Goal: Information Seeking & Learning: Learn about a topic

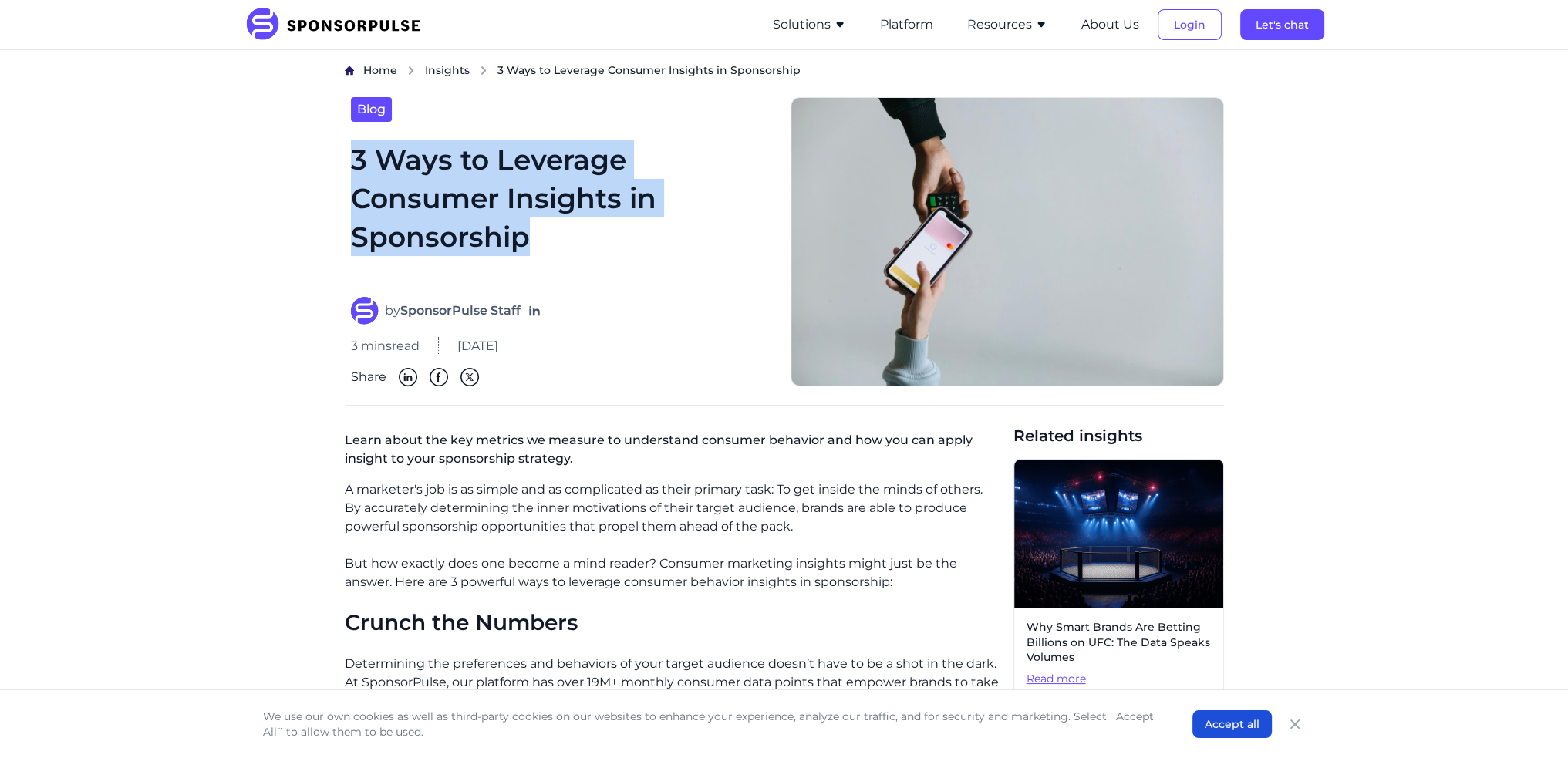
drag, startPoint x: 335, startPoint y: 171, endPoint x: 520, endPoint y: 231, distance: 194.5
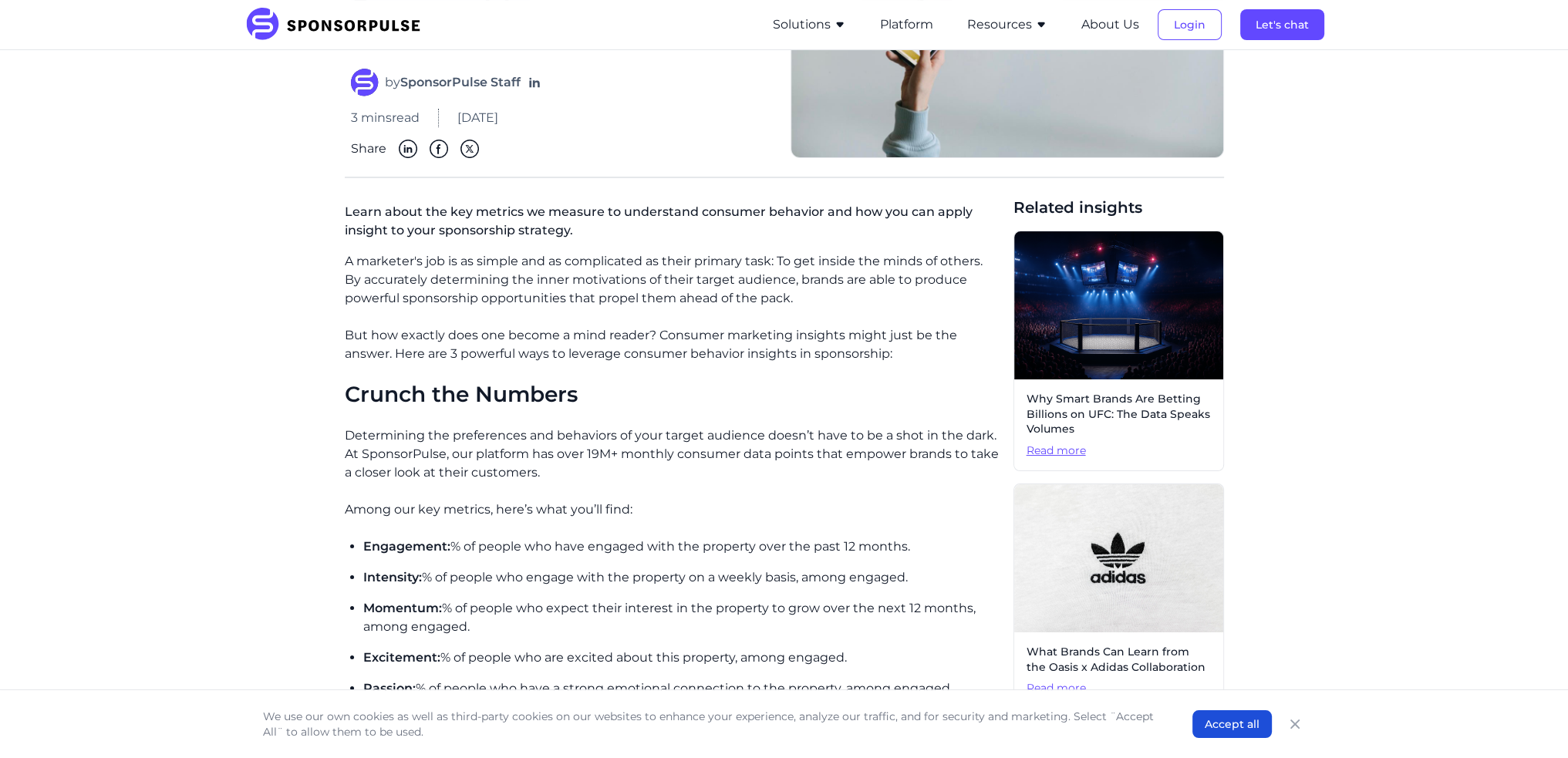
scroll to position [232, 0]
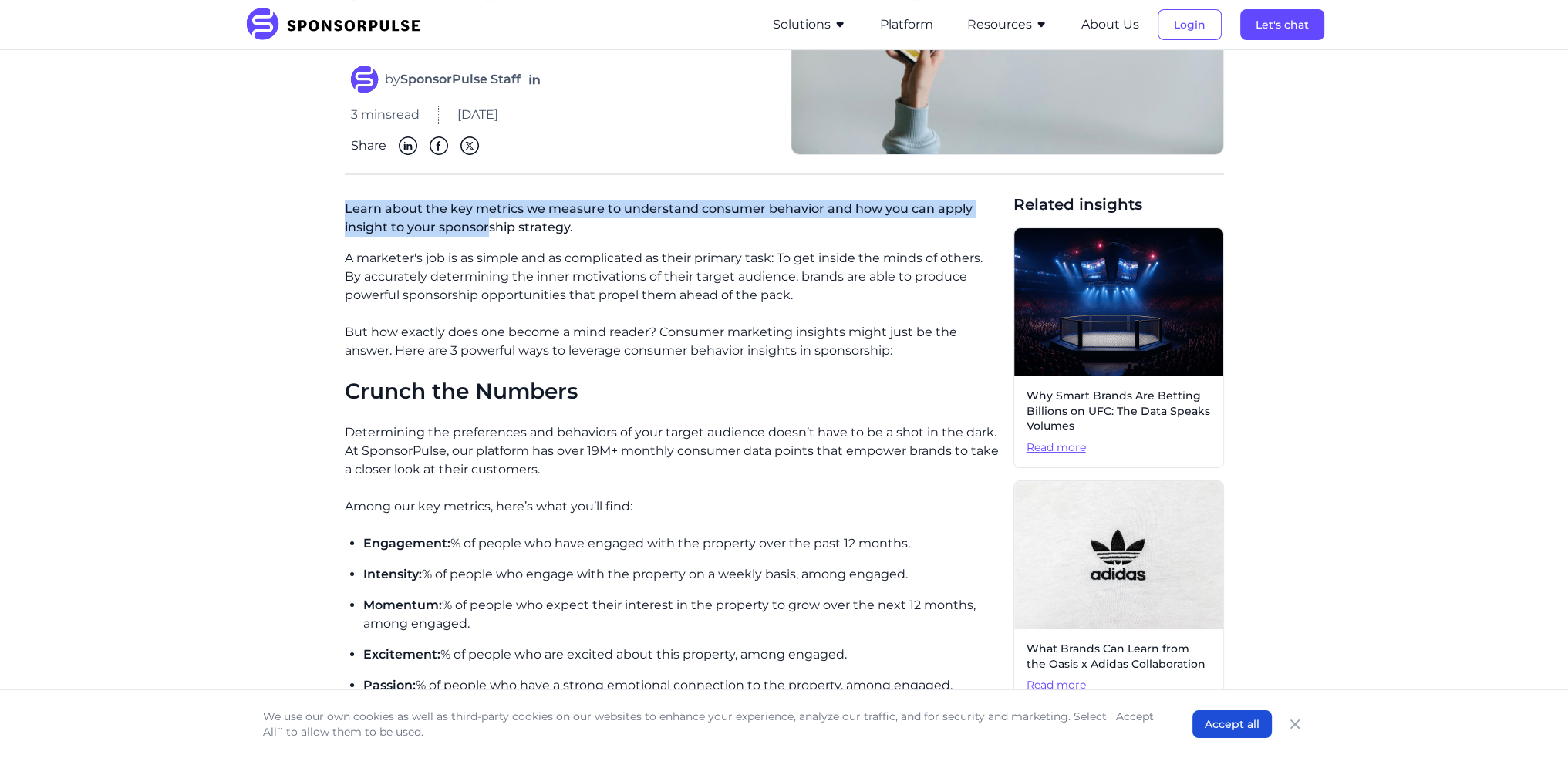
drag, startPoint x: 341, startPoint y: 213, endPoint x: 486, endPoint y: 231, distance: 146.1
drag, startPoint x: 348, startPoint y: 208, endPoint x: 600, endPoint y: 230, distance: 253.0
click at [600, 230] on p "Learn about the key metrics we measure to understand consumer behavior and how …" at bounding box center [672, 222] width 656 height 55
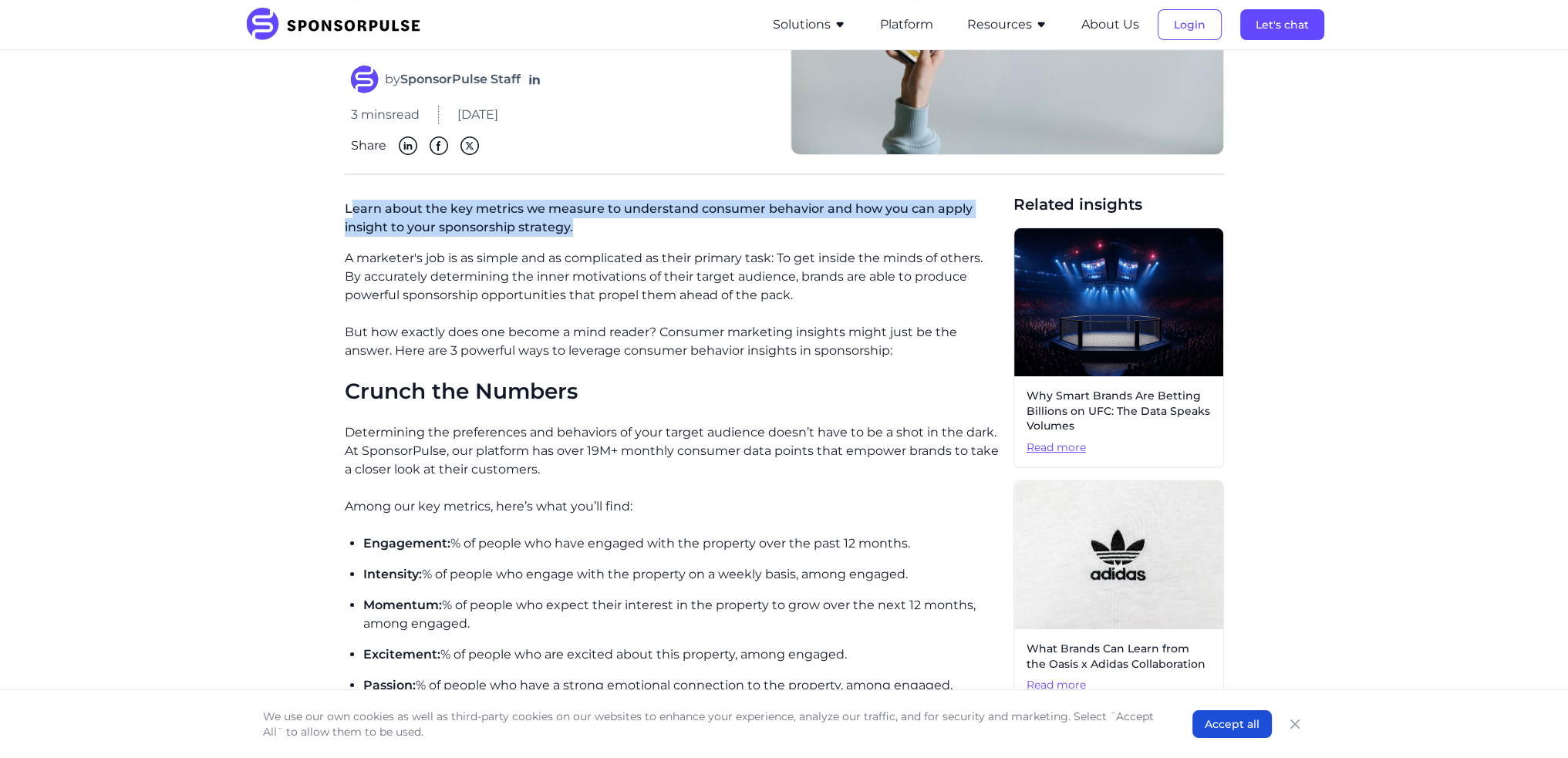
click at [374, 226] on p "Learn about the key metrics we measure to understand consumer behavior and how …" at bounding box center [672, 222] width 656 height 55
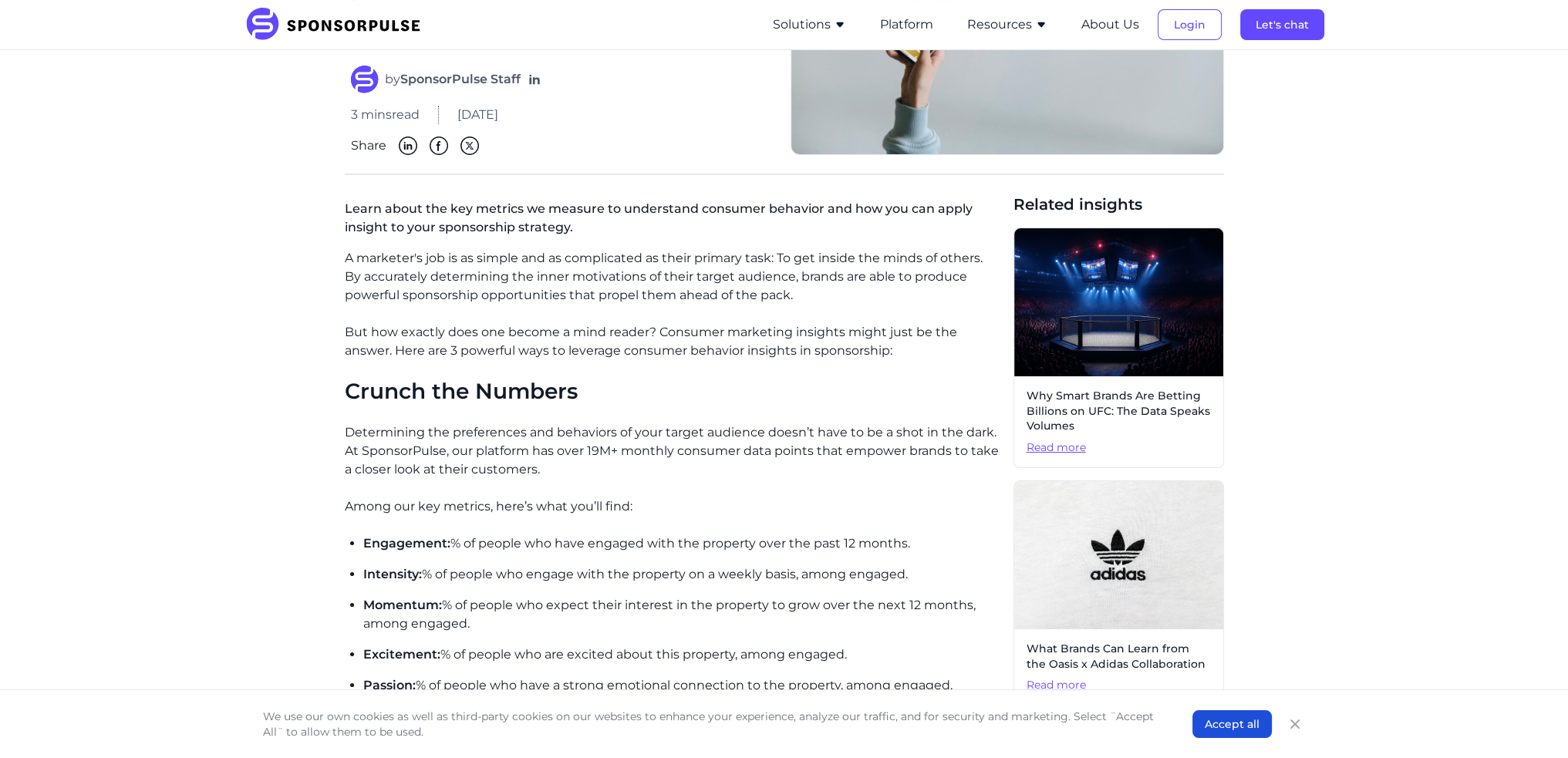
drag, startPoint x: 328, startPoint y: 208, endPoint x: 893, endPoint y: 300, distance: 572.4
click at [893, 300] on p "A marketer's job is as simple and as complicated as their primary task: To get …" at bounding box center [672, 277] width 656 height 55
drag, startPoint x: 842, startPoint y: 292, endPoint x: 331, endPoint y: 375, distance: 517.7
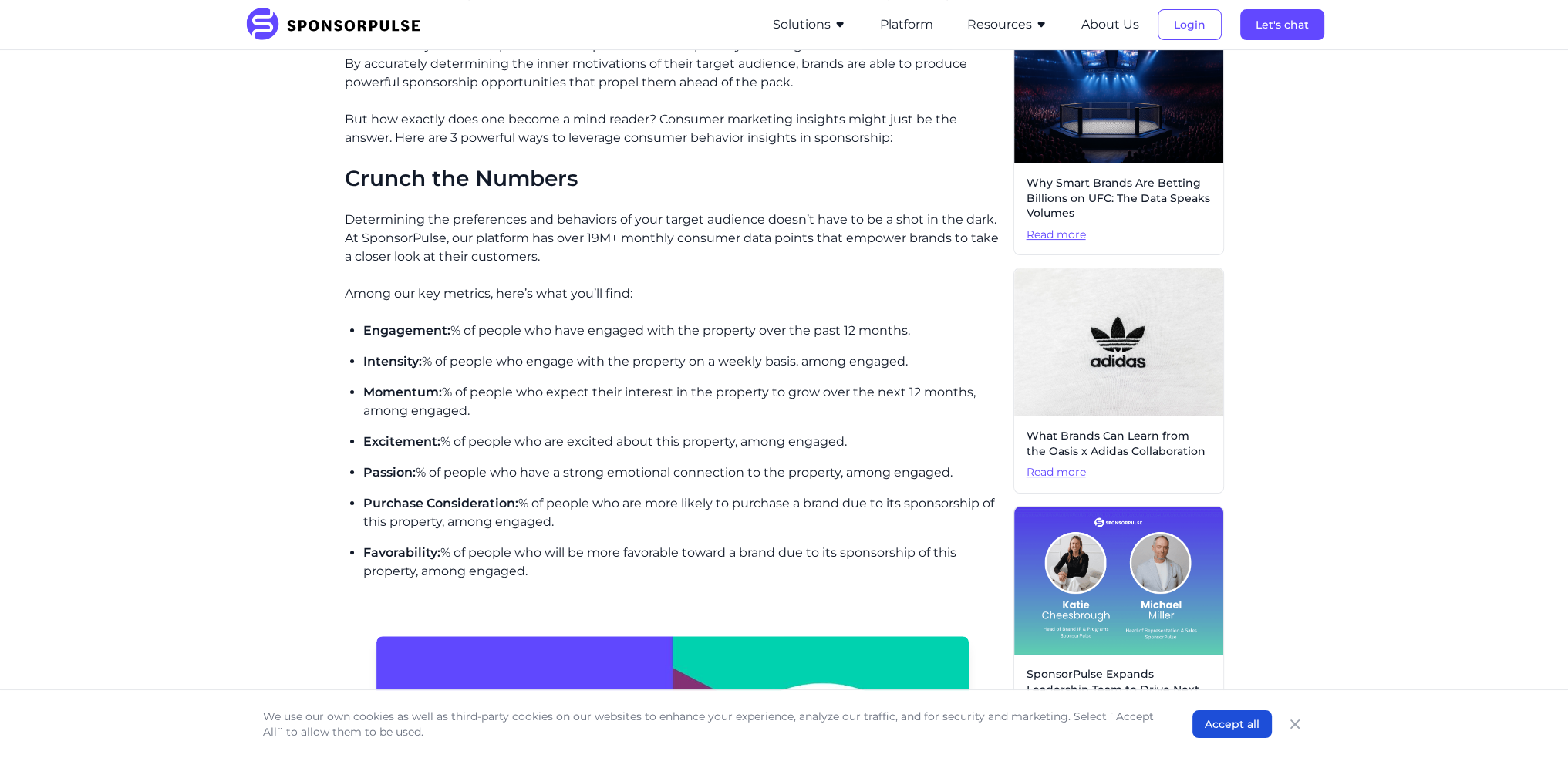
scroll to position [463, 0]
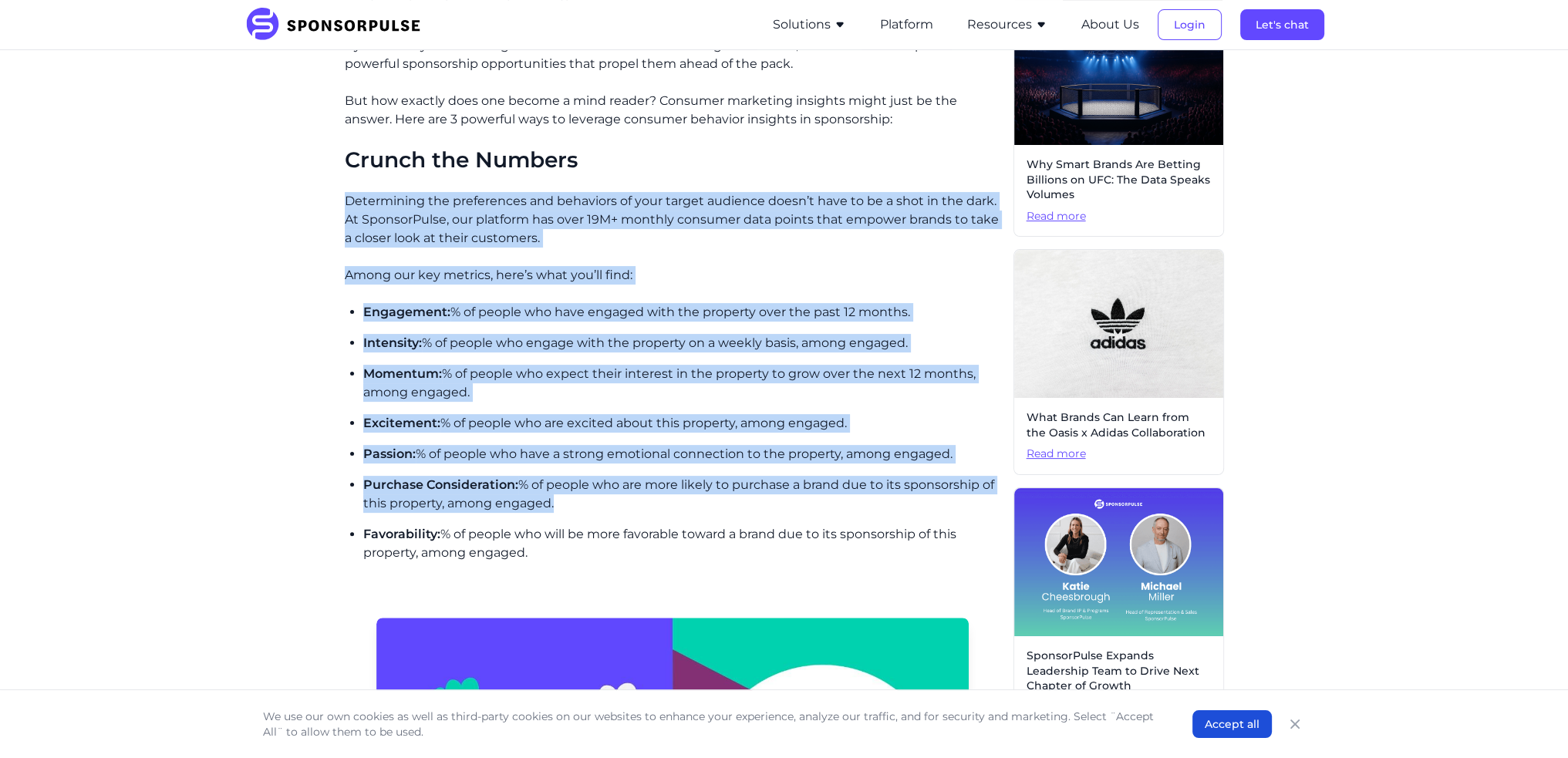
drag, startPoint x: 343, startPoint y: 198, endPoint x: 957, endPoint y: 509, distance: 688.3
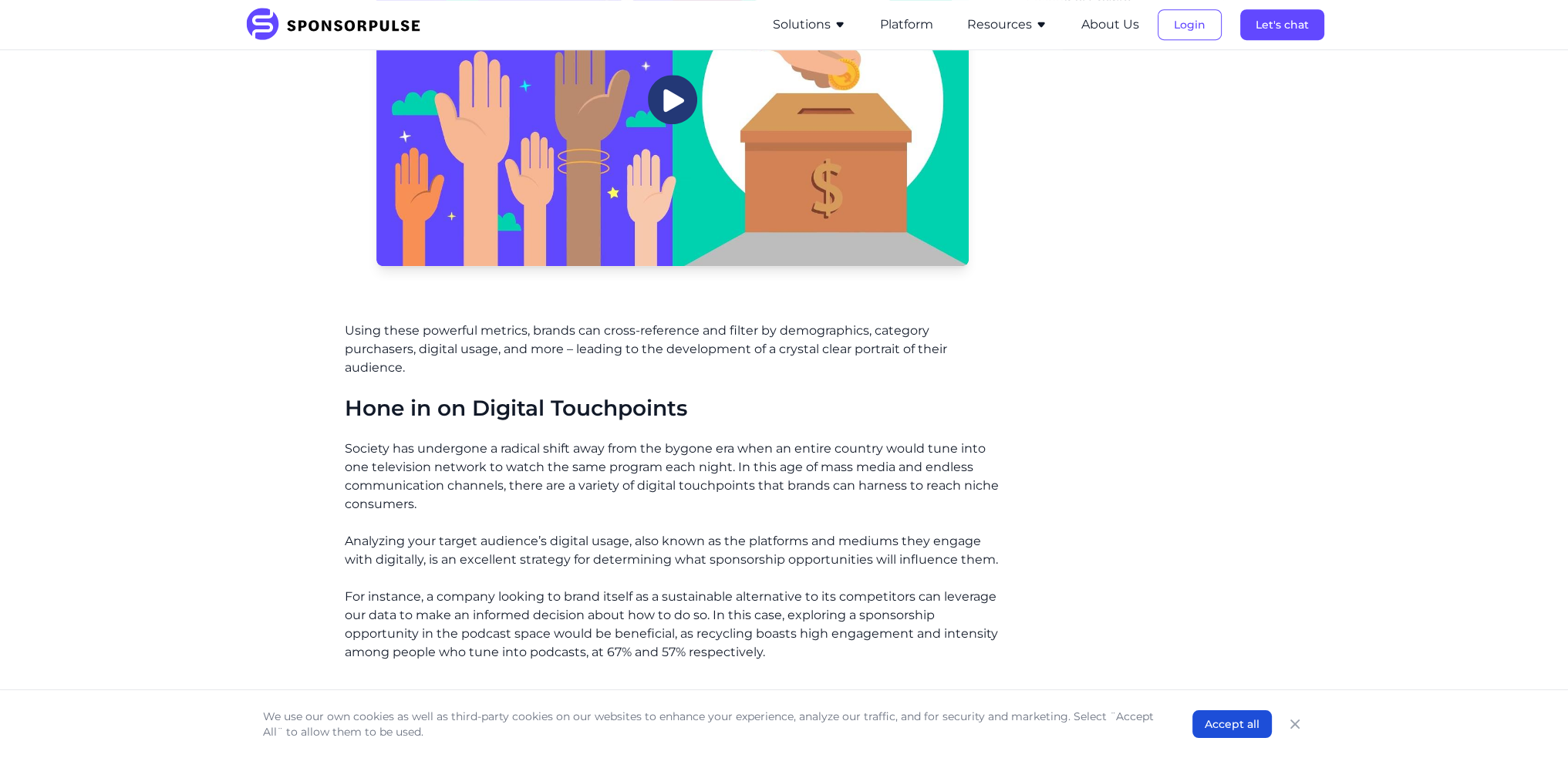
scroll to position [1157, 0]
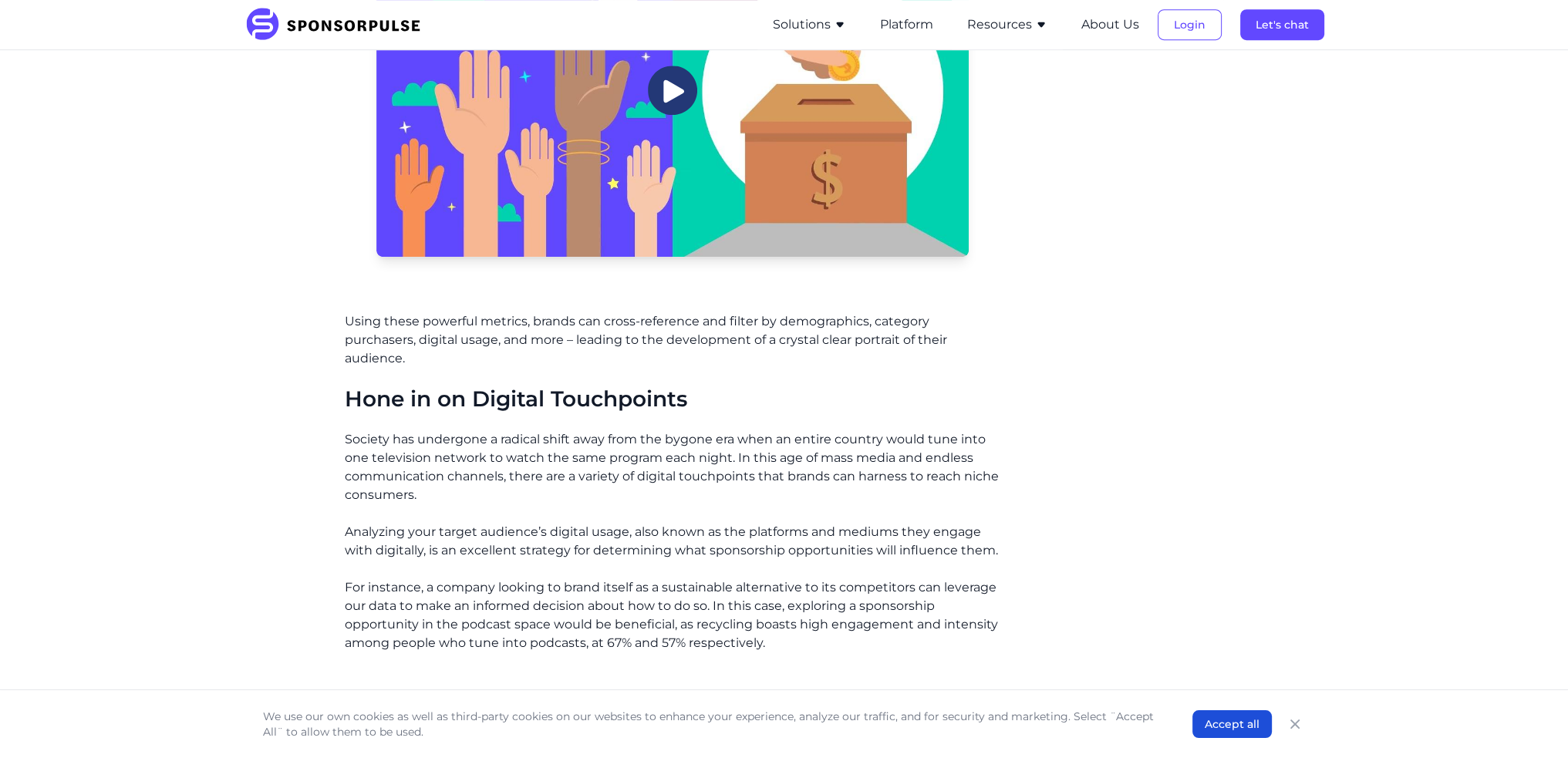
drag, startPoint x: 344, startPoint y: 319, endPoint x: 452, endPoint y: 366, distance: 117.8
click at [452, 366] on p "Using these powerful metrics, brands can cross-reference and filter by demograp…" at bounding box center [672, 340] width 656 height 55
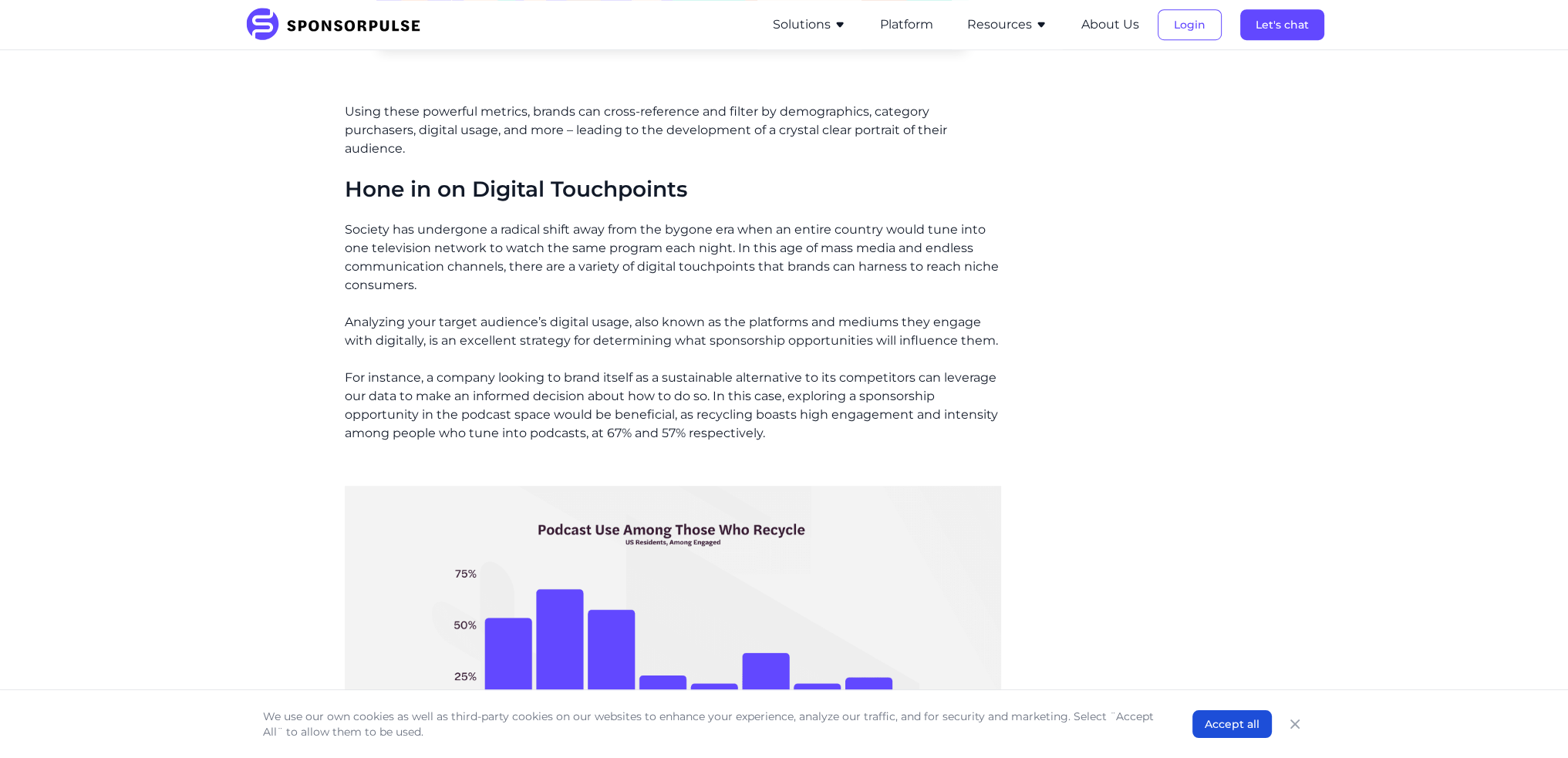
scroll to position [1388, 0]
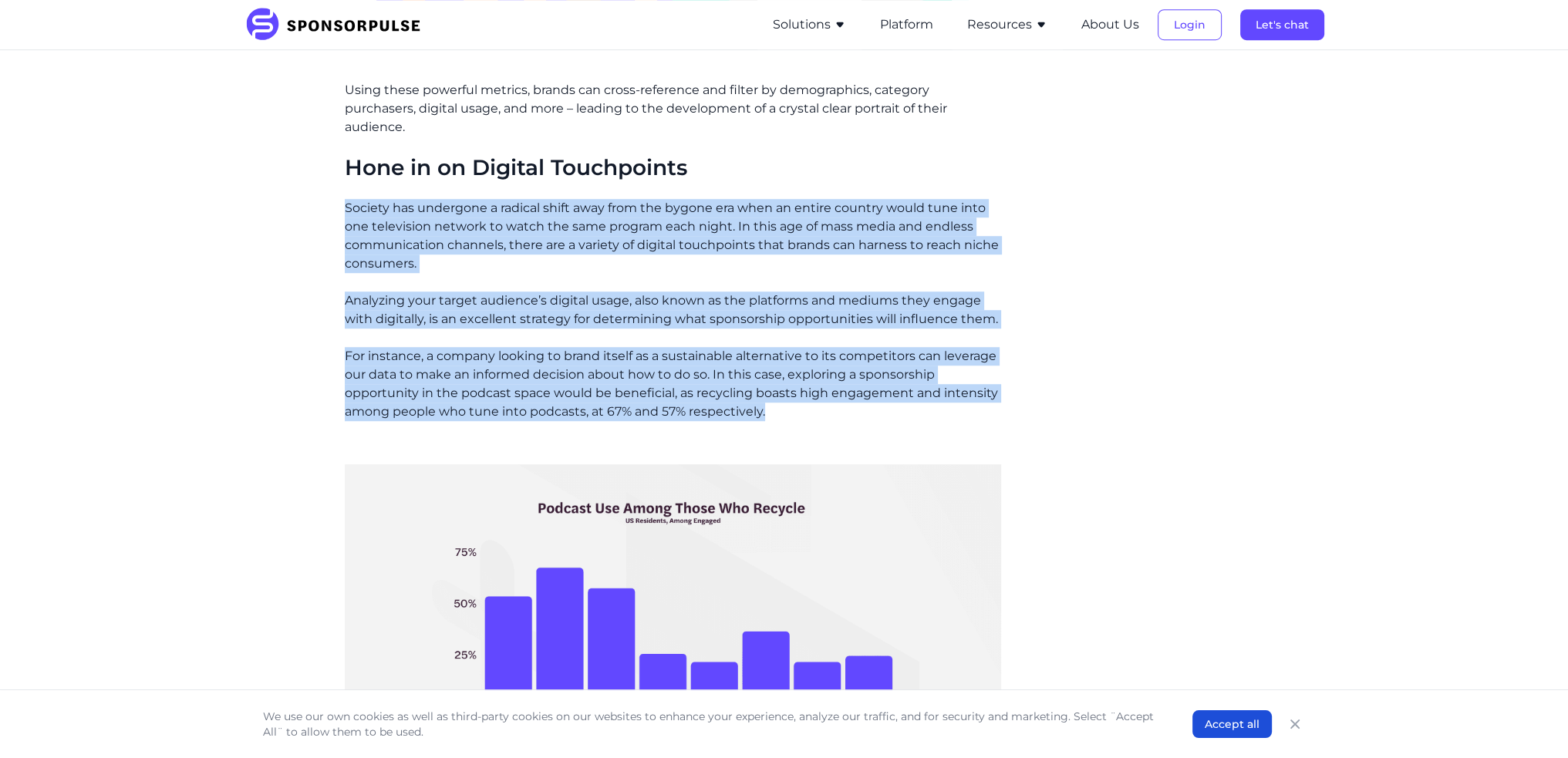
drag, startPoint x: 341, startPoint y: 208, endPoint x: 999, endPoint y: 410, distance: 688.3
click at [999, 410] on div "Home Insights 3 Ways to Leverage Consumer Insights in Sponsorship Blog 3 Ways t…" at bounding box center [785, 178] width 1055 height 3008
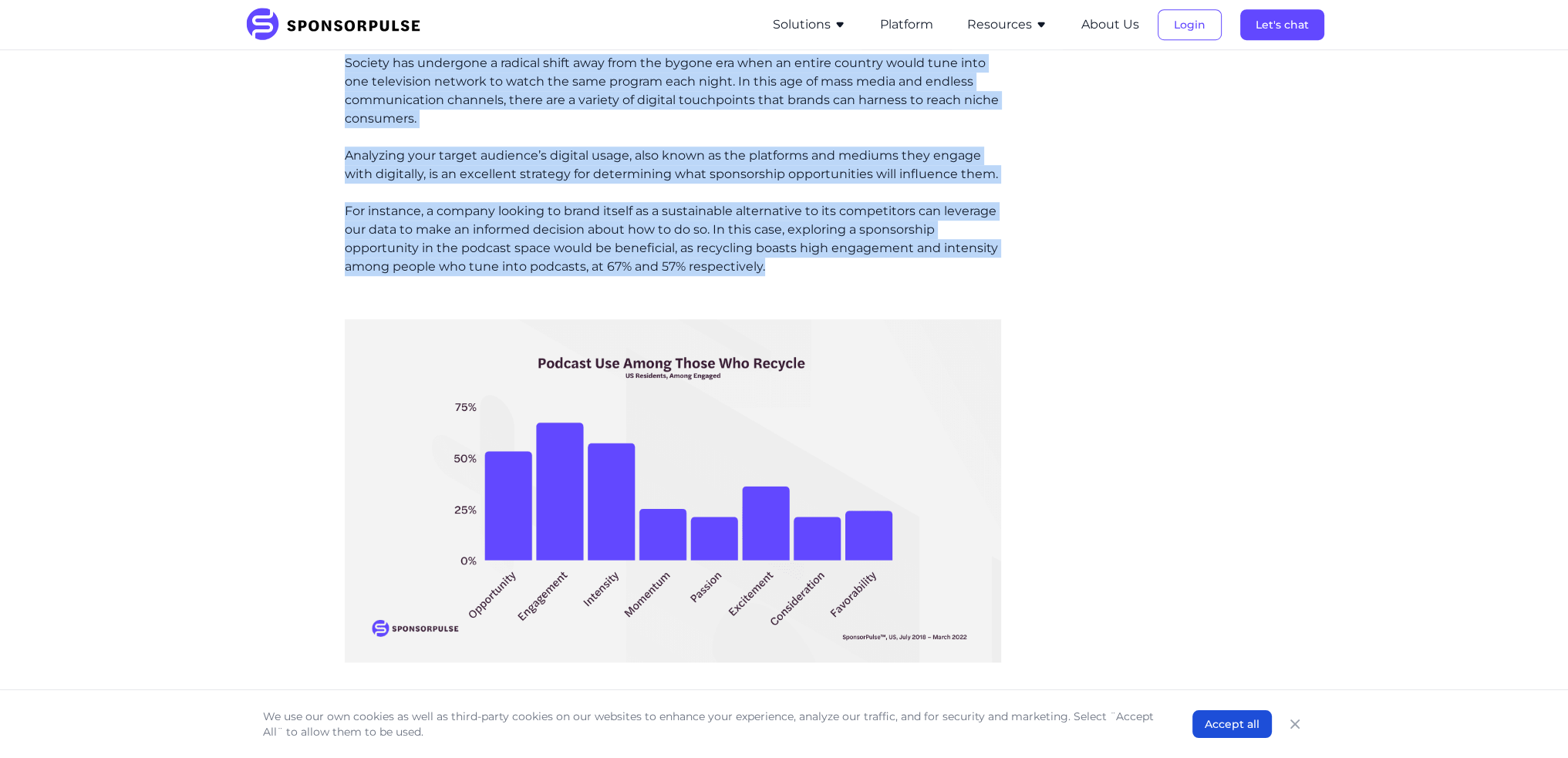
scroll to position [1543, 0]
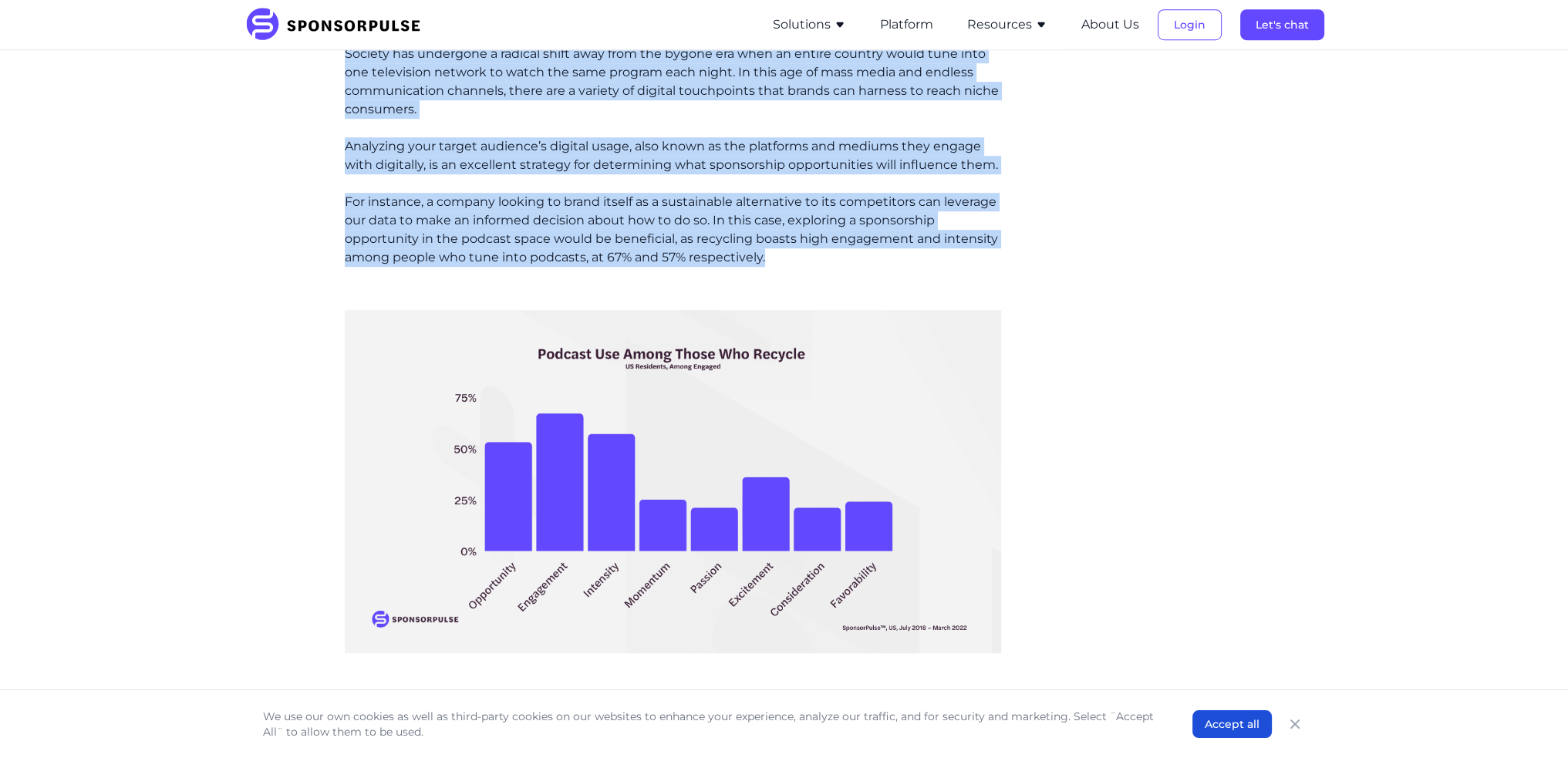
click at [789, 267] on div "A marketer's job is as simple and as complicated as their primary task: To get …" at bounding box center [672, 221] width 656 height 2565
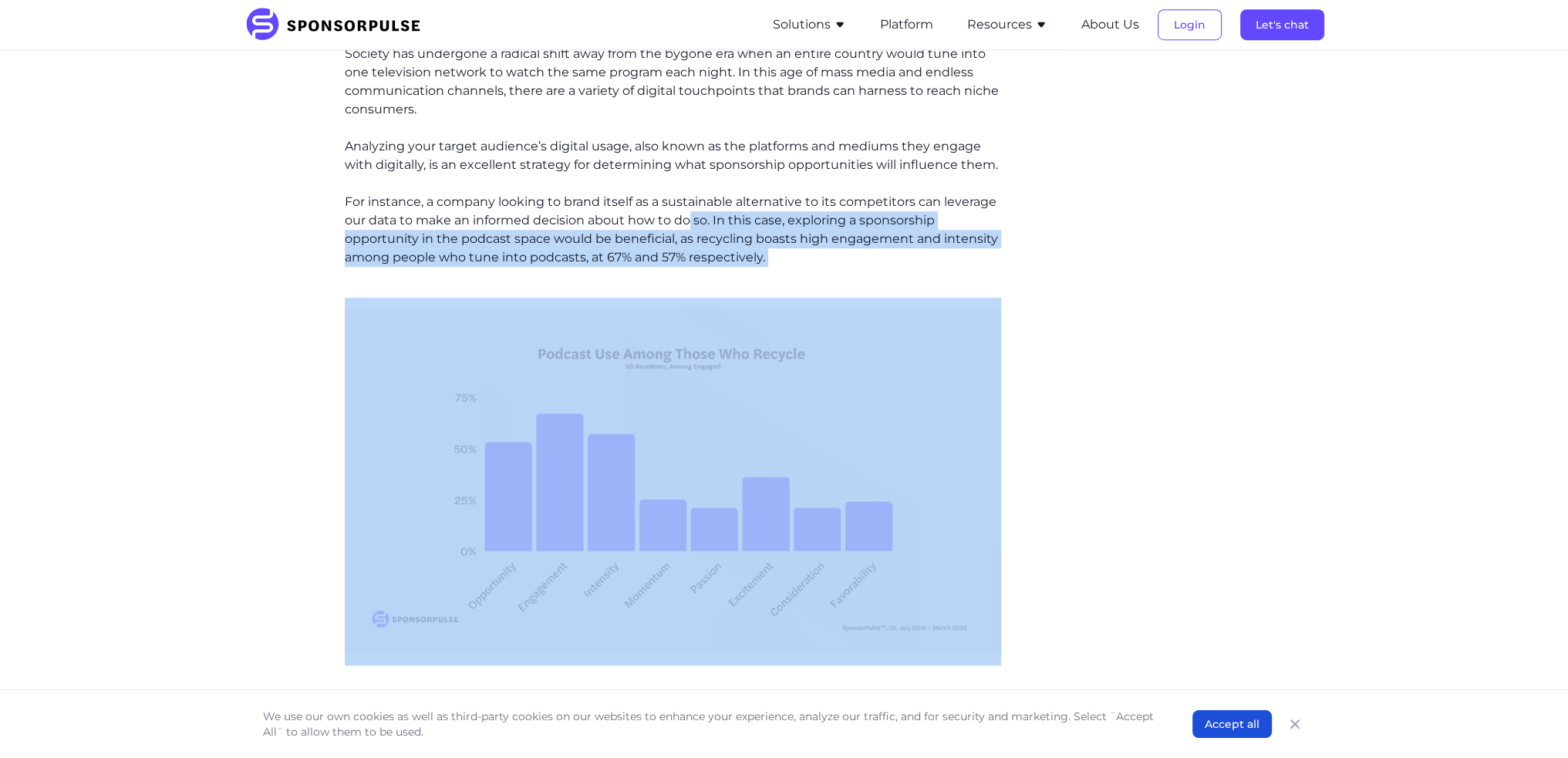
drag, startPoint x: 789, startPoint y: 267, endPoint x: 687, endPoint y: 219, distance: 112.7
click at [687, 219] on div "A marketer's job is as simple and as complicated as their primary task: To get …" at bounding box center [672, 221] width 656 height 2565
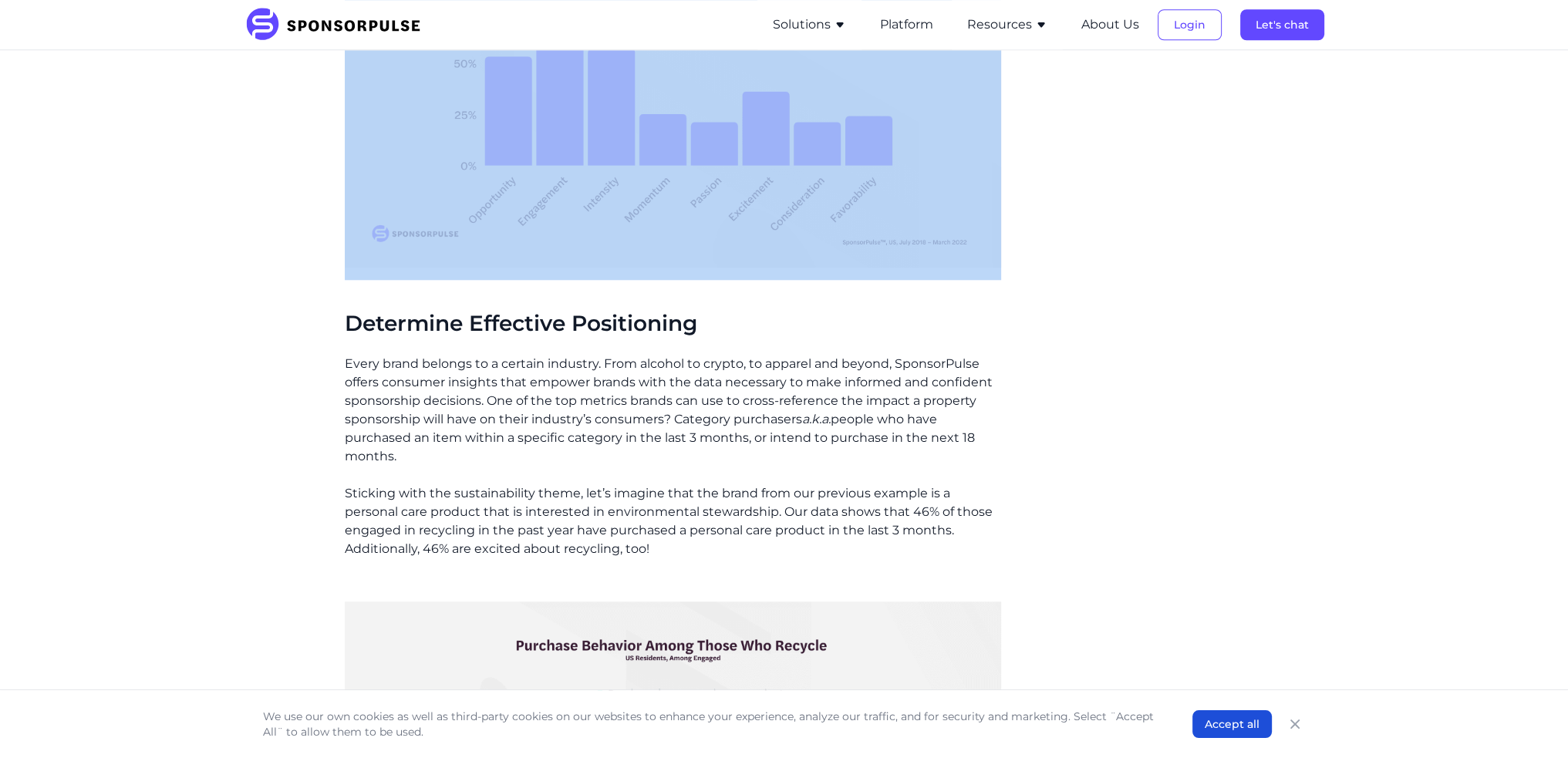
scroll to position [2005, 0]
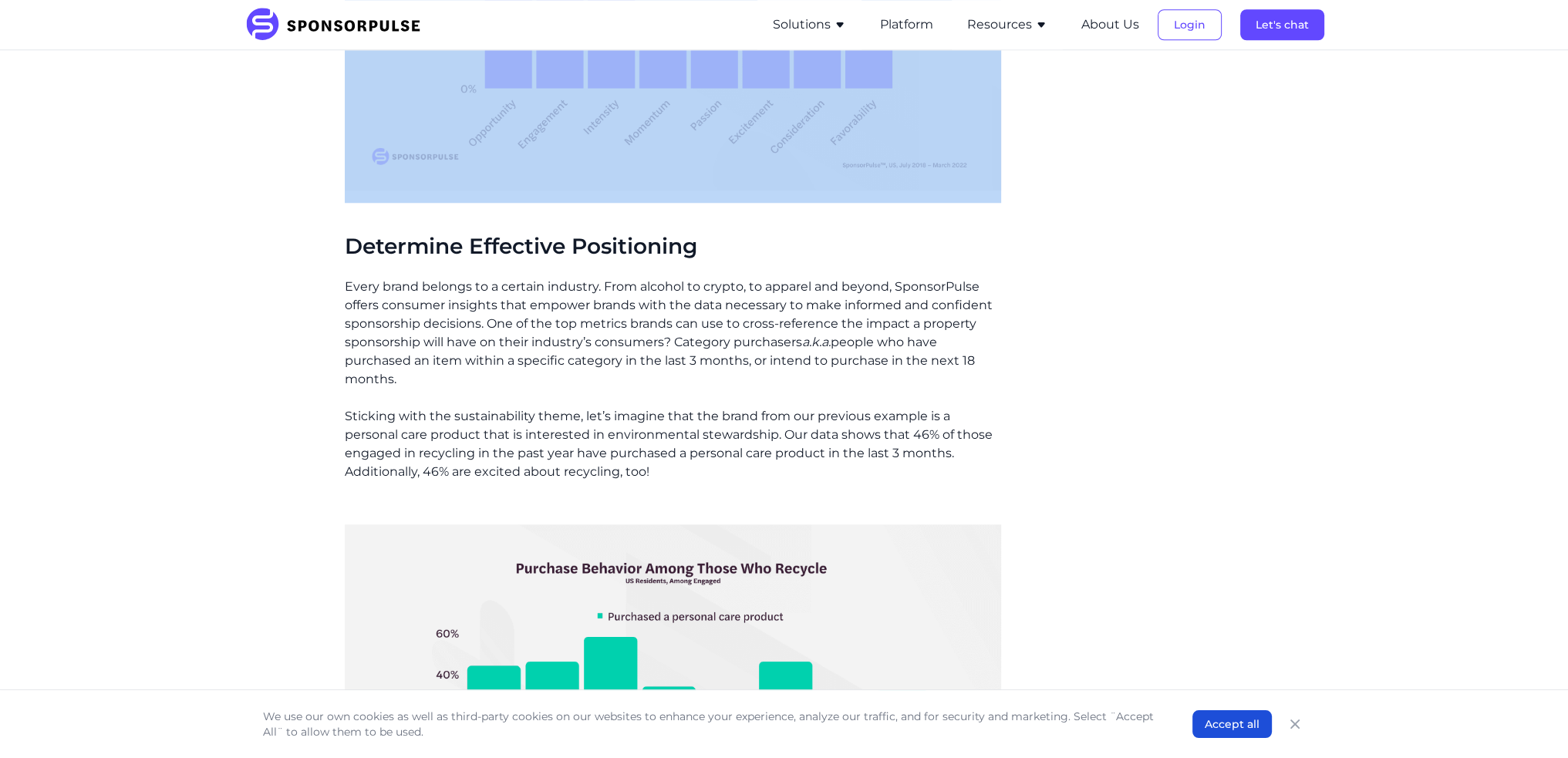
drag, startPoint x: 338, startPoint y: 288, endPoint x: 456, endPoint y: 381, distance: 150.2
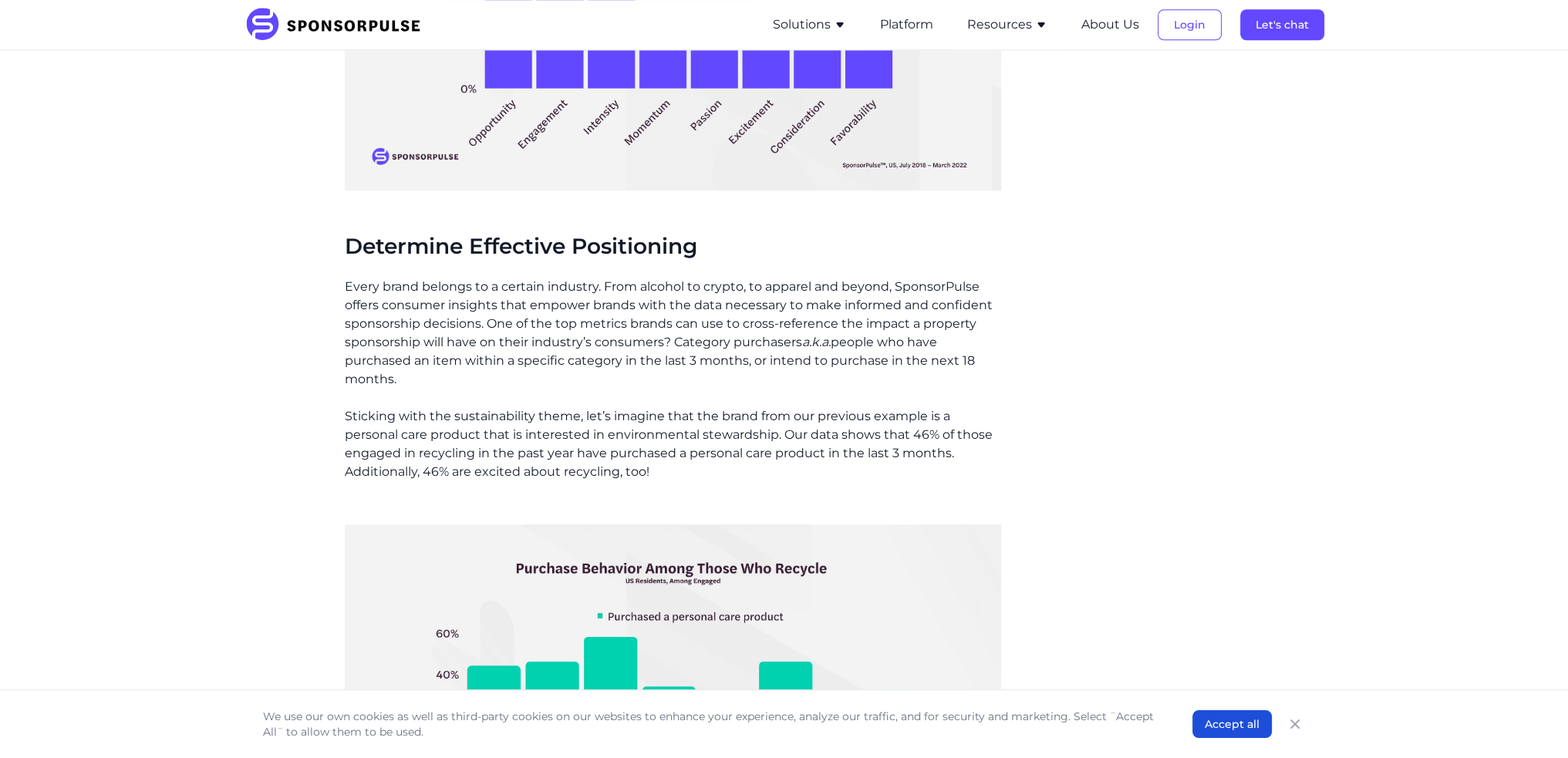
drag, startPoint x: 343, startPoint y: 290, endPoint x: 553, endPoint y: 380, distance: 228.5
click at [490, 333] on p "Every brand belongs to a certain industry. From alcohol to crypto, to apparel a…" at bounding box center [672, 333] width 656 height 111
drag, startPoint x: 488, startPoint y: 328, endPoint x: 510, endPoint y: 379, distance: 55.5
click at [510, 379] on p "Every brand belongs to a certain industry. From alcohol to crypto, to apparel a…" at bounding box center [672, 333] width 656 height 111
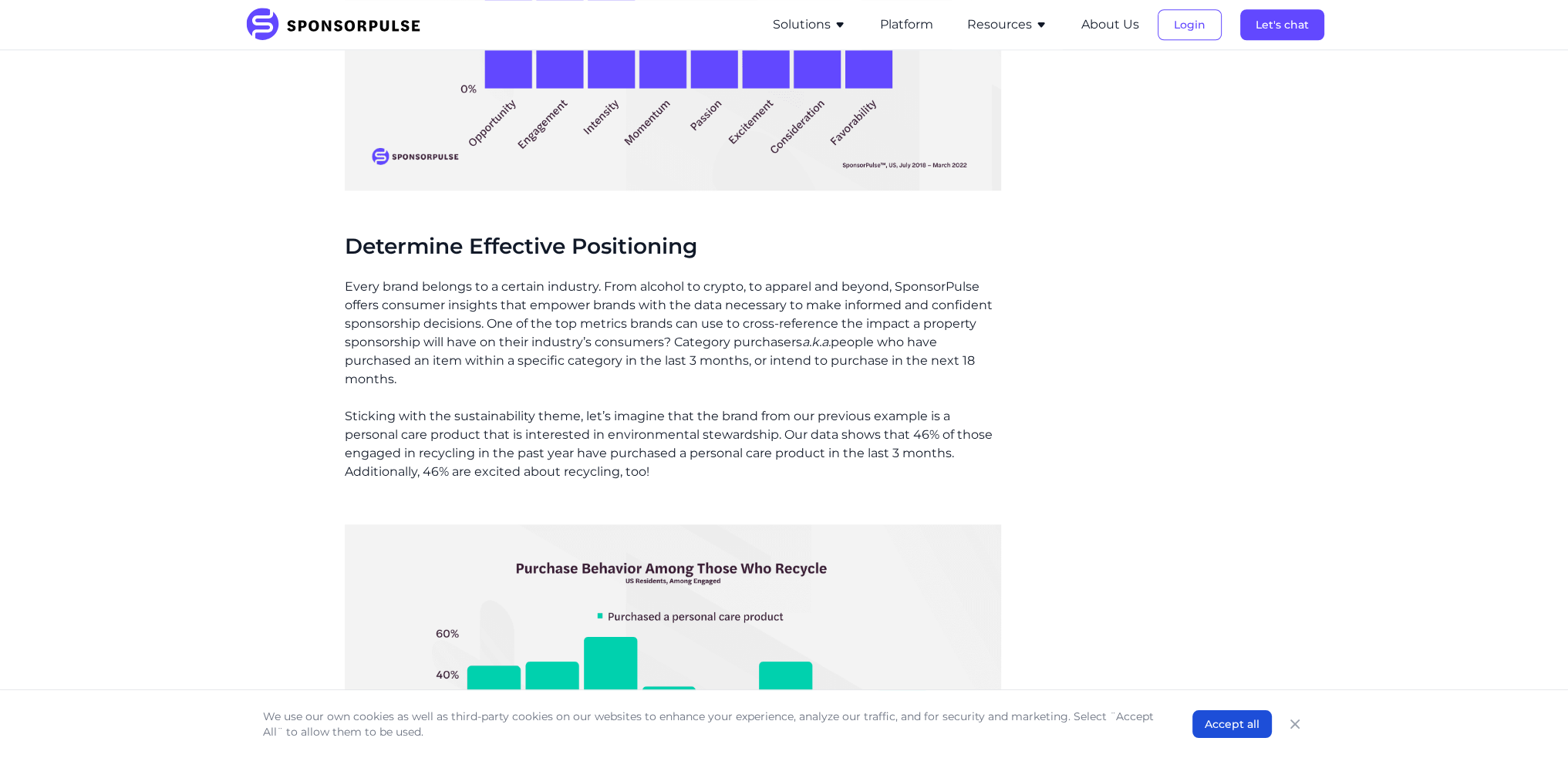
click at [510, 379] on p "Every brand belongs to a certain industry. From alcohol to crypto, to apparel a…" at bounding box center [672, 333] width 656 height 111
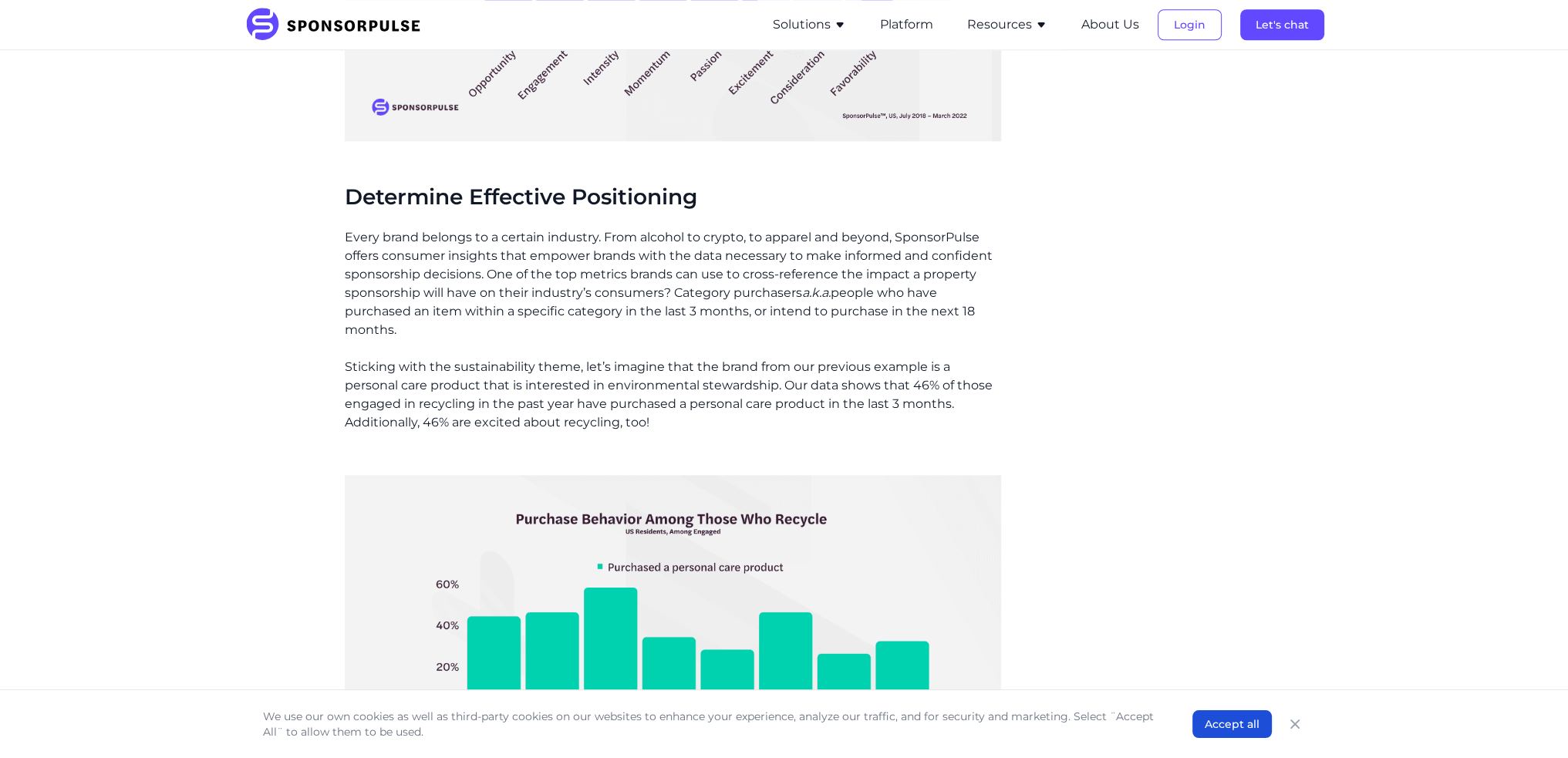
scroll to position [2082, 0]
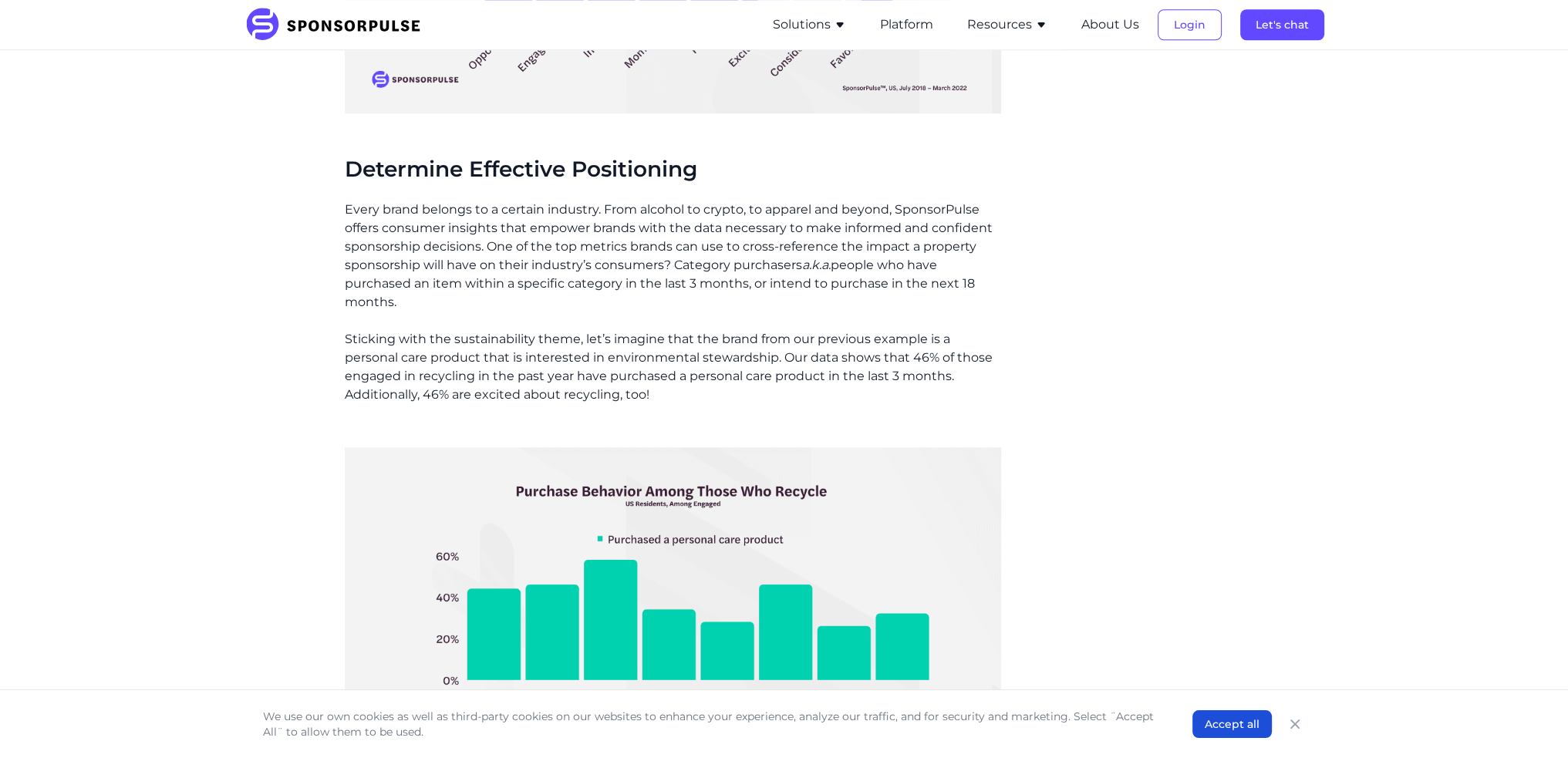
drag, startPoint x: 327, startPoint y: 345, endPoint x: 649, endPoint y: 394, distance: 325.7
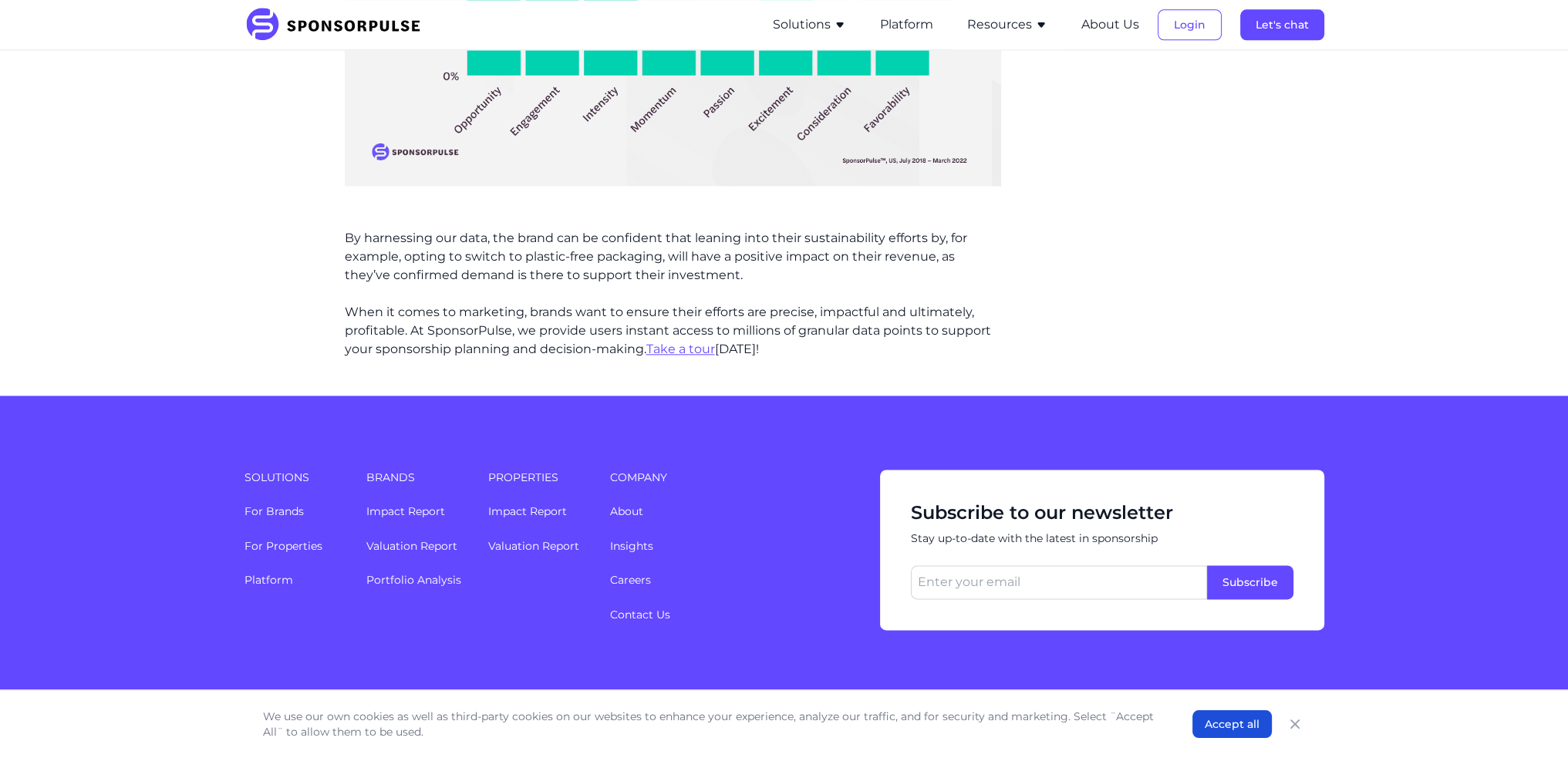
scroll to position [2700, 0]
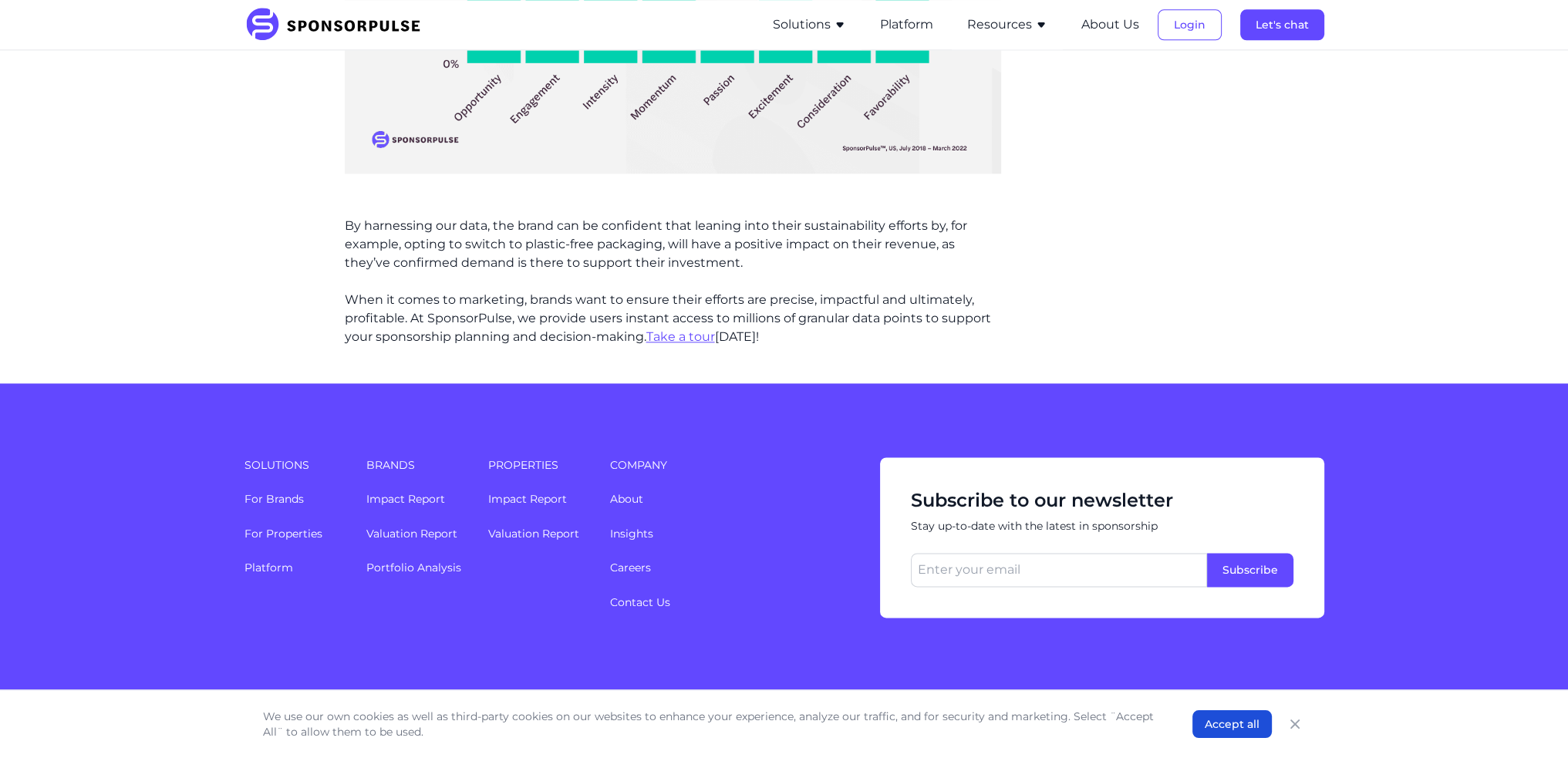
drag, startPoint x: 327, startPoint y: 233, endPoint x: 746, endPoint y: 267, distance: 420.4
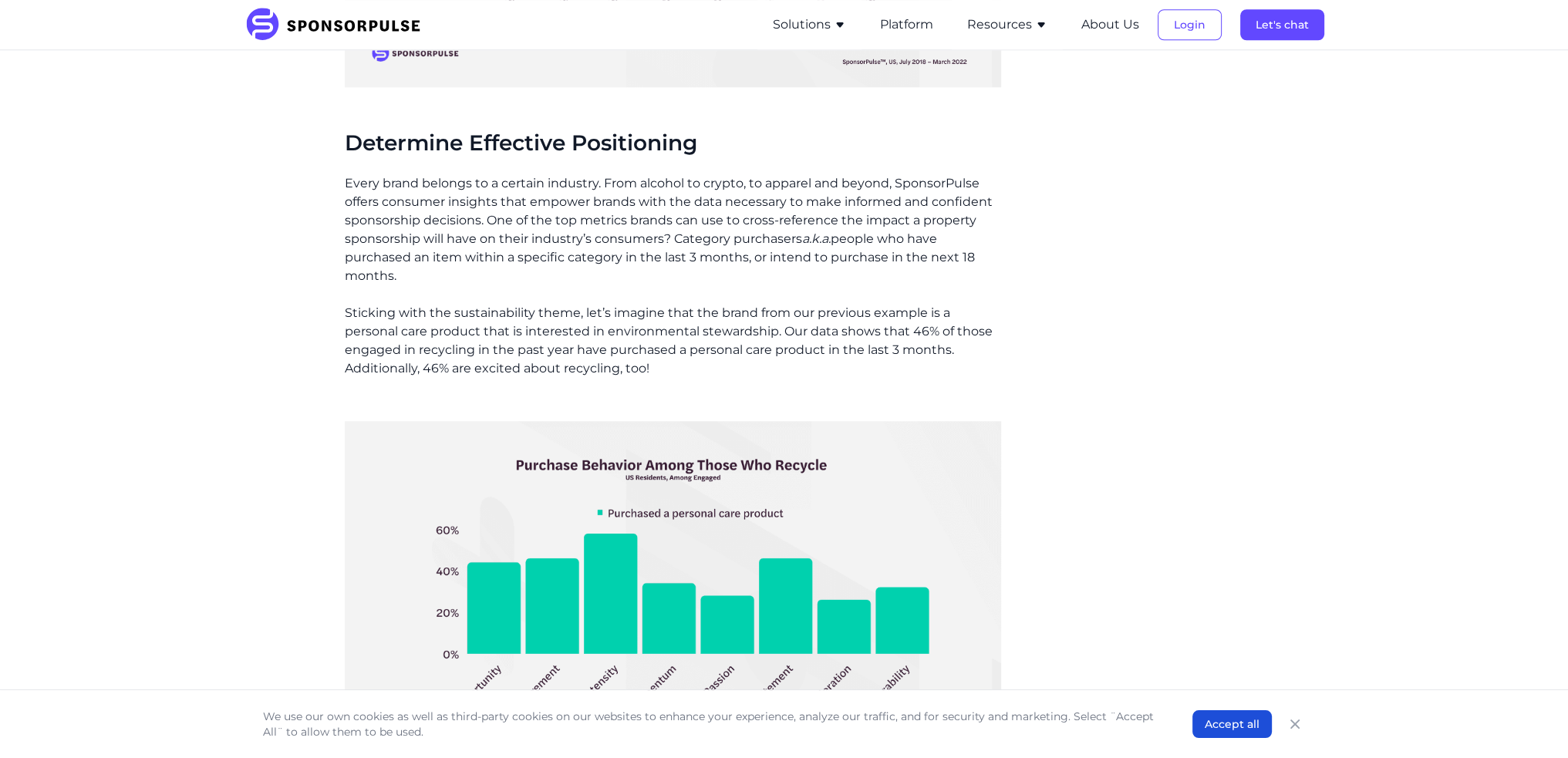
scroll to position [2082, 0]
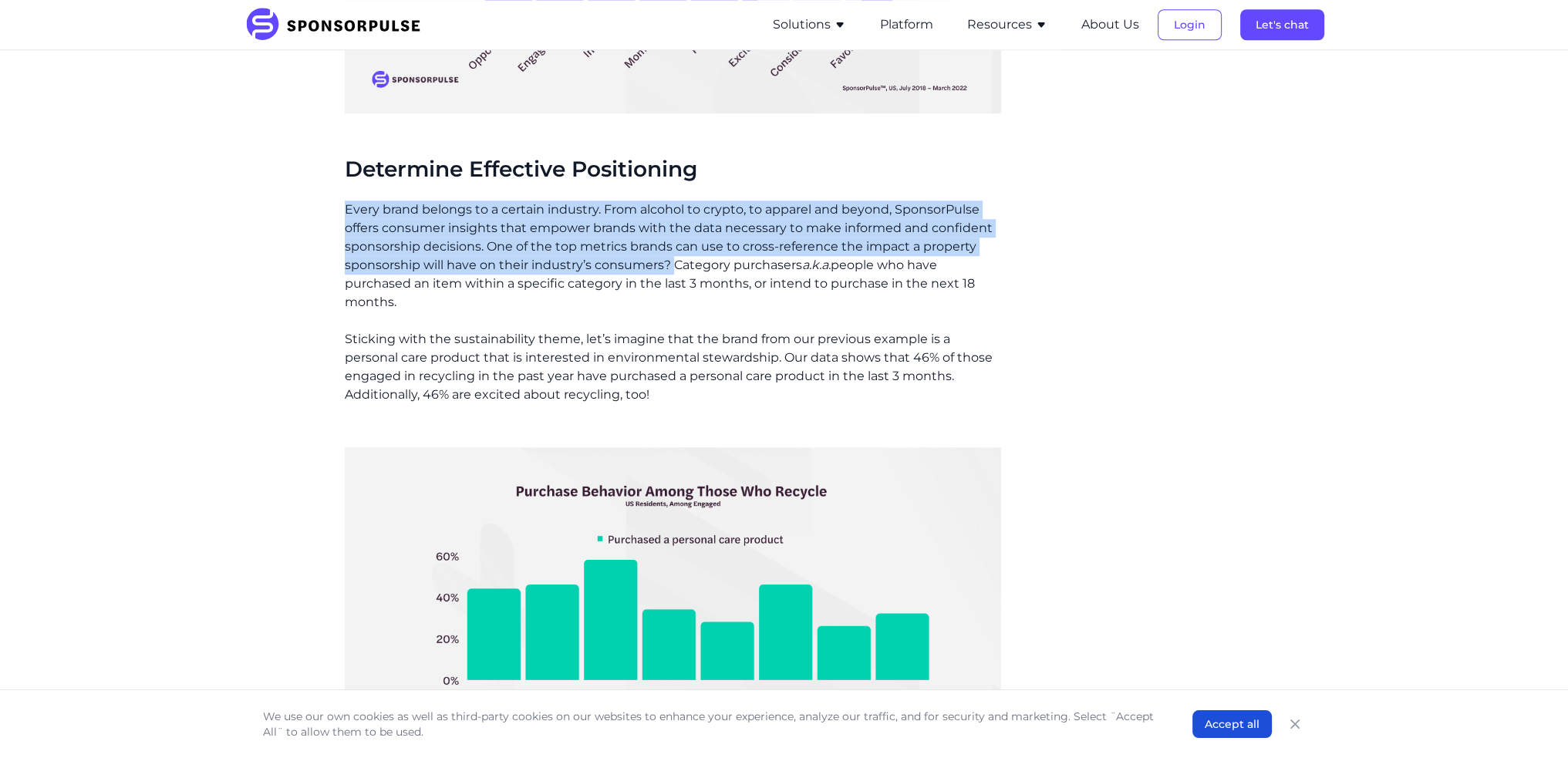
drag, startPoint x: 345, startPoint y: 206, endPoint x: 673, endPoint y: 268, distance: 333.8
click at [673, 268] on p "Every brand belongs to a certain industry. From alcohol to crypto, to apparel a…" at bounding box center [672, 256] width 656 height 111
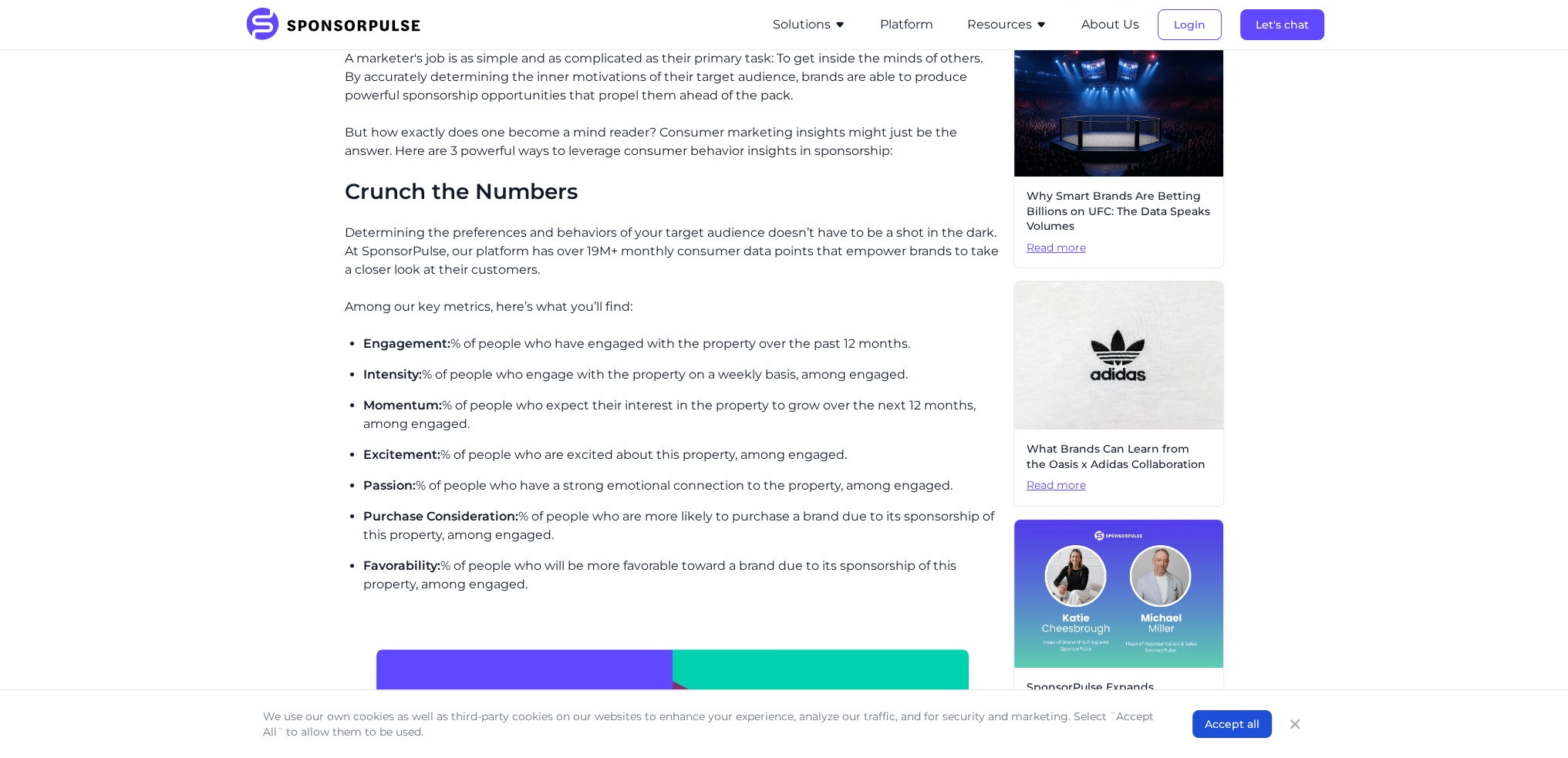
scroll to position [309, 0]
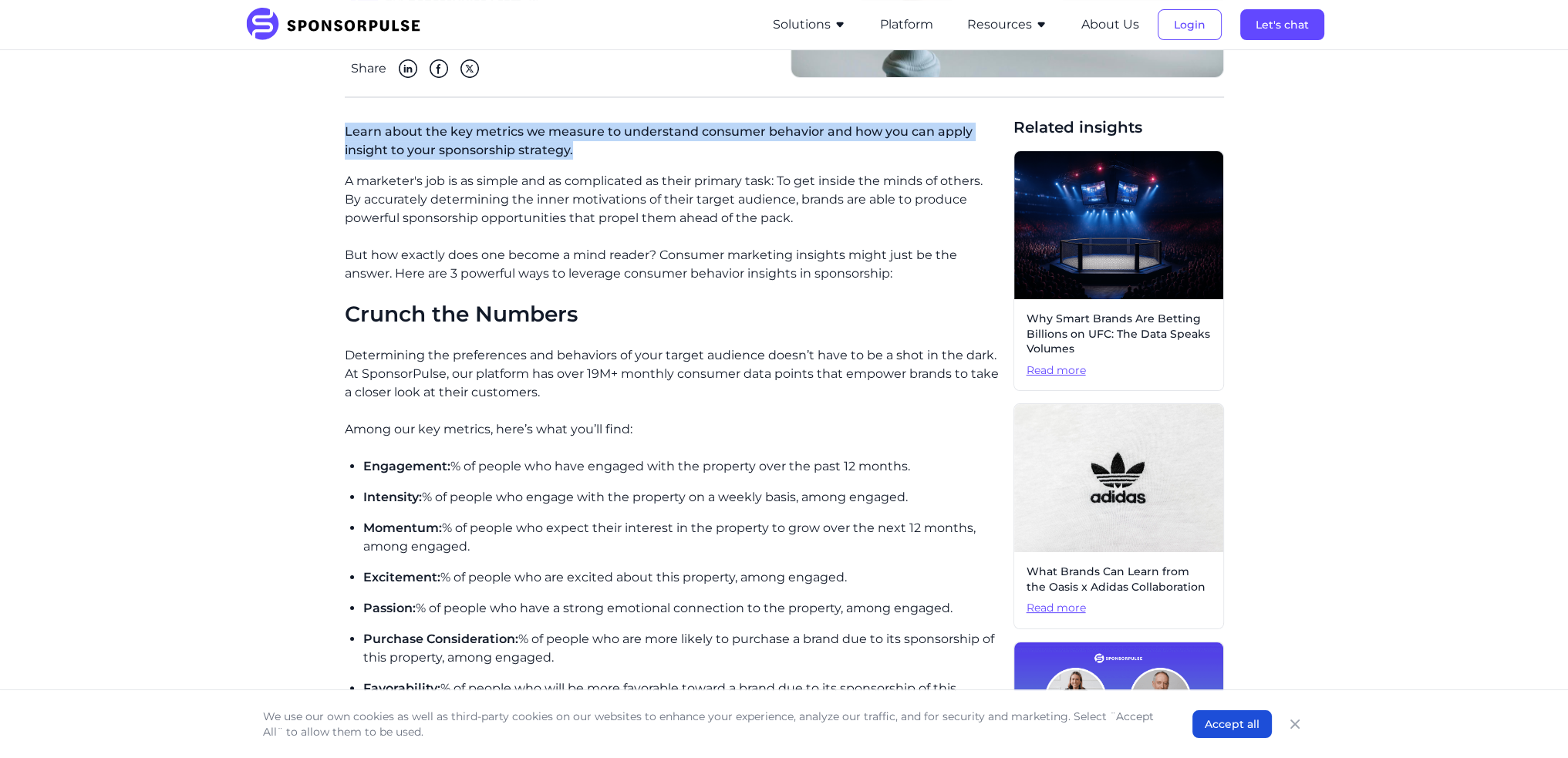
drag, startPoint x: 333, startPoint y: 132, endPoint x: 598, endPoint y: 157, distance: 266.2
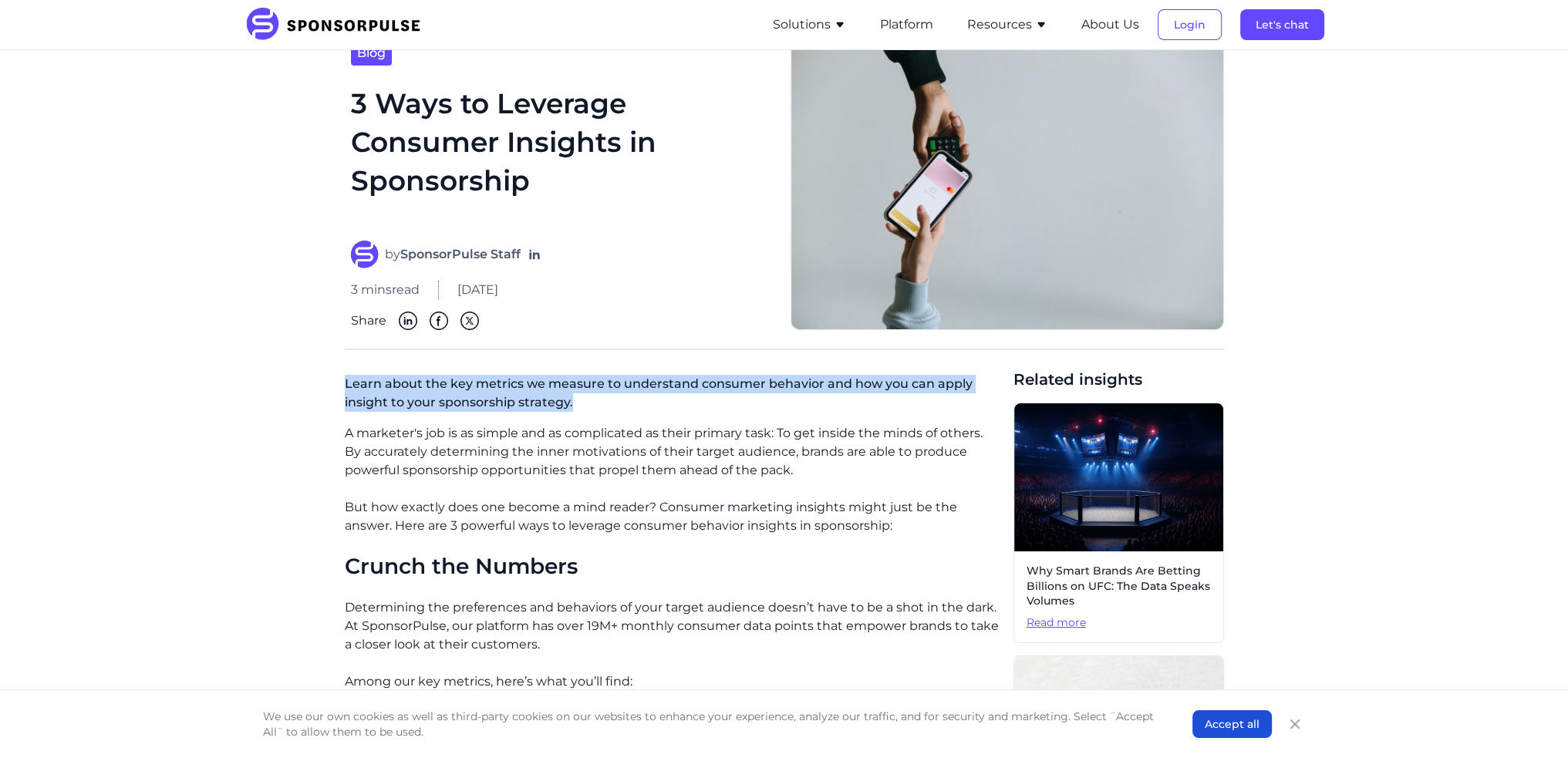
scroll to position [0, 0]
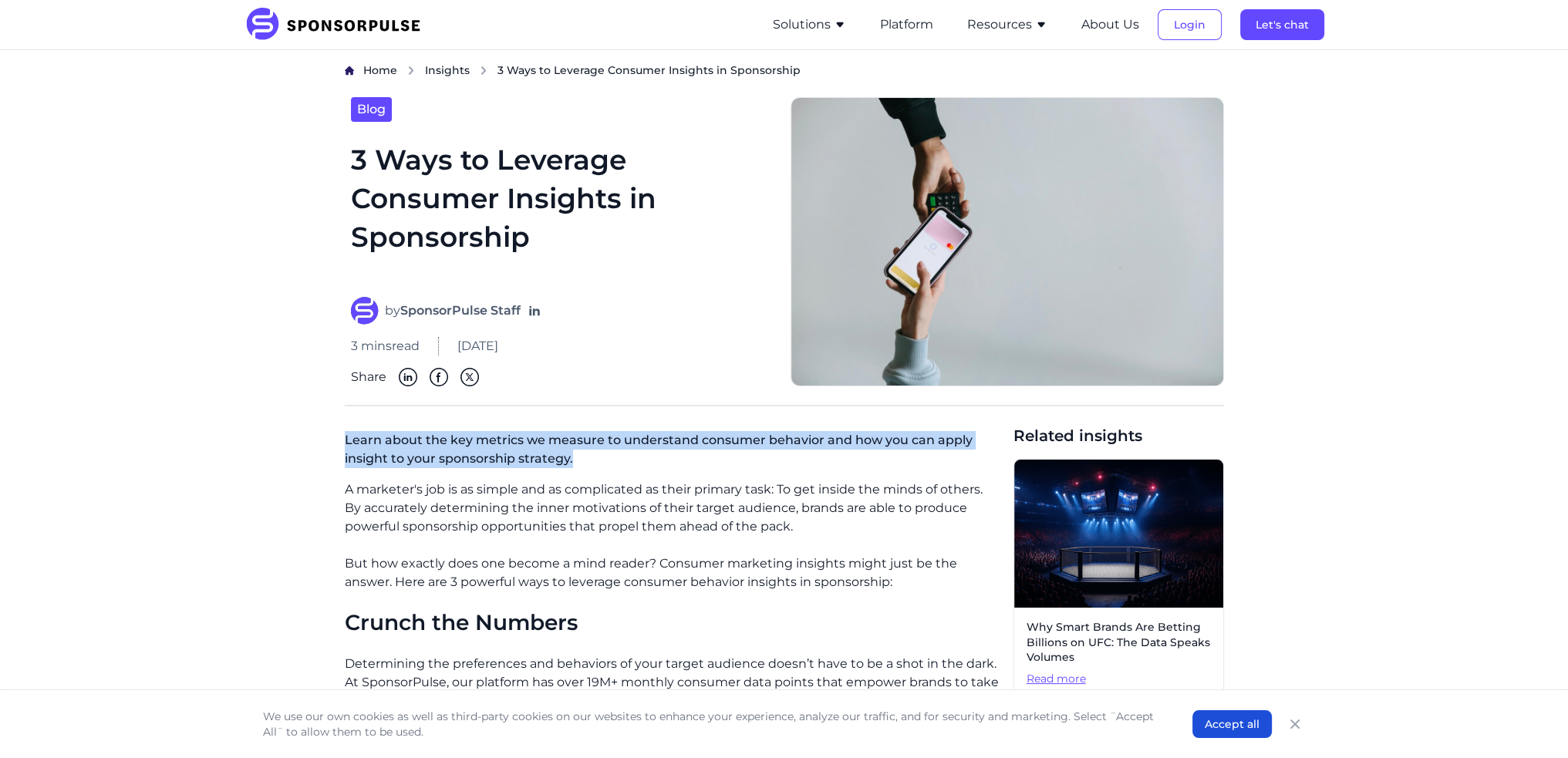
drag, startPoint x: 341, startPoint y: 437, endPoint x: 581, endPoint y: 460, distance: 241.1
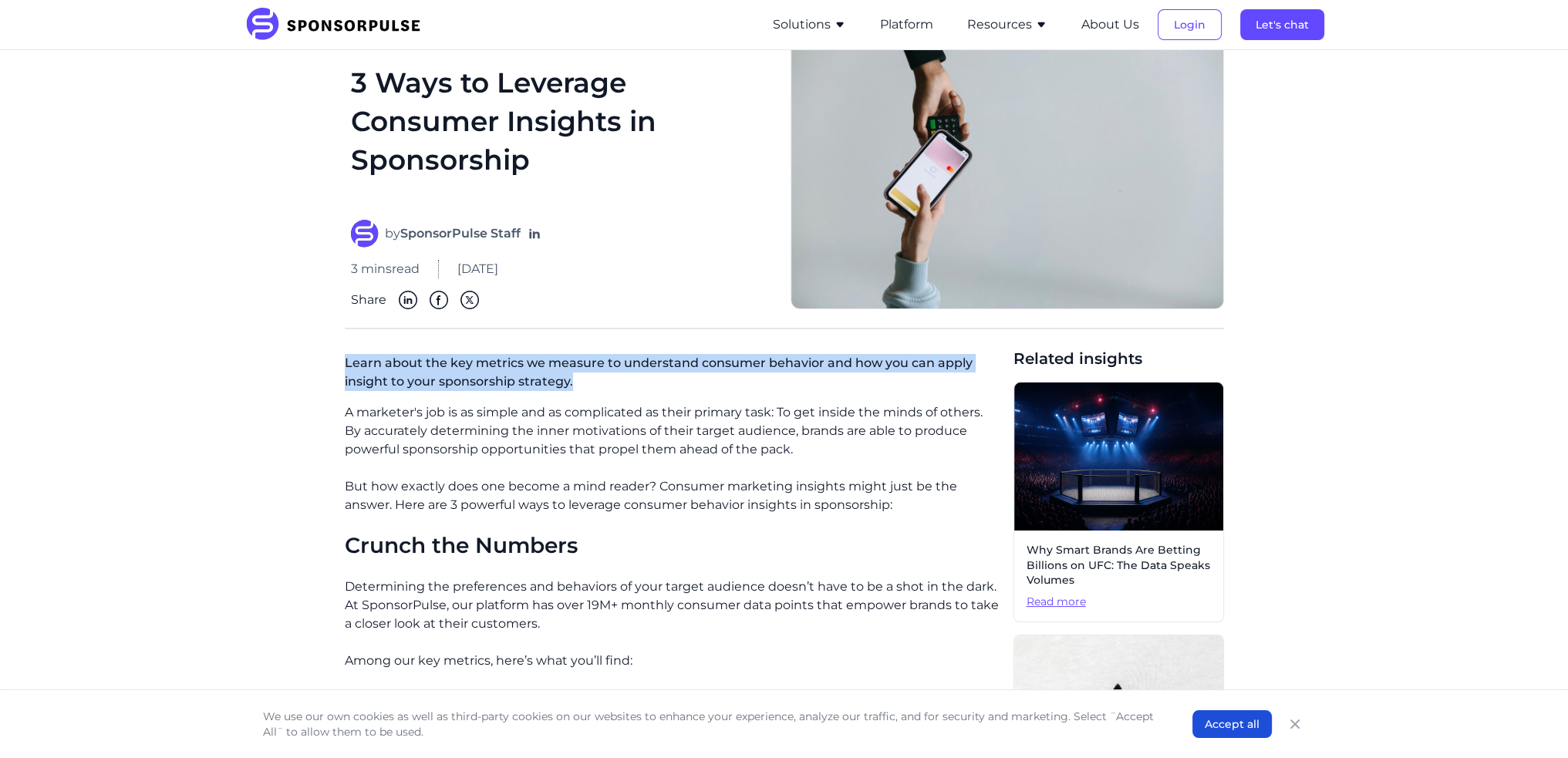
drag, startPoint x: 345, startPoint y: 416, endPoint x: 820, endPoint y: 442, distance: 475.7
click at [820, 442] on p "A marketer's job is as simple and as complicated as their primary task: To get …" at bounding box center [672, 431] width 656 height 55
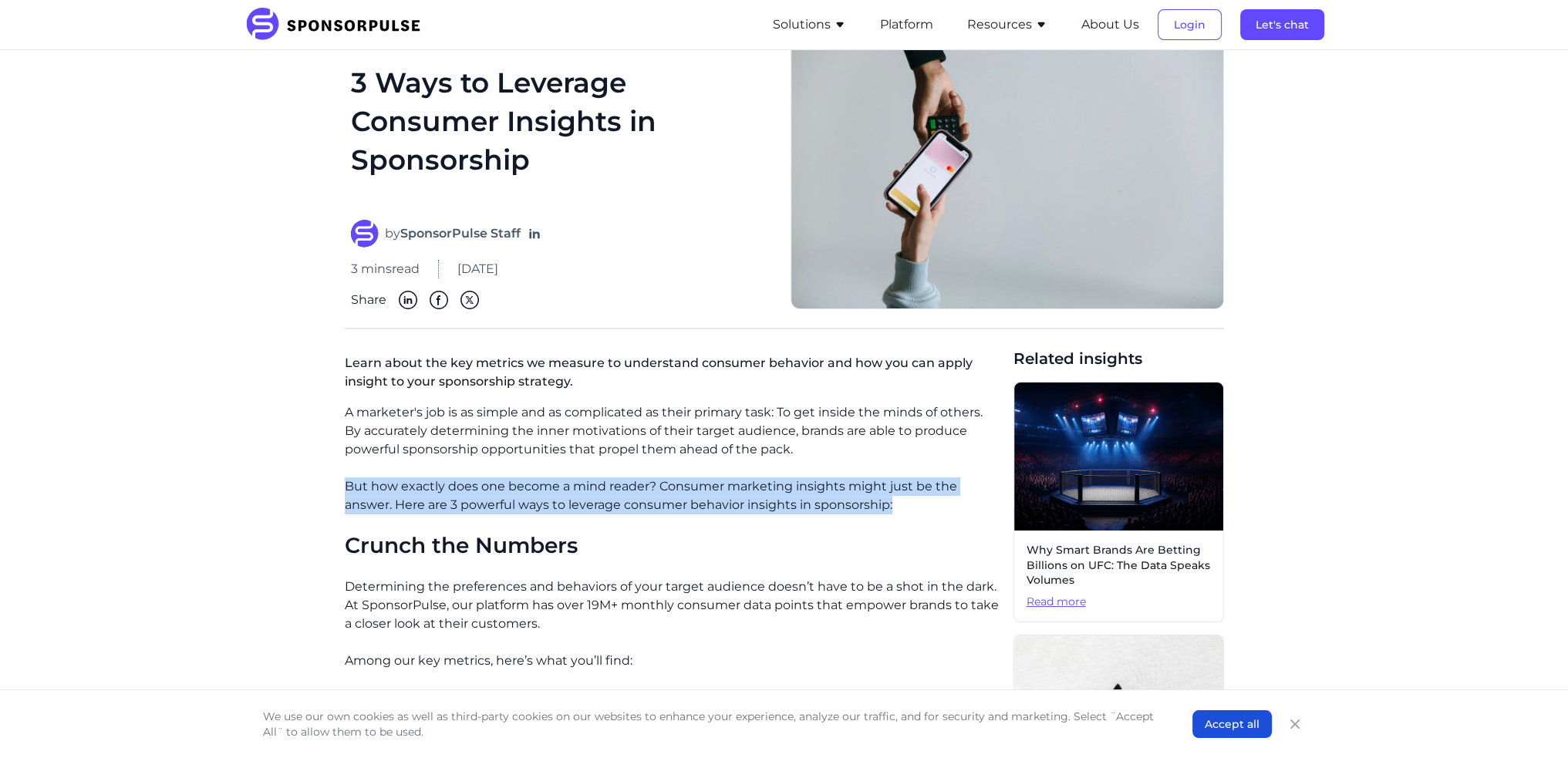
drag, startPoint x: 340, startPoint y: 484, endPoint x: 898, endPoint y: 512, distance: 558.7
click at [459, 509] on p "But how exactly does one become a mind reader? Consumer marketing insights migh…" at bounding box center [672, 495] width 656 height 37
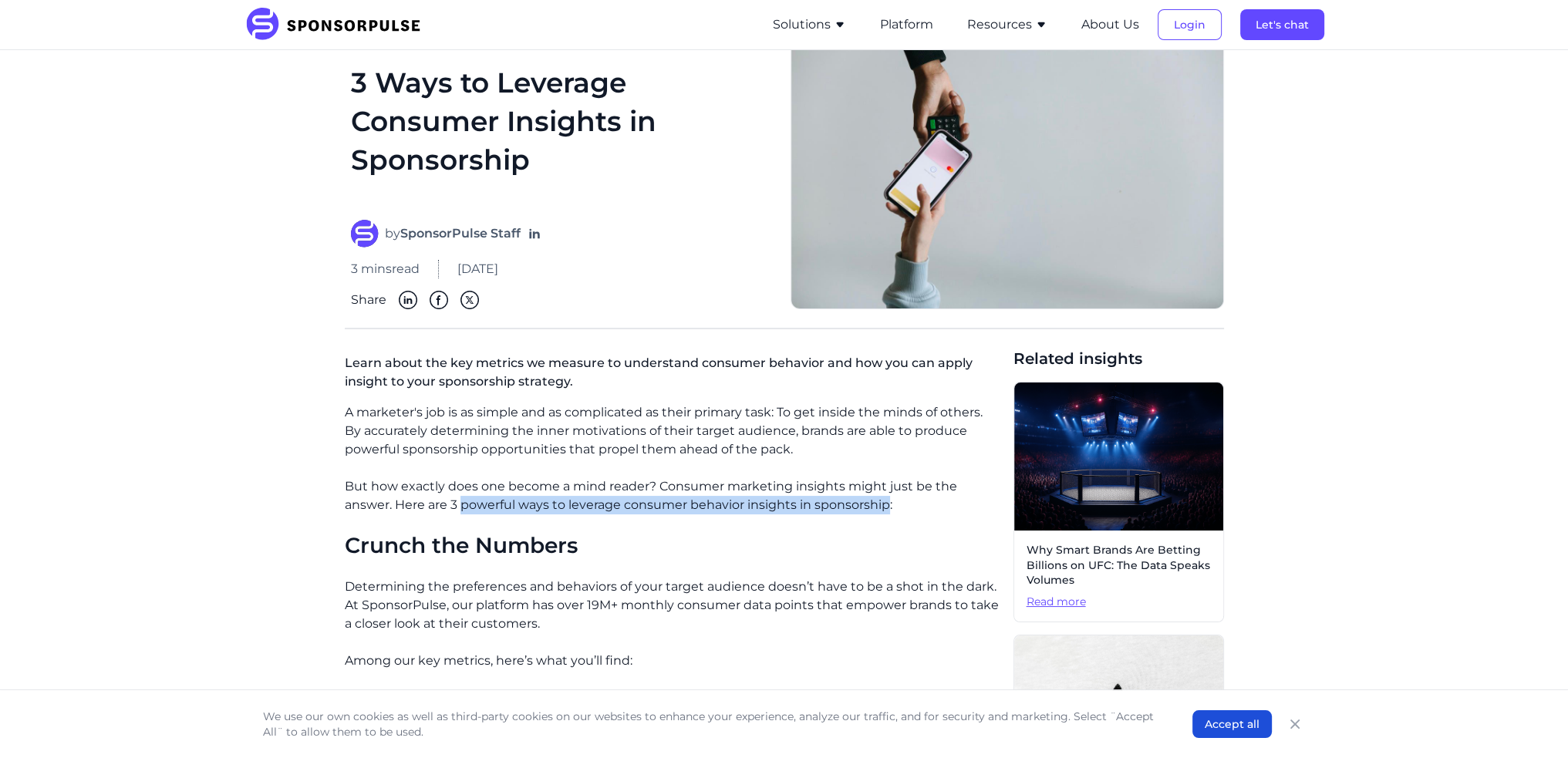
drag, startPoint x: 460, startPoint y: 509, endPoint x: 886, endPoint y: 511, distance: 426.0
click at [886, 511] on p "But how exactly does one become a mind reader? Consumer marketing insights migh…" at bounding box center [672, 495] width 656 height 37
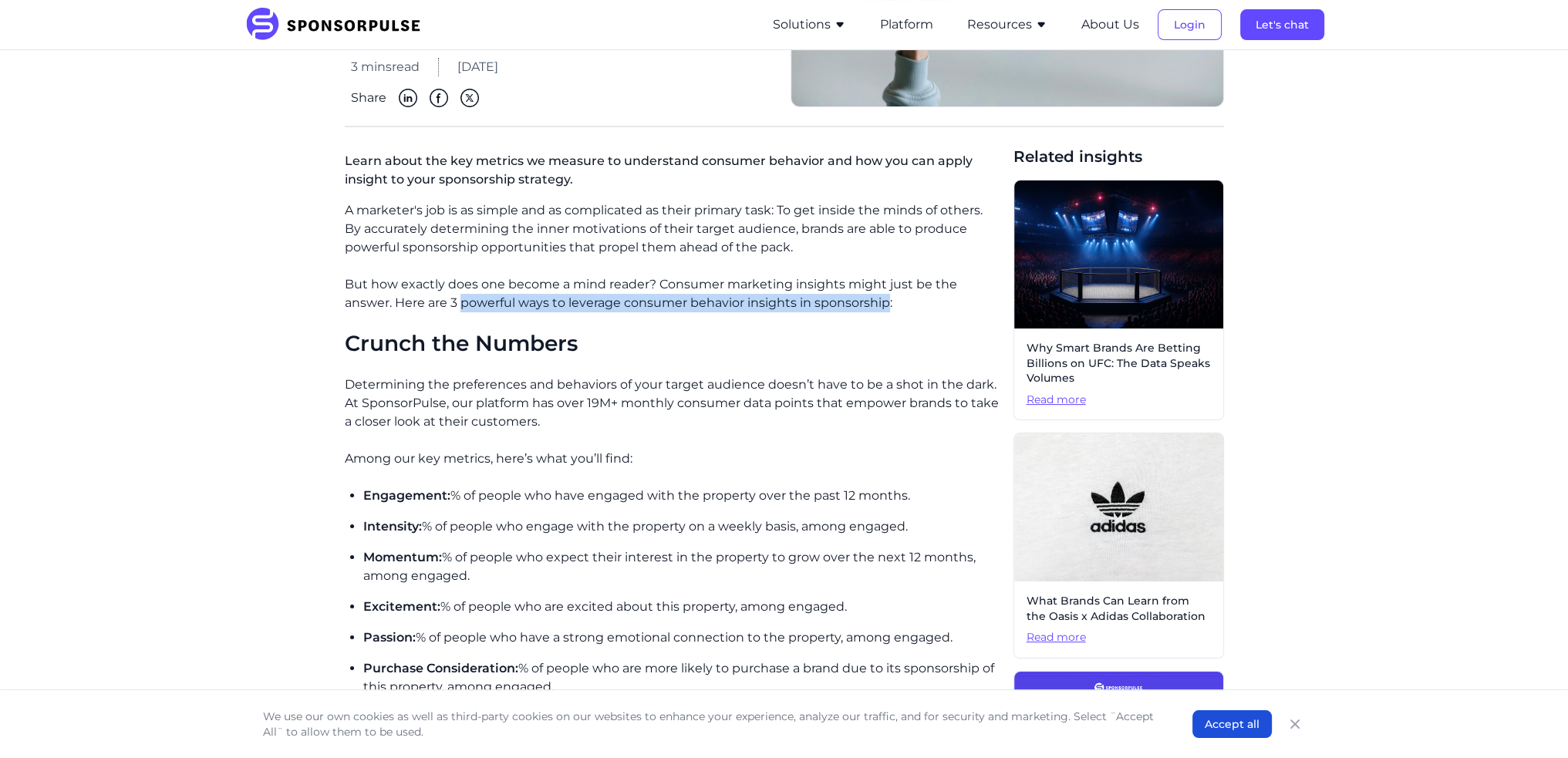
scroll to position [309, 0]
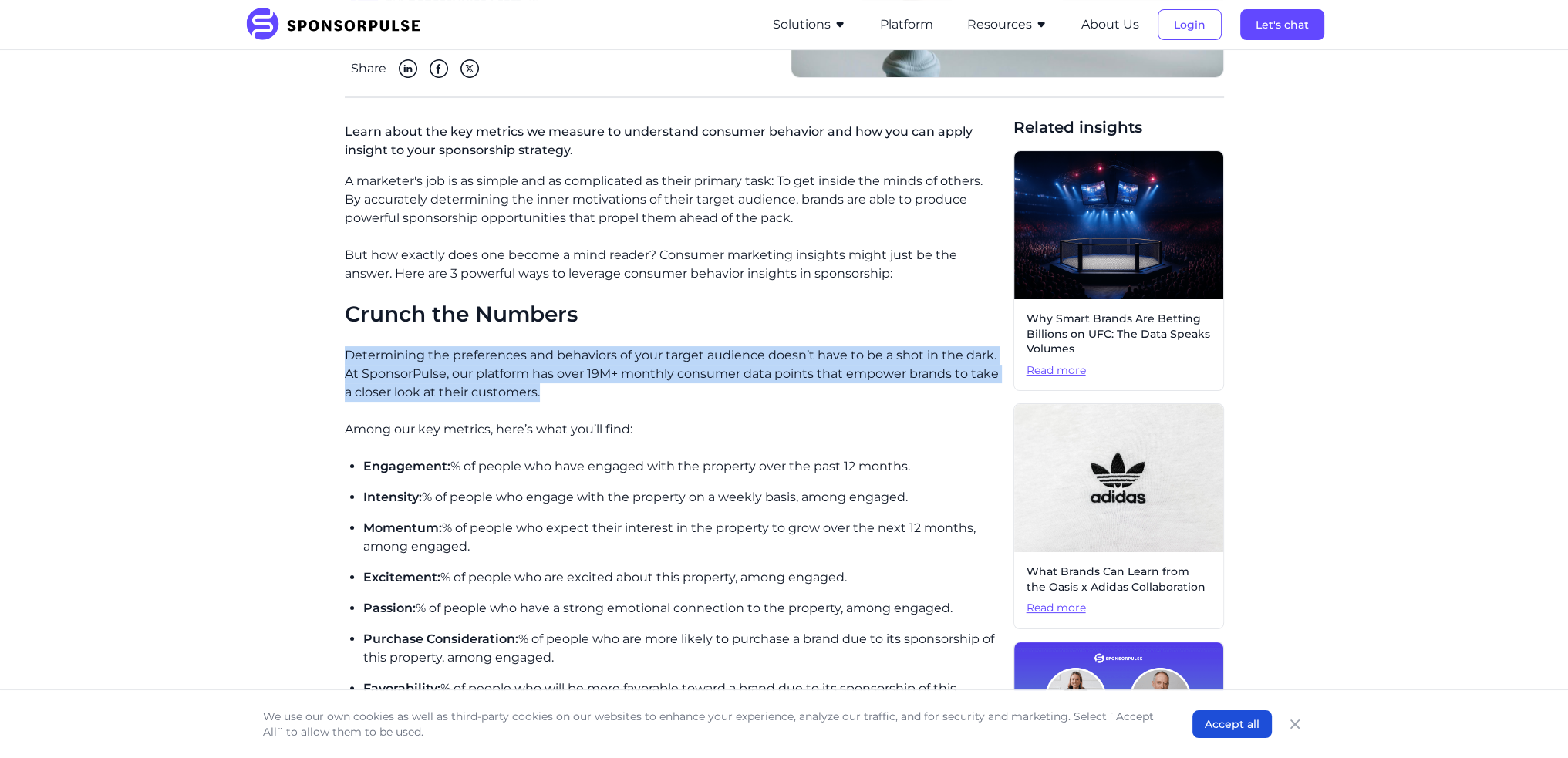
drag, startPoint x: 345, startPoint y: 351, endPoint x: 574, endPoint y: 392, distance: 232.6
click at [574, 392] on p "Determining the preferences and behaviors of your target audience doesn’t have …" at bounding box center [672, 374] width 656 height 55
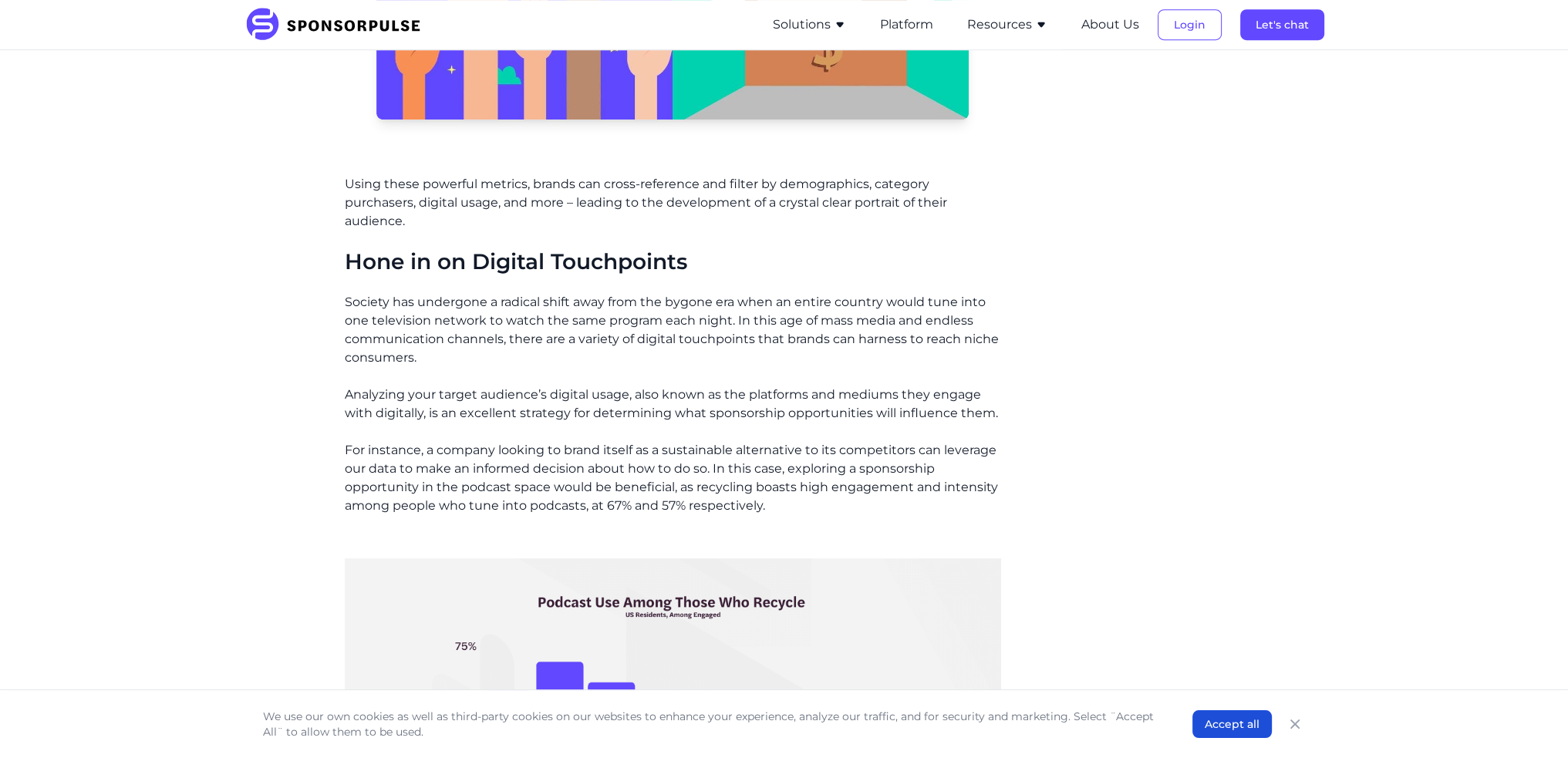
scroll to position [1311, 0]
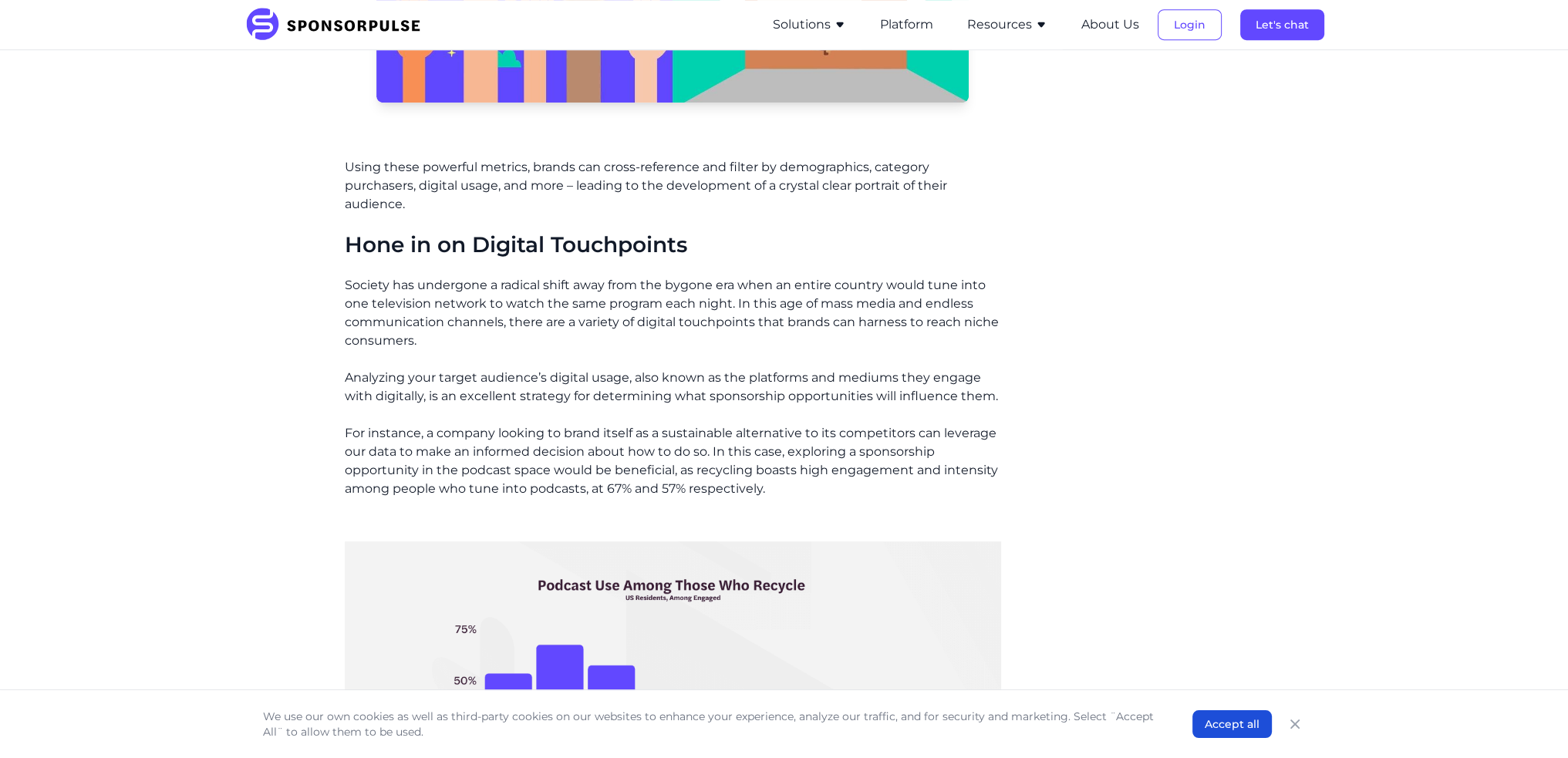
drag, startPoint x: 345, startPoint y: 283, endPoint x: 1006, endPoint y: 407, distance: 672.5
click at [1006, 407] on div "Learn about the key metrics we measure to understand consumer behavior and how …" at bounding box center [784, 425] width 879 height 2620
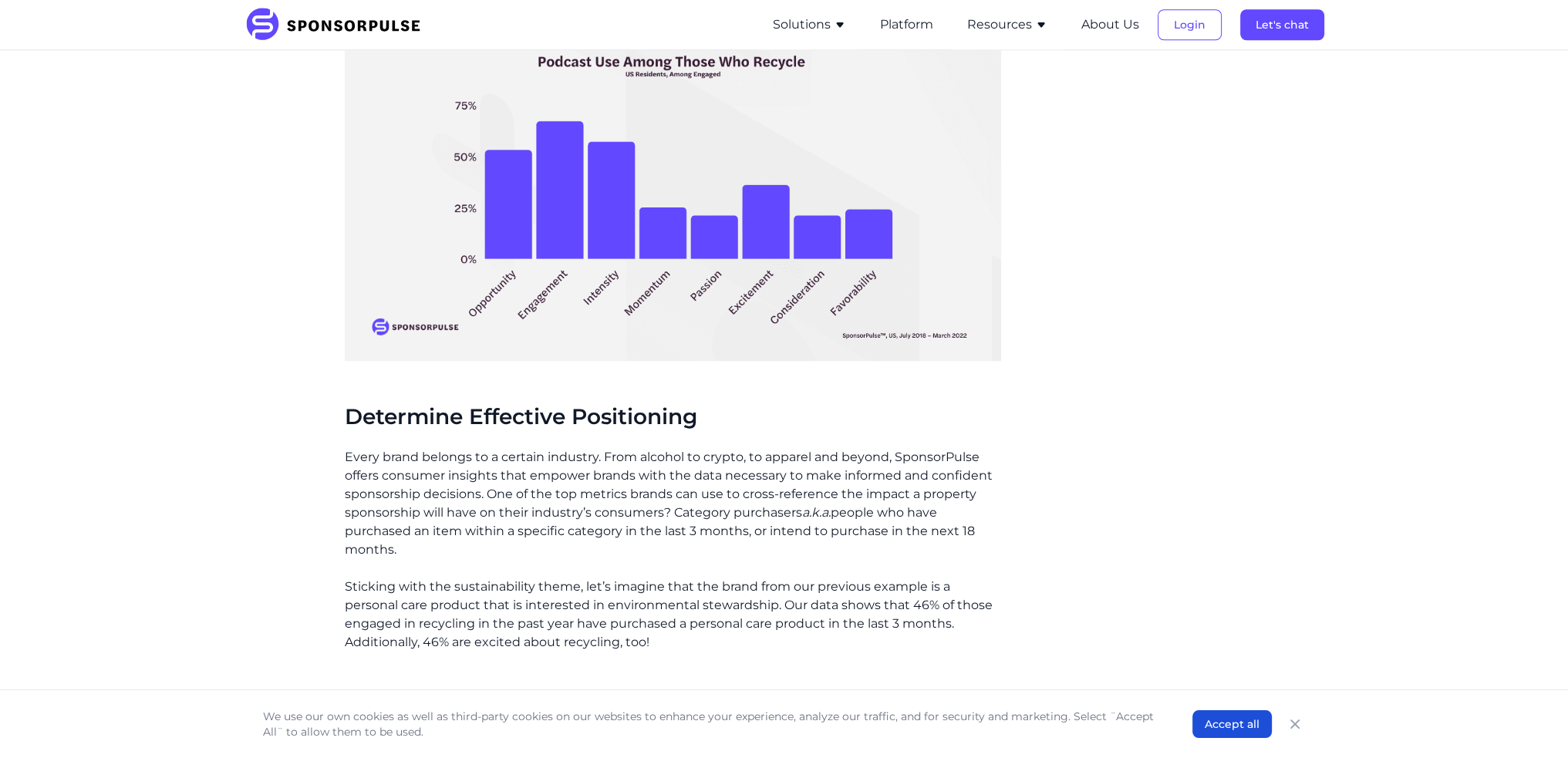
scroll to position [1850, 0]
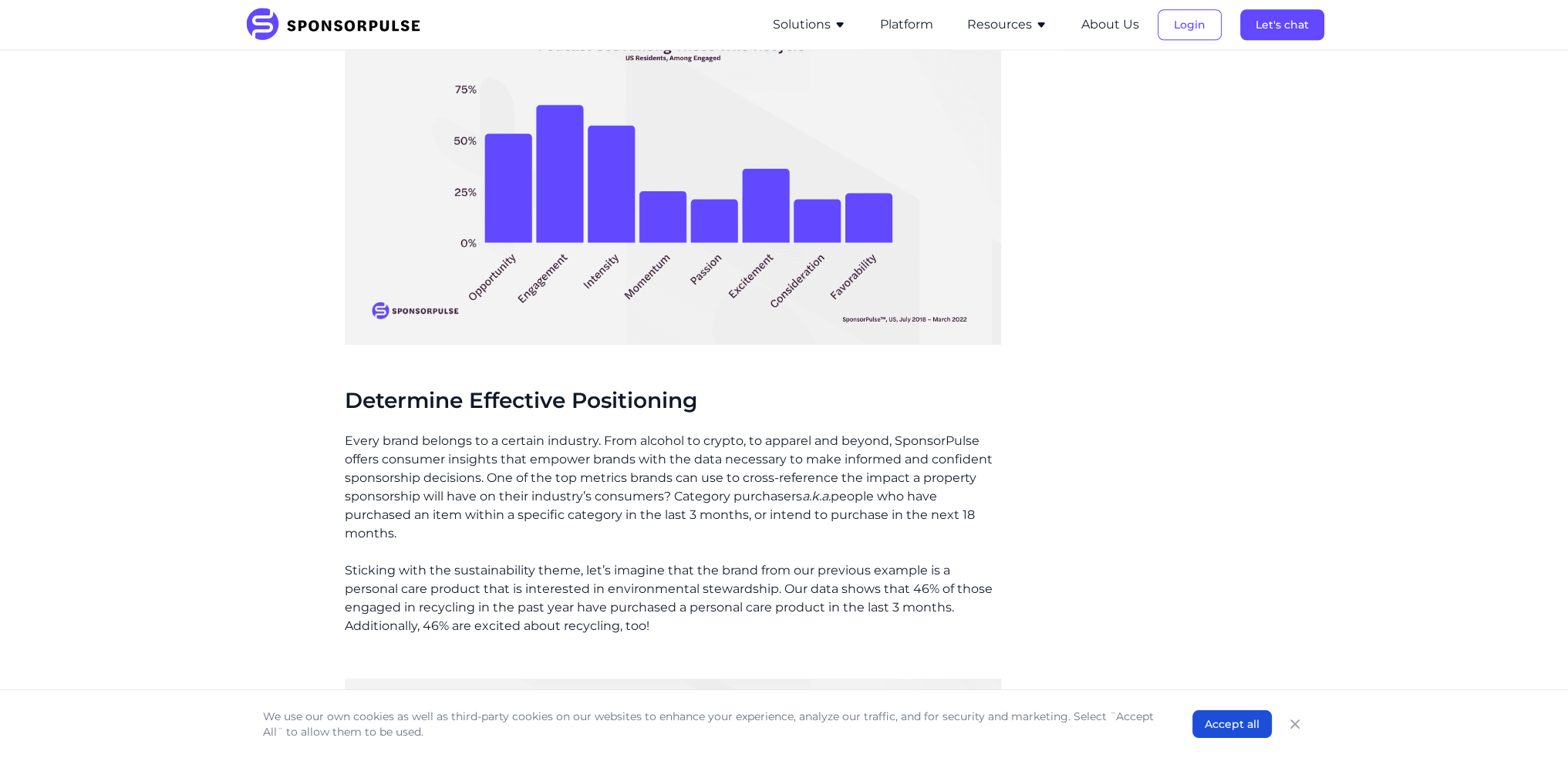
drag, startPoint x: 348, startPoint y: 398, endPoint x: 745, endPoint y: 536, distance: 420.3
drag, startPoint x: 367, startPoint y: 577, endPoint x: 750, endPoint y: 625, distance: 386.0
click at [750, 625] on p "Sticking with the sustainability theme, let’s imagine that the brand from our p…" at bounding box center [672, 598] width 656 height 74
click at [735, 628] on p "Sticking with the sustainability theme, let’s imagine that the brand from our p…" at bounding box center [672, 598] width 656 height 74
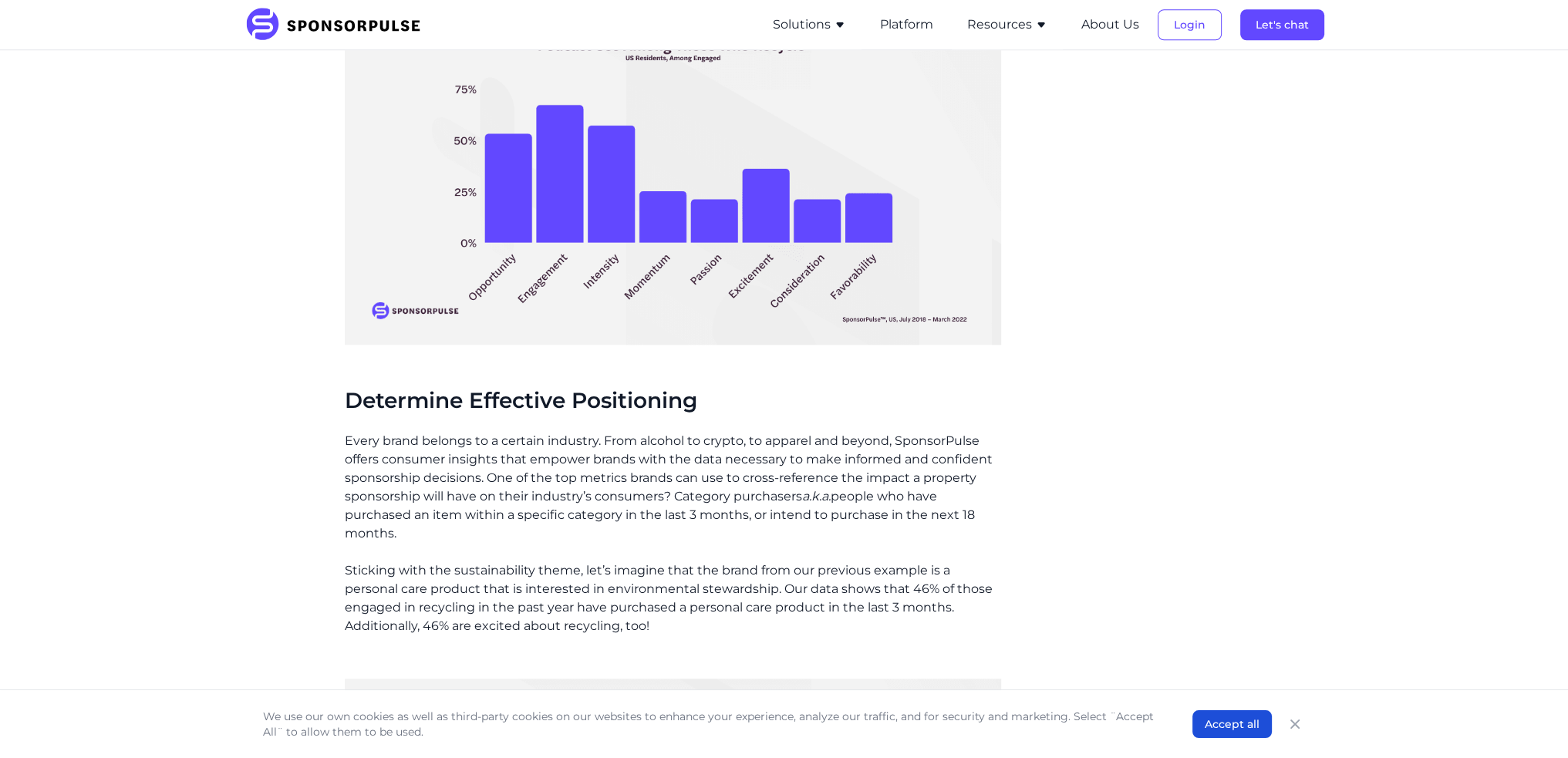
drag, startPoint x: 705, startPoint y: 628, endPoint x: 328, endPoint y: 565, distance: 382.2
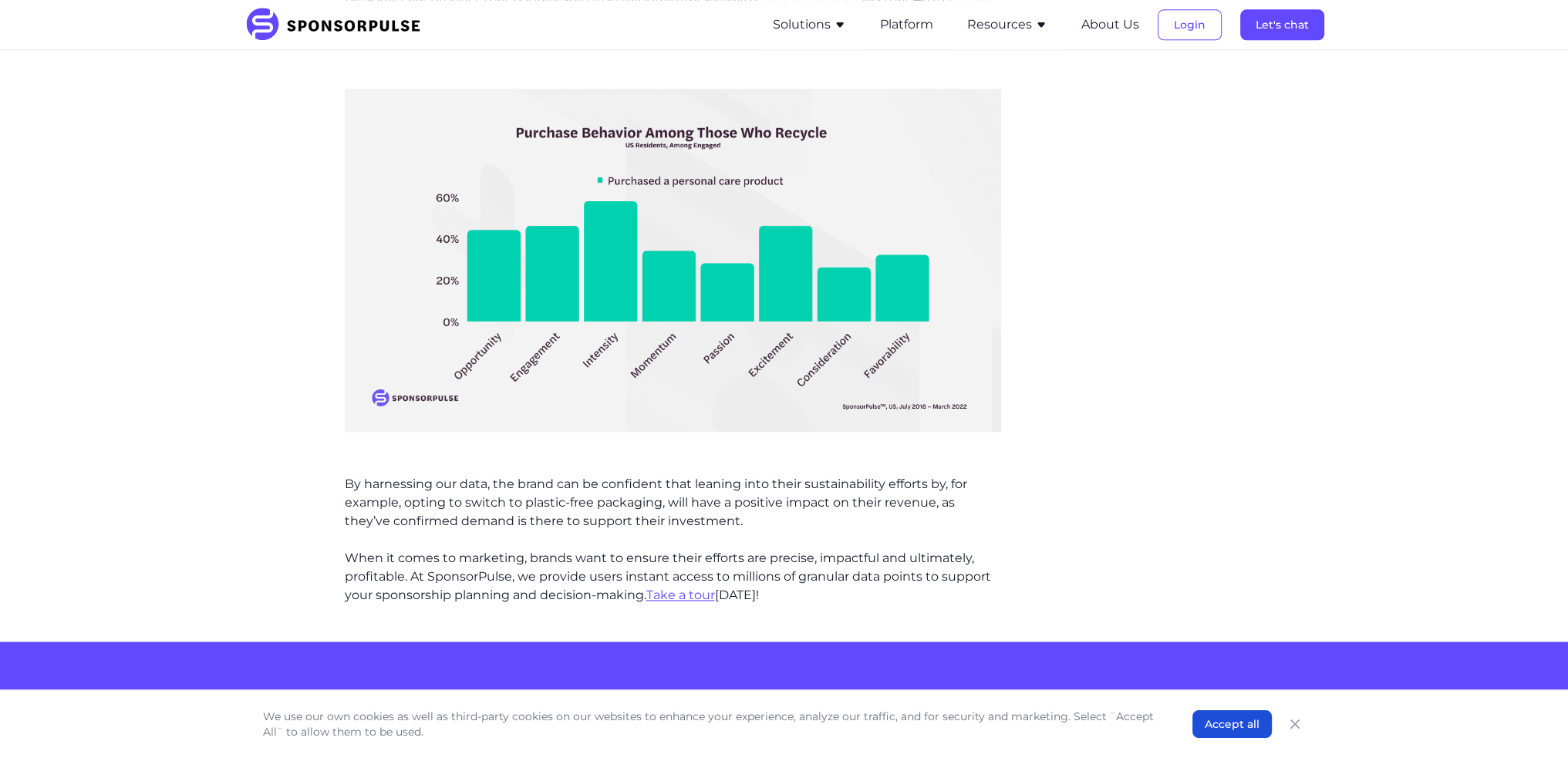
scroll to position [2468, 0]
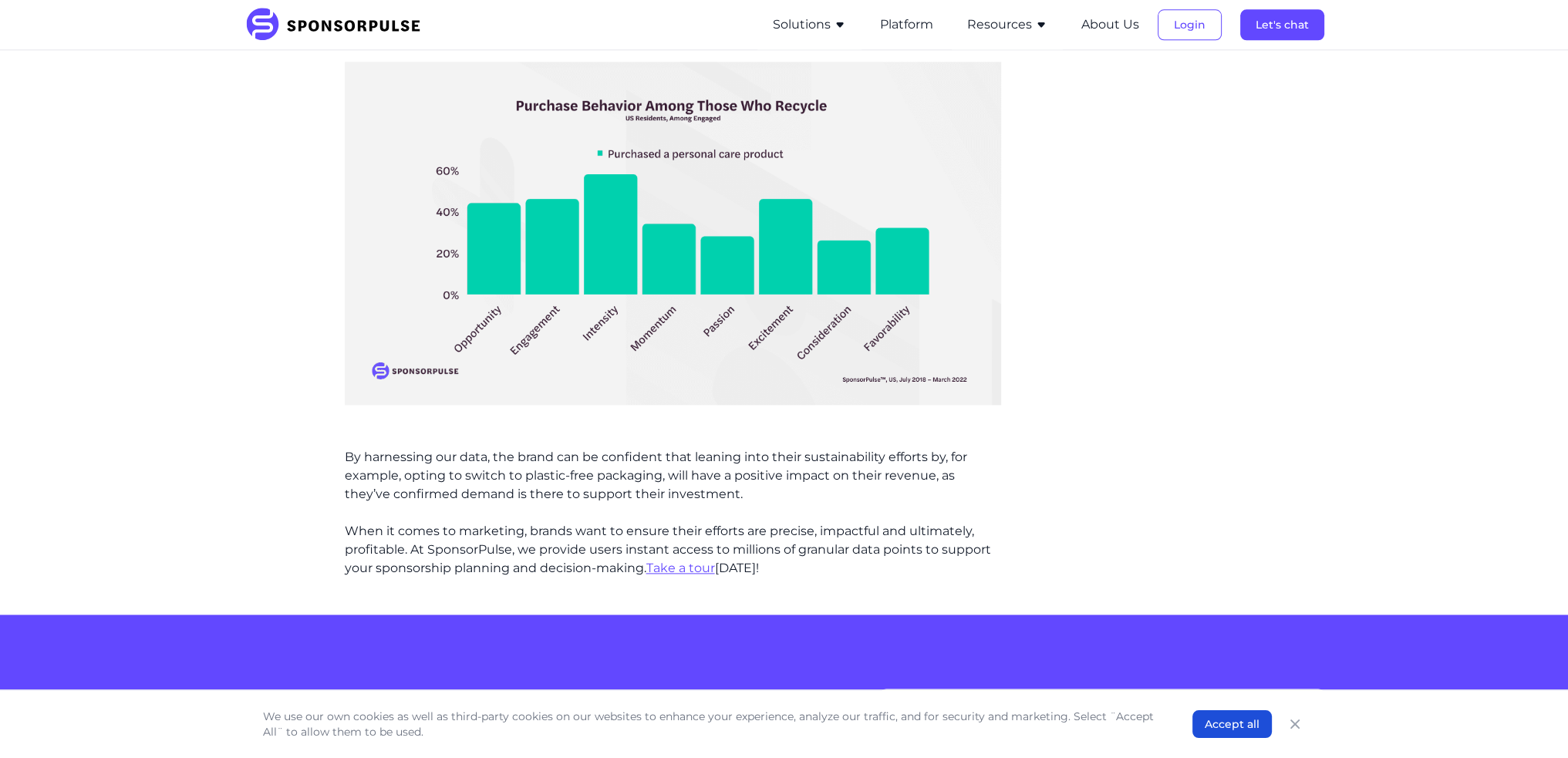
drag, startPoint x: 334, startPoint y: 458, endPoint x: 747, endPoint y: 502, distance: 415.3
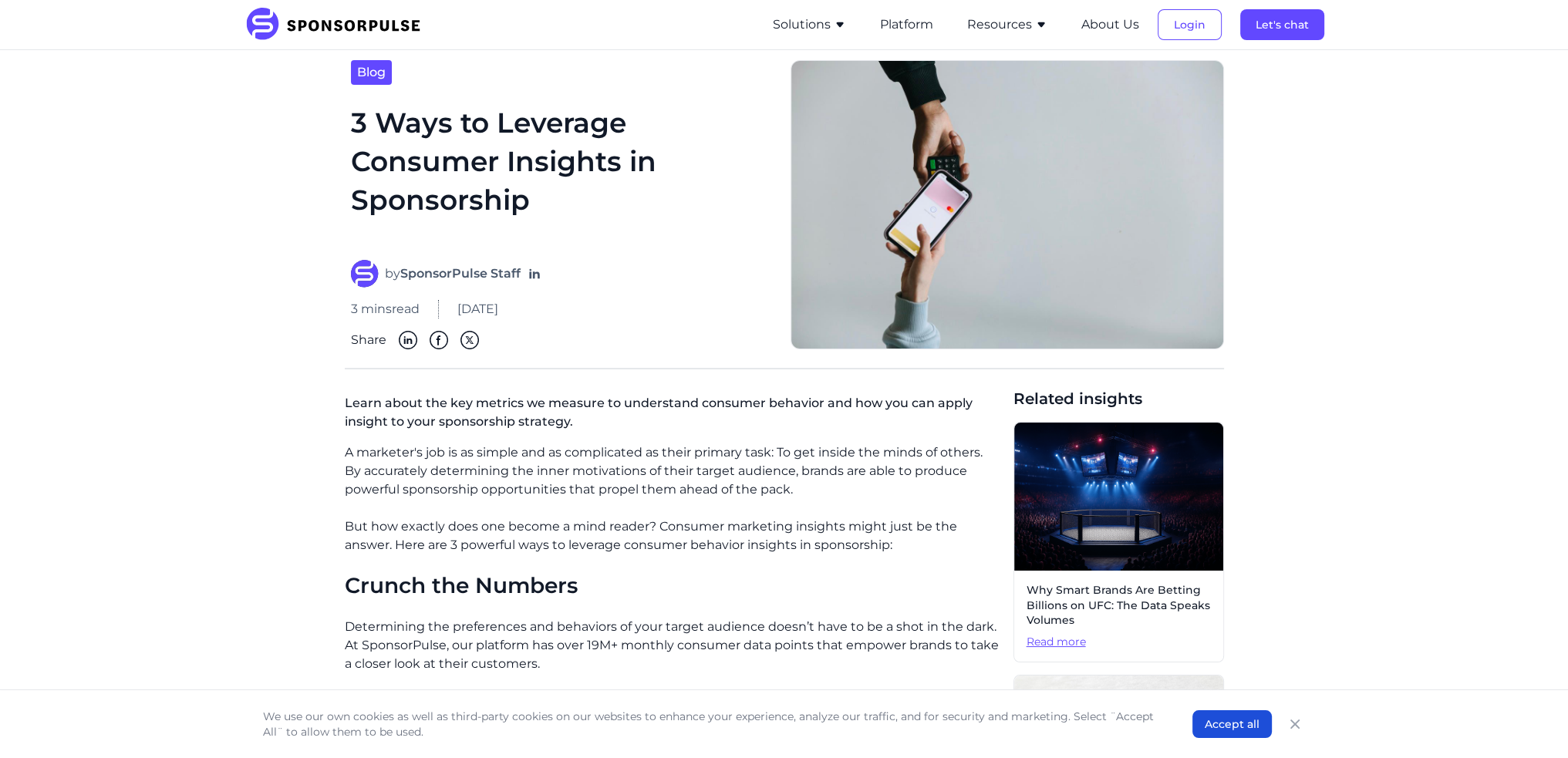
scroll to position [0, 0]
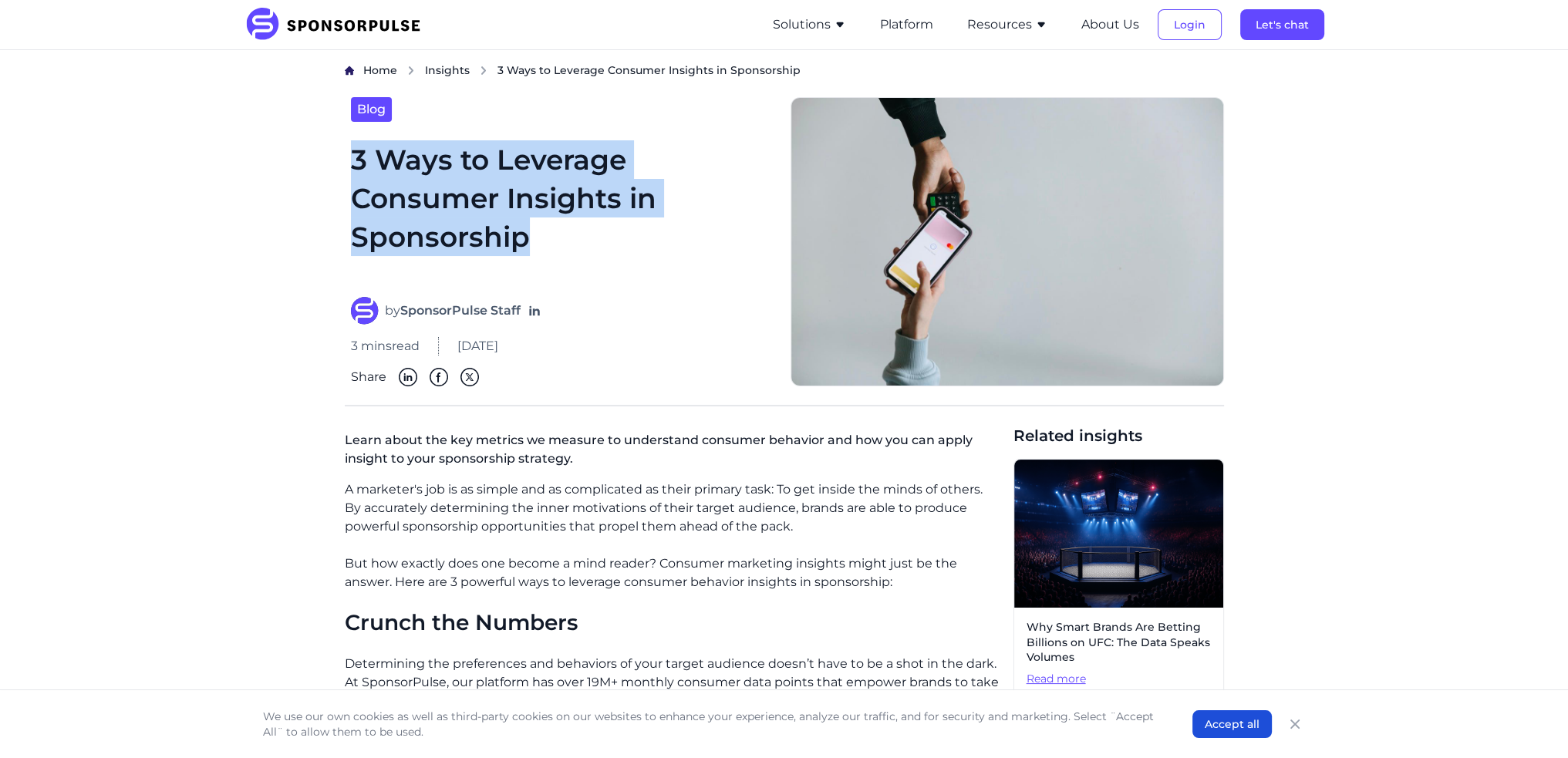
drag, startPoint x: 355, startPoint y: 167, endPoint x: 564, endPoint y: 233, distance: 219.2
click at [564, 233] on h1 "3 Ways to Leverage Consumer Insights in Sponsorship" at bounding box center [562, 210] width 422 height 139
copy h1 "3 Ways to Leverage Consumer Insights in Sponsorship"
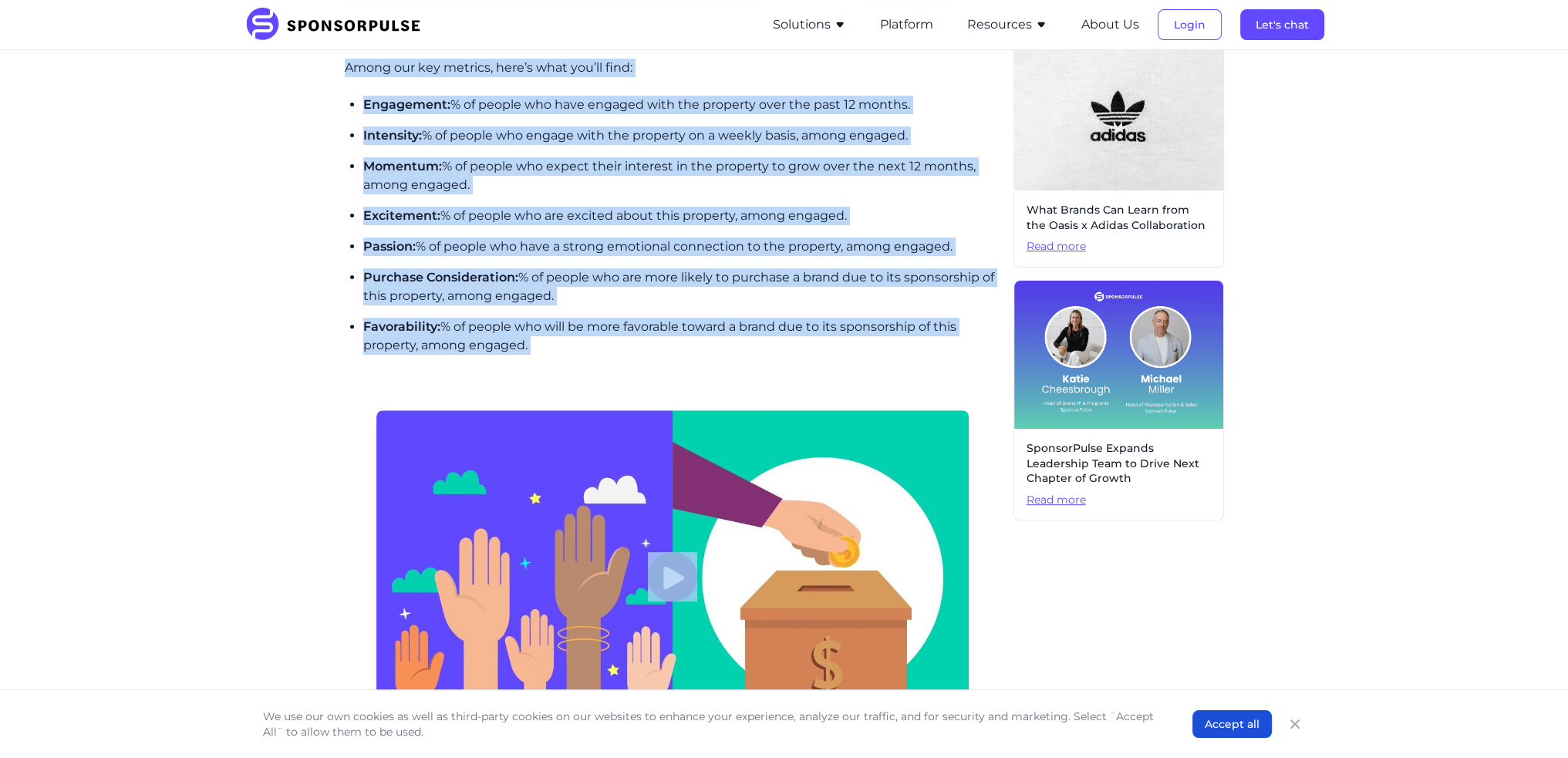
scroll to position [694, 0]
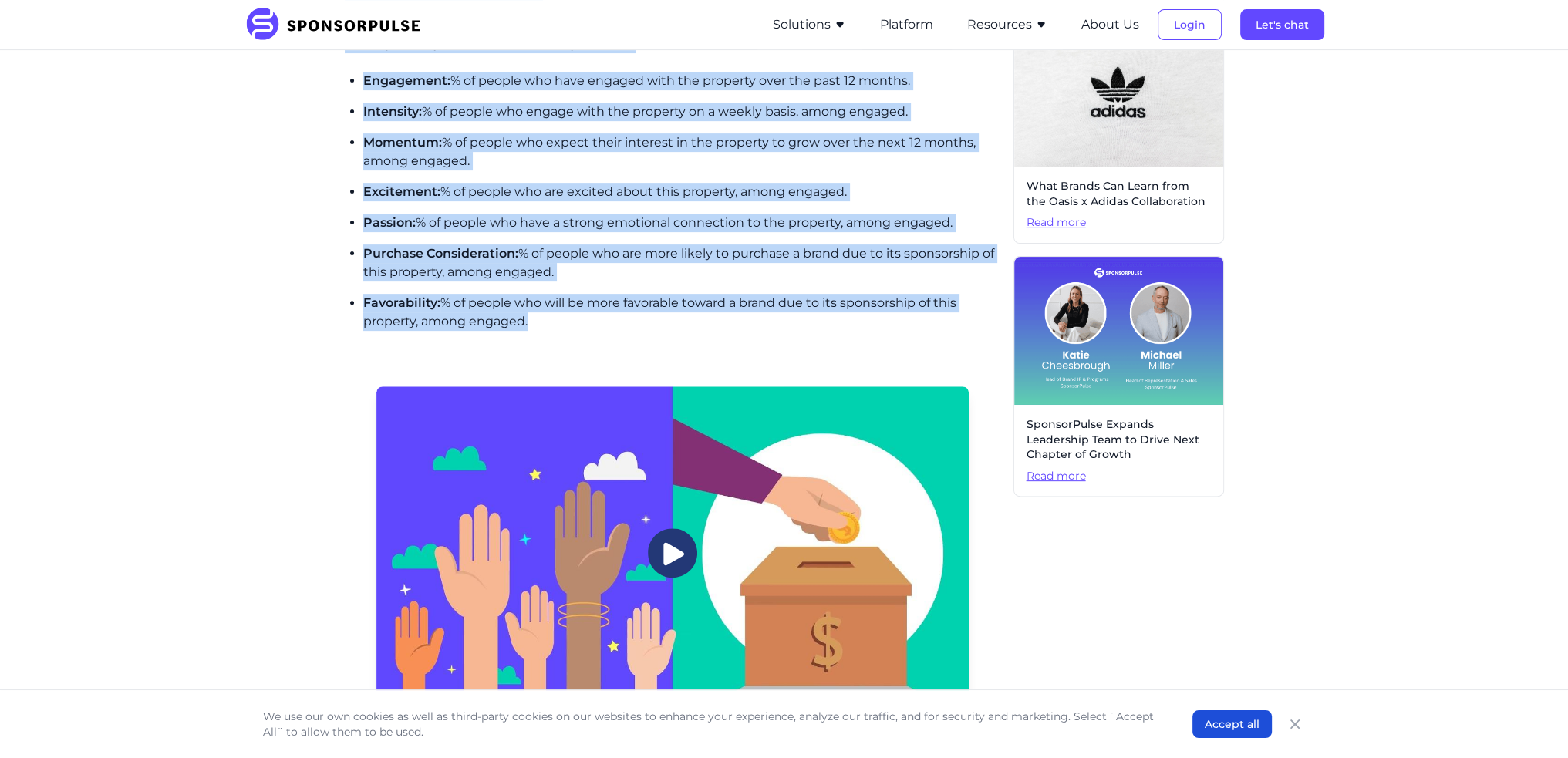
drag, startPoint x: 343, startPoint y: 390, endPoint x: 572, endPoint y: 323, distance: 238.6
copy div "Loremi dol Sitamet Consectetur adi elitseddoei tem incididun ut labo etdolo mag…"
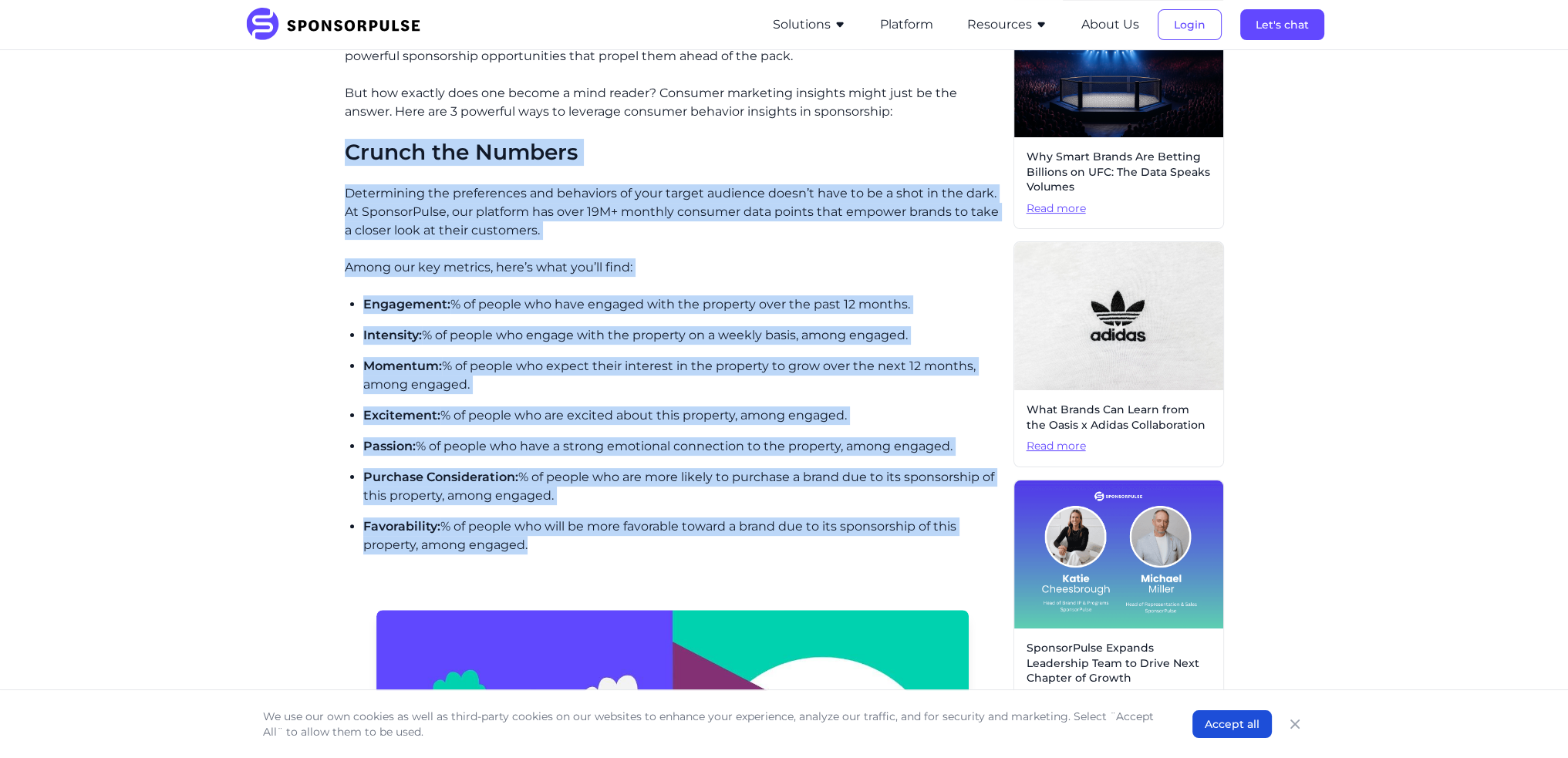
scroll to position [463, 0]
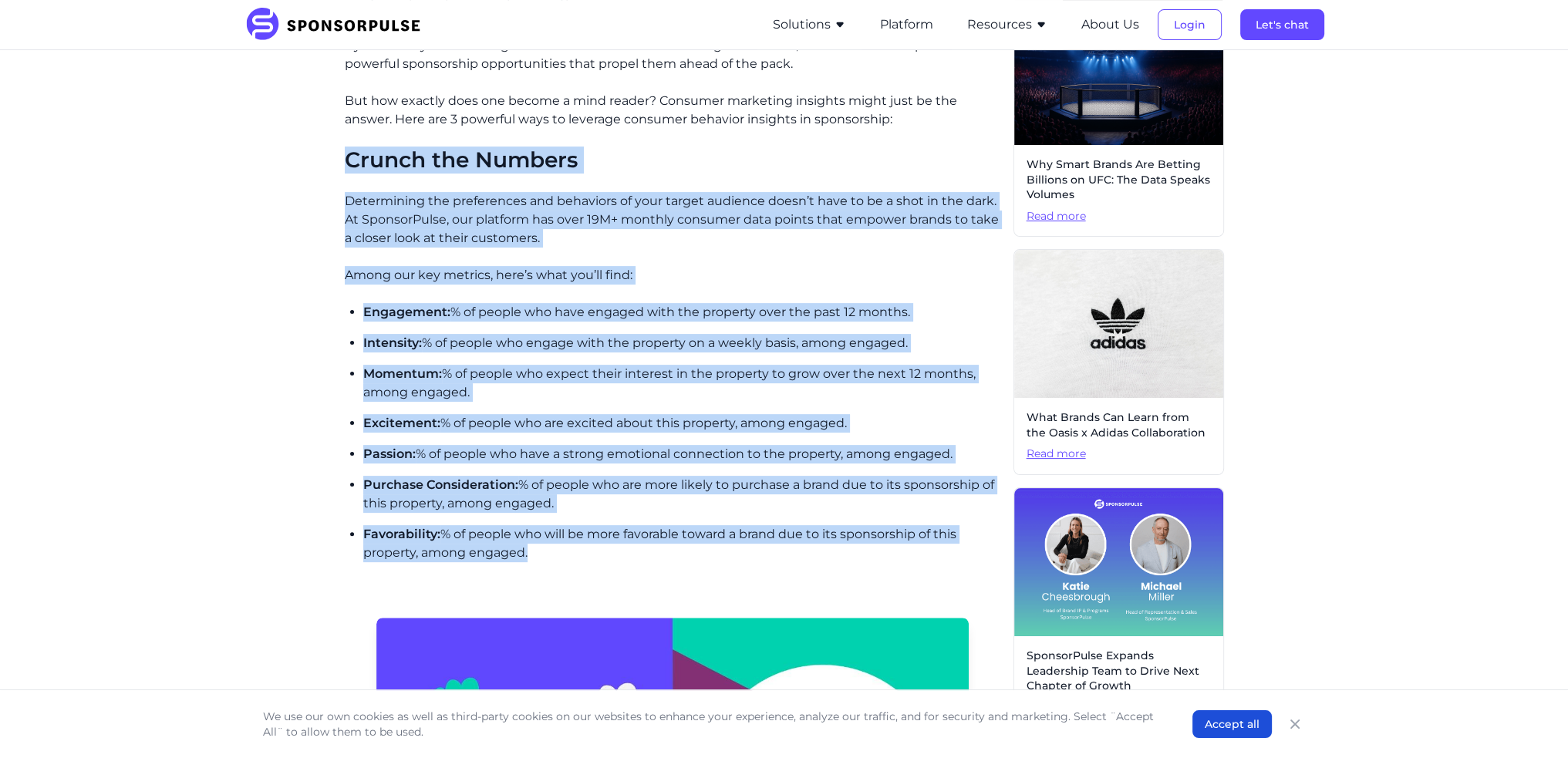
click at [572, 323] on ul "Engagement: % of people who have engaged with the property over the past 12 mon…" at bounding box center [682, 432] width 638 height 259
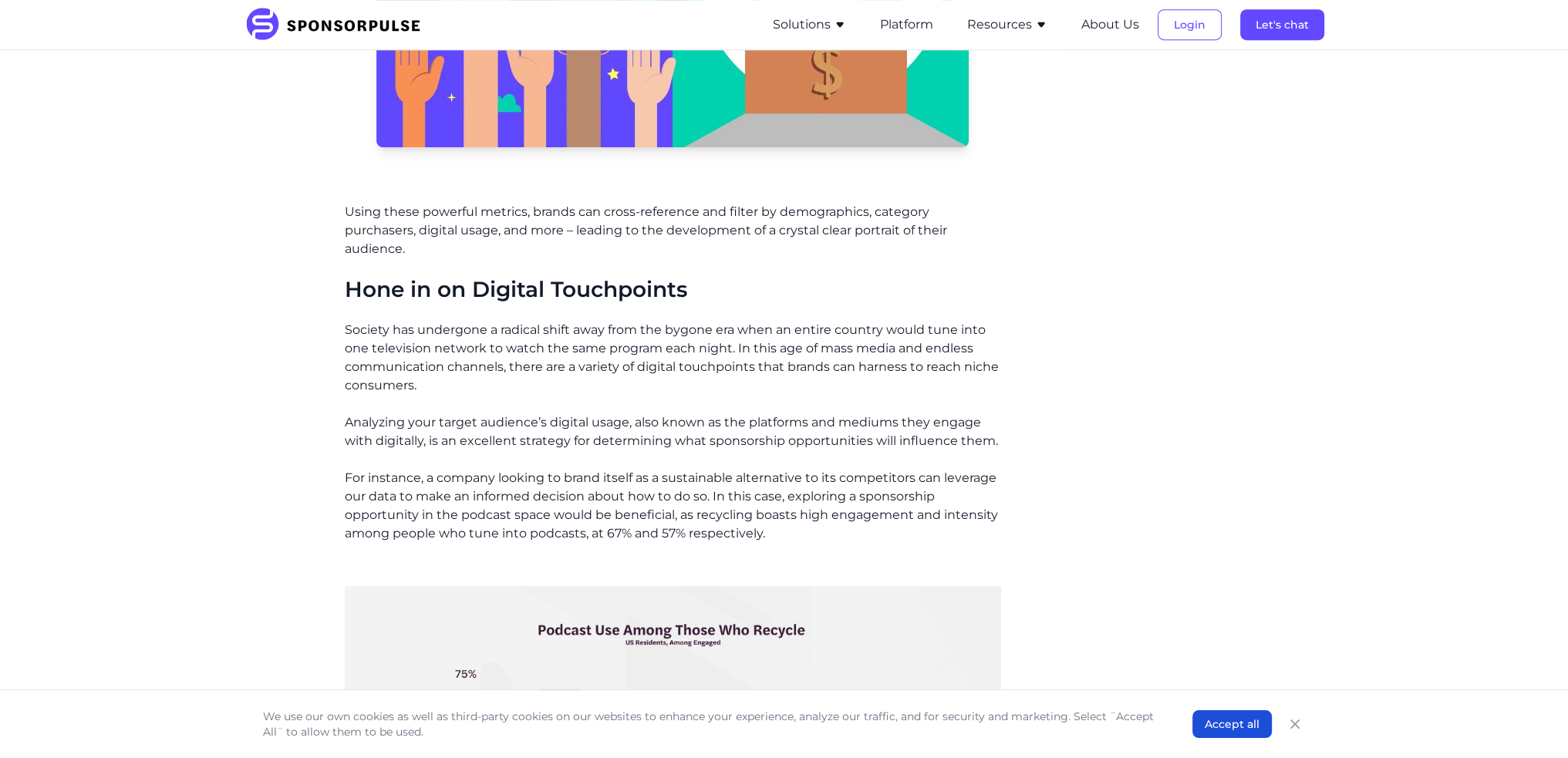
scroll to position [1324, 0]
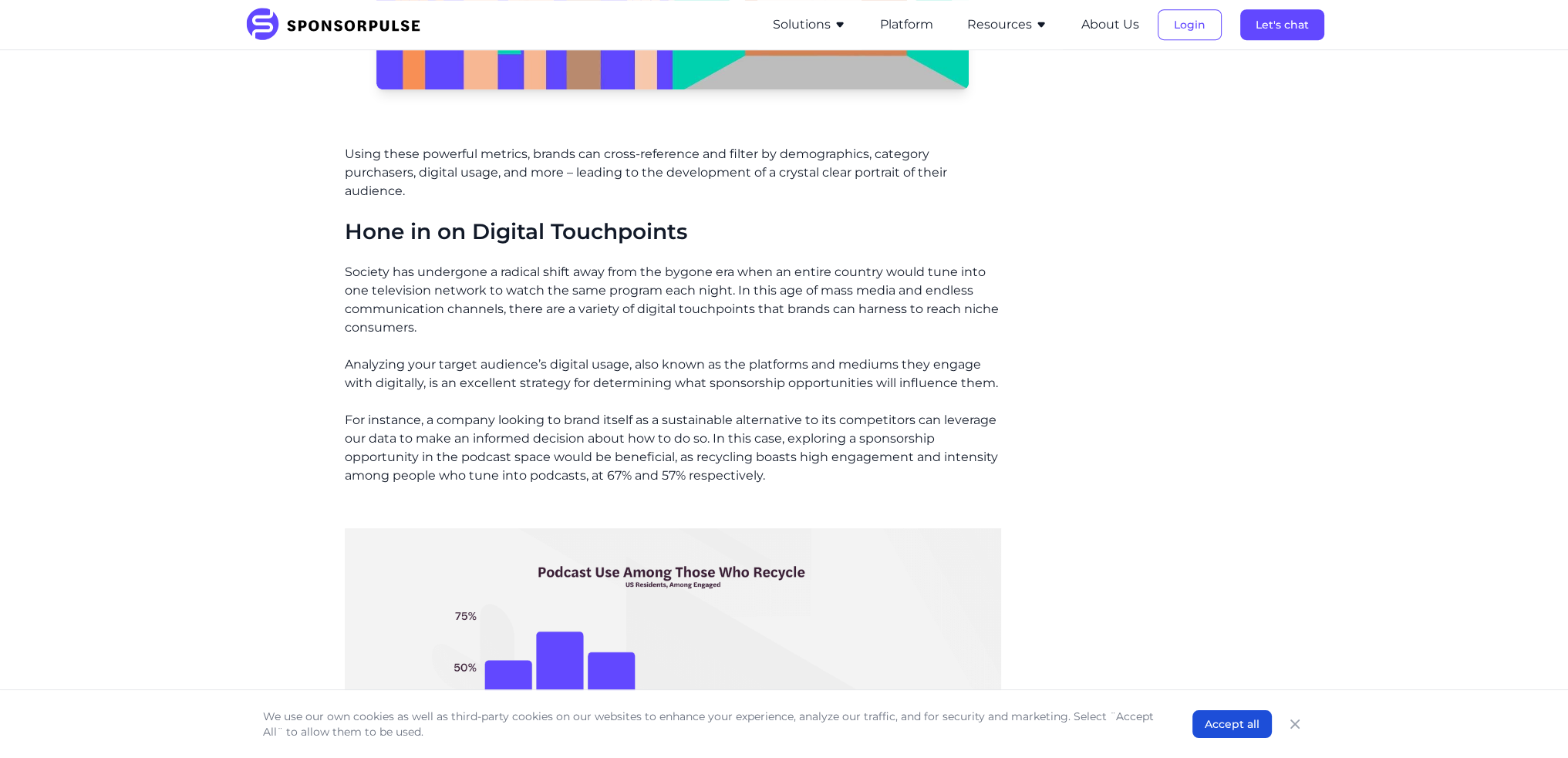
drag, startPoint x: 341, startPoint y: 234, endPoint x: 715, endPoint y: 217, distance: 374.4
click at [715, 217] on div "Home Insights 3 Ways to Leverage Consumer Insights in Sponsorship Blog 3 Ways t…" at bounding box center [785, 242] width 1055 height 3008
copy h2 "Hone in on Digital Touchpoints"
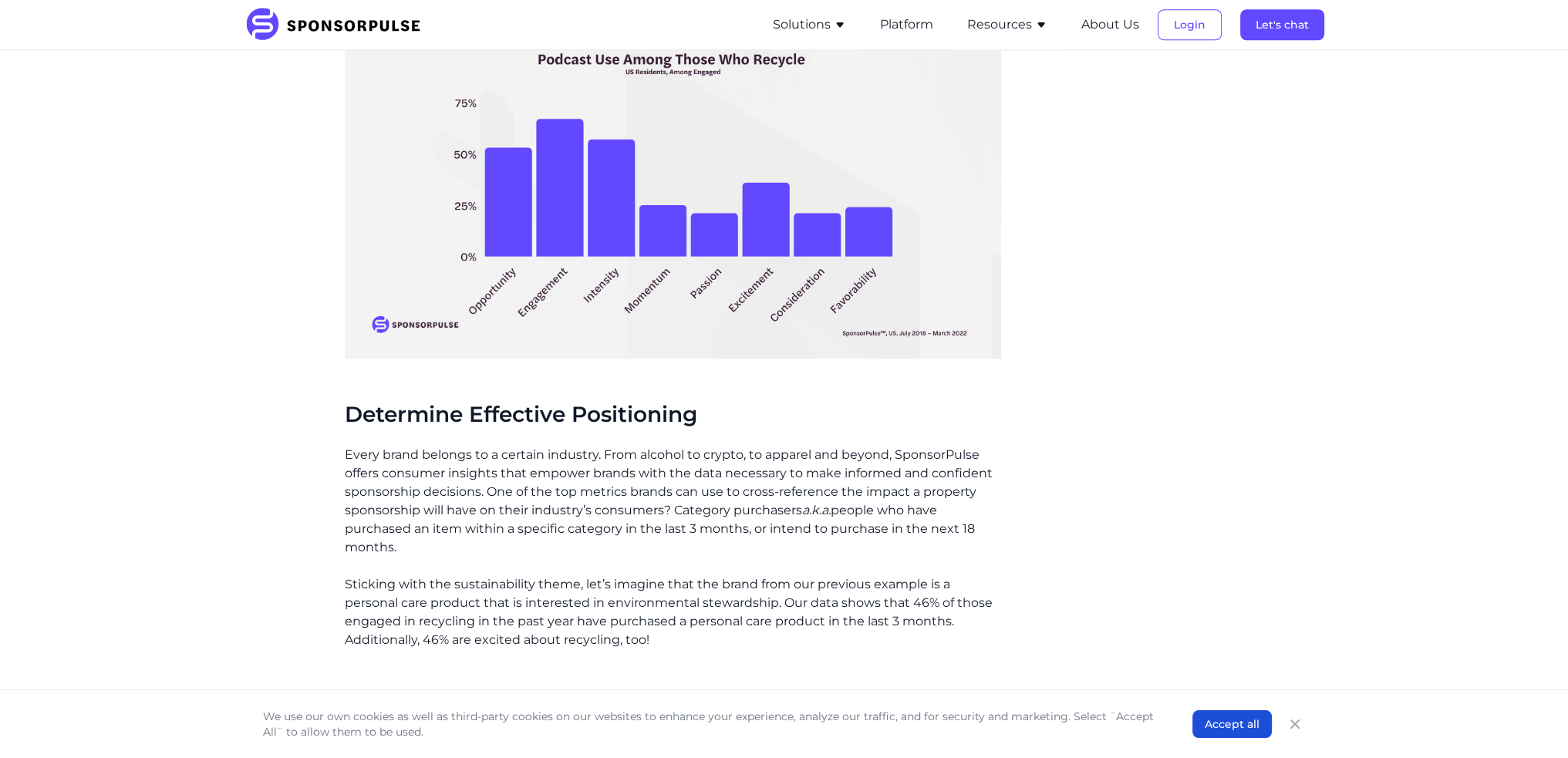
scroll to position [1942, 0]
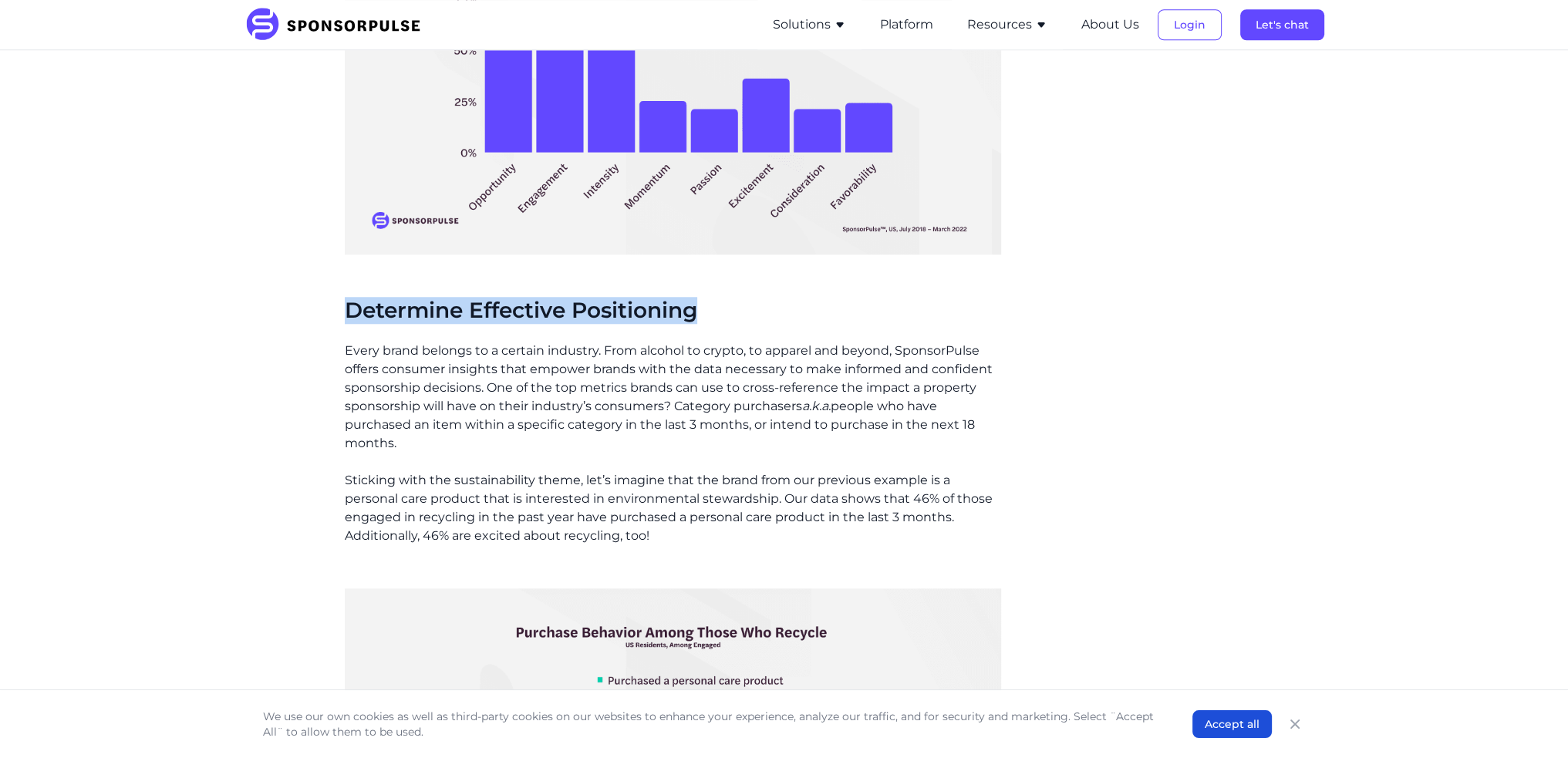
drag, startPoint x: 347, startPoint y: 306, endPoint x: 700, endPoint y: 313, distance: 353.1
click at [700, 313] on h2 "Determine Effective Positioning" at bounding box center [672, 311] width 656 height 26
copy h2 "Determine Effective Positioning"
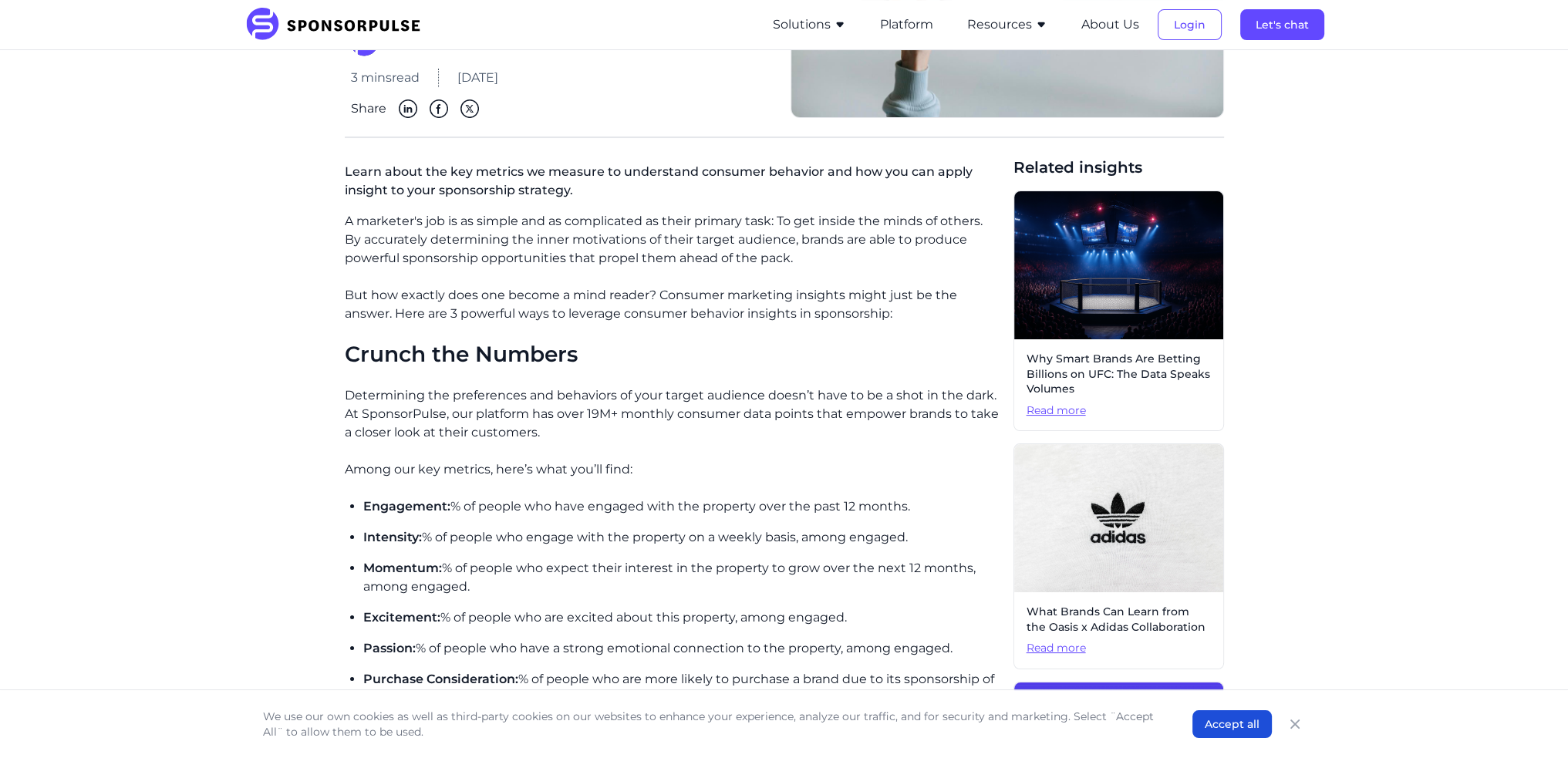
scroll to position [322, 0]
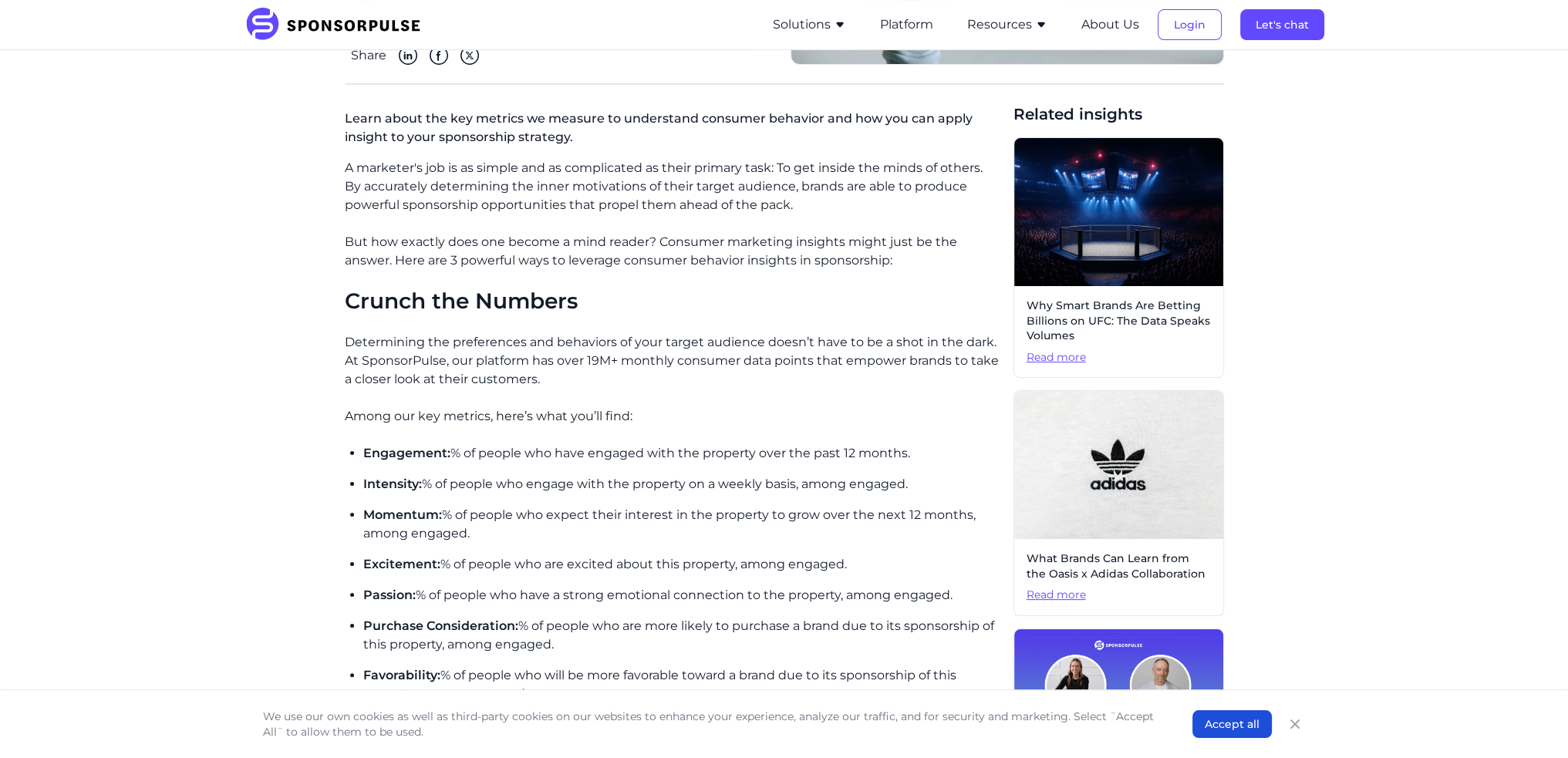
drag, startPoint x: 345, startPoint y: 350, endPoint x: 737, endPoint y: 388, distance: 393.8
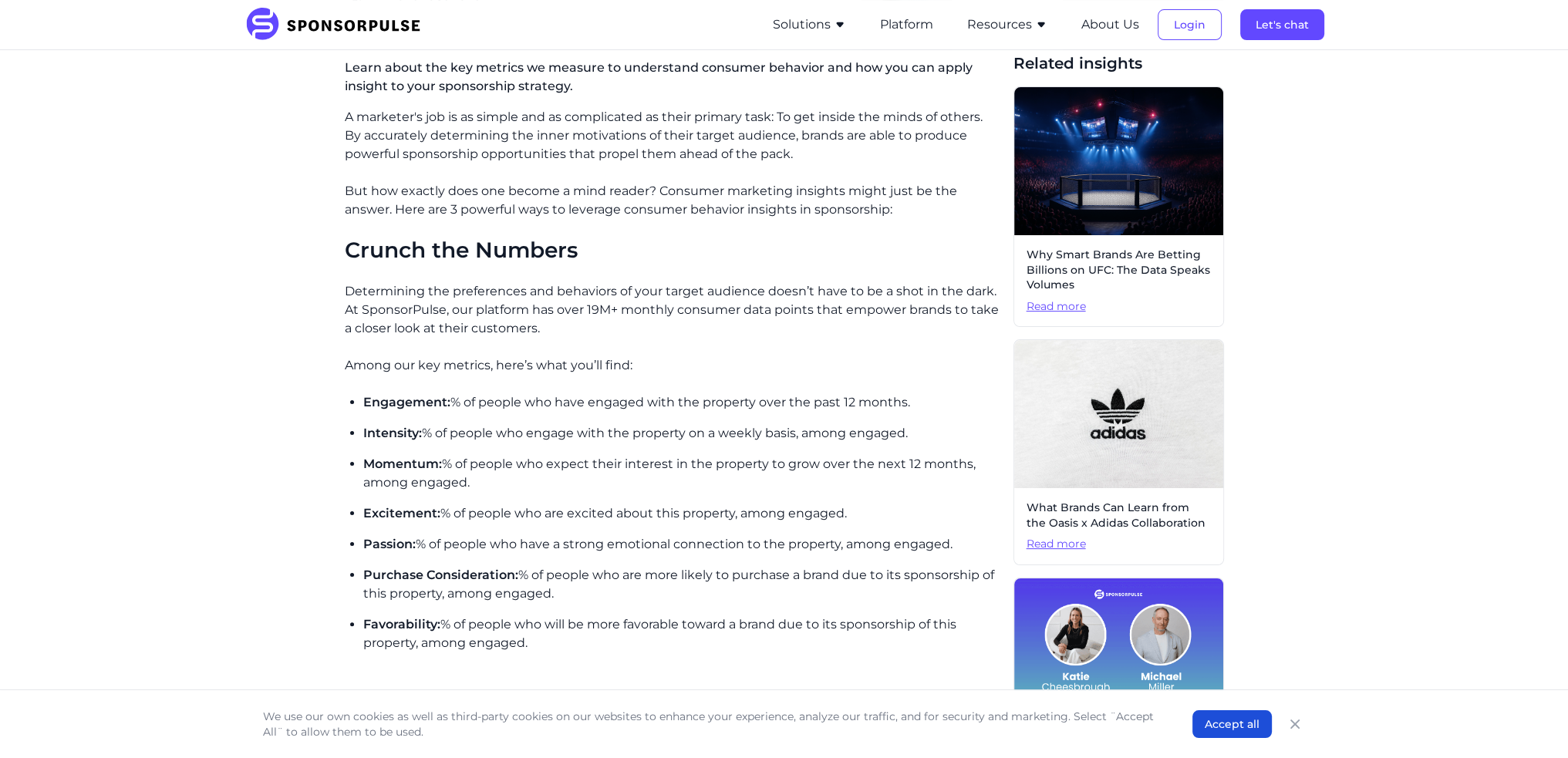
scroll to position [399, 0]
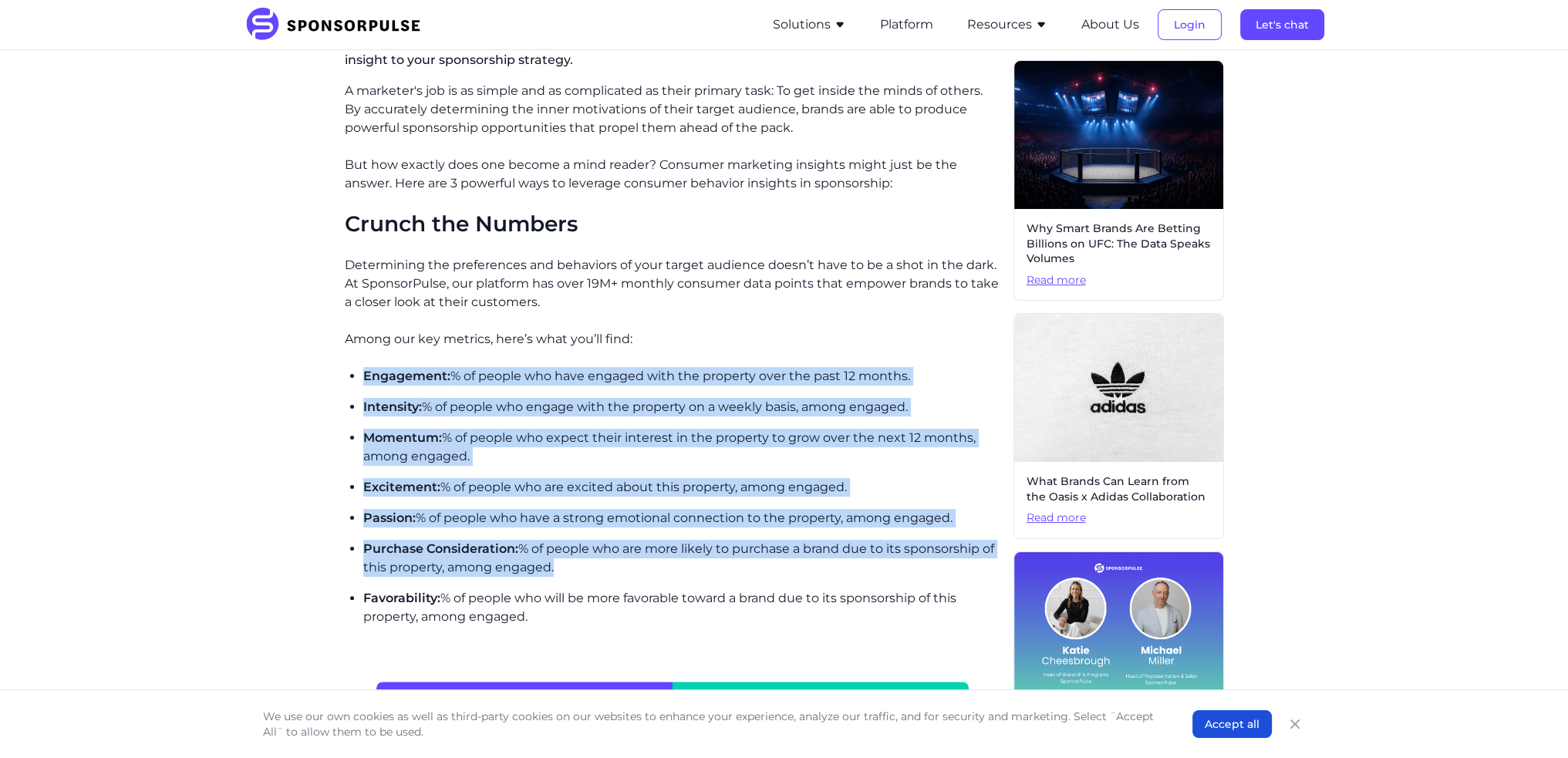
drag, startPoint x: 361, startPoint y: 378, endPoint x: 949, endPoint y: 576, distance: 620.4
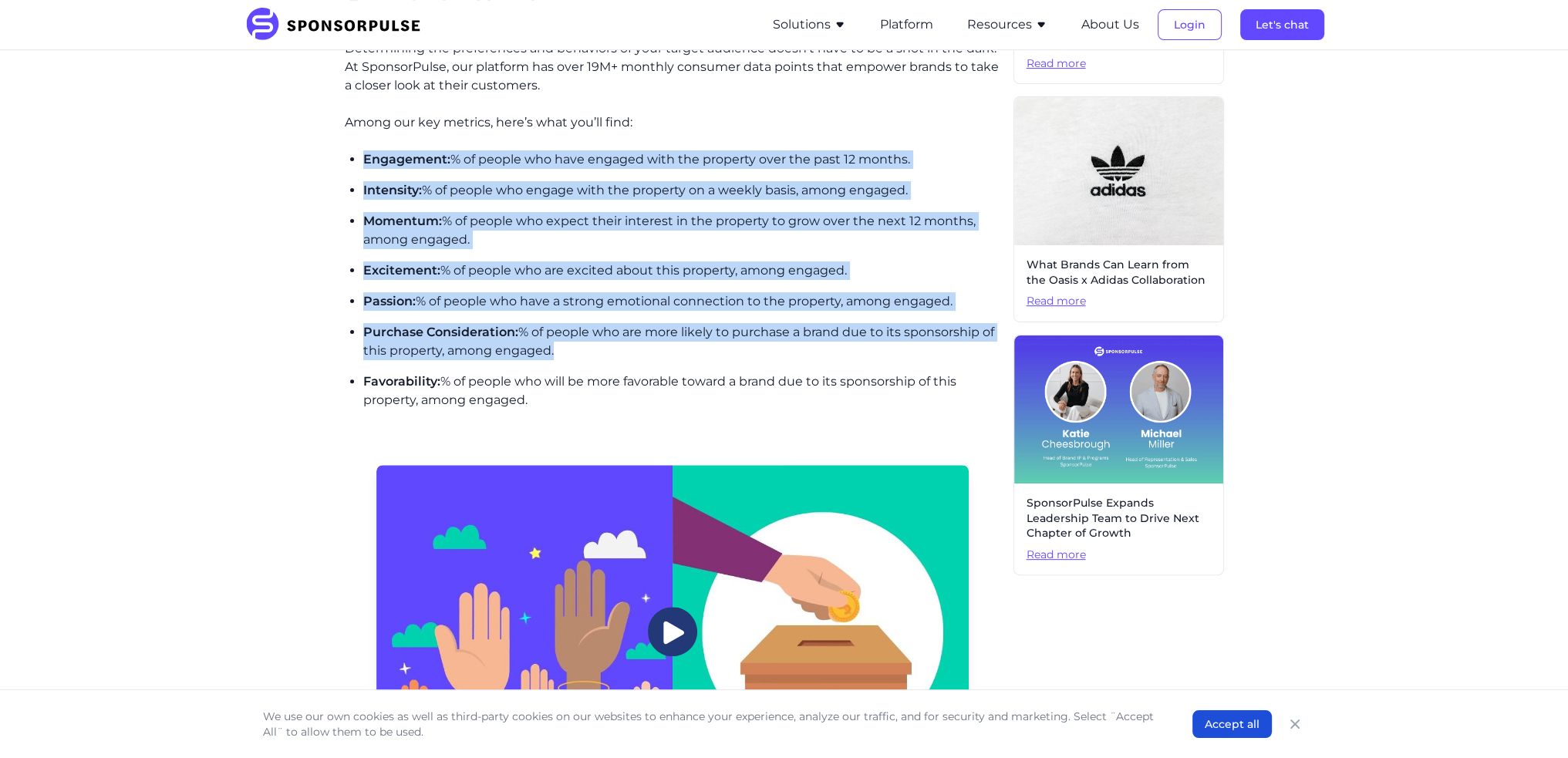
scroll to position [630, 0]
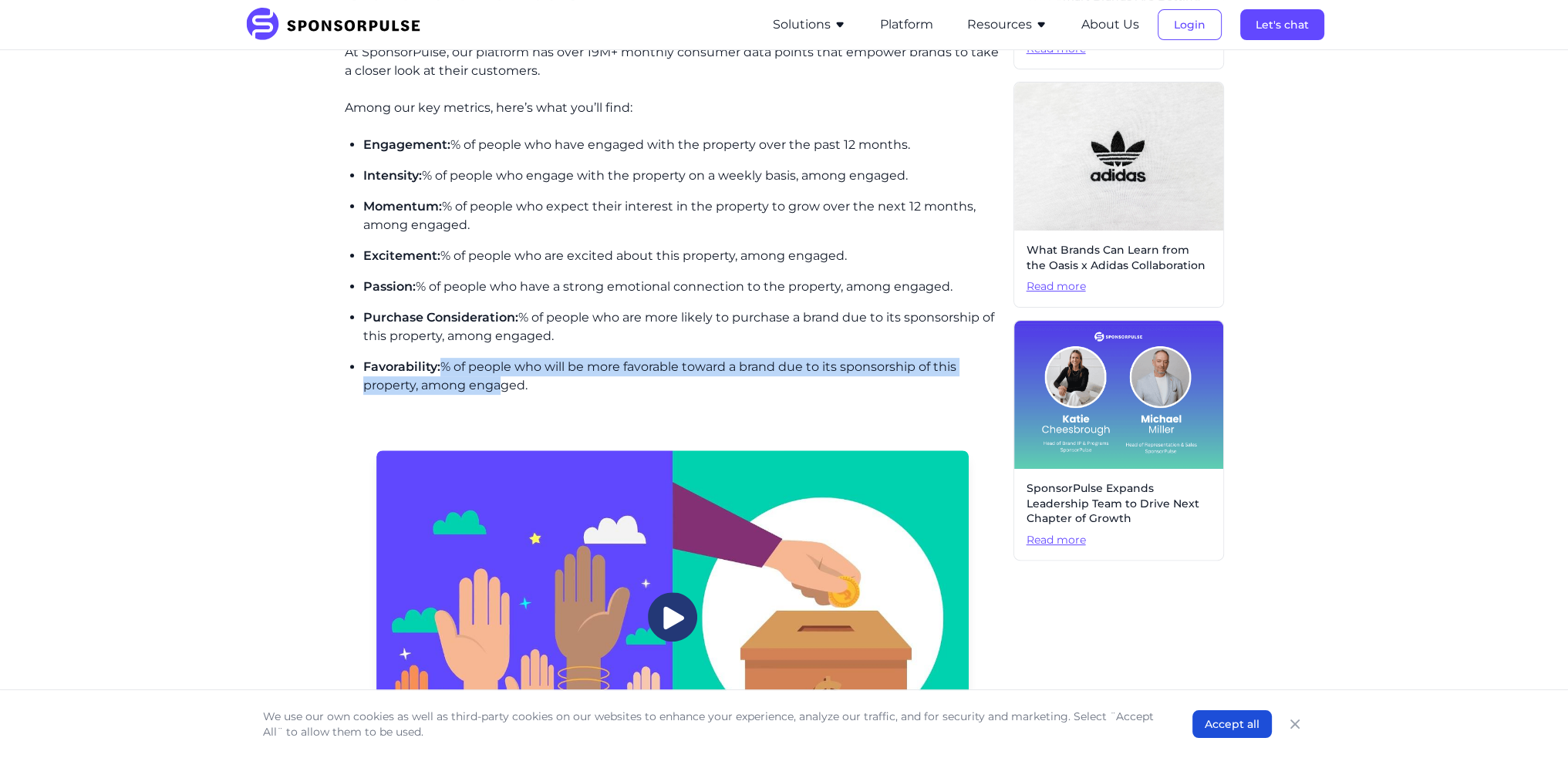
drag, startPoint x: 439, startPoint y: 369, endPoint x: 502, endPoint y: 382, distance: 64.3
click at [502, 382] on p "Favorability: % of people who will be more favorable toward a brand due to its …" at bounding box center [682, 376] width 638 height 37
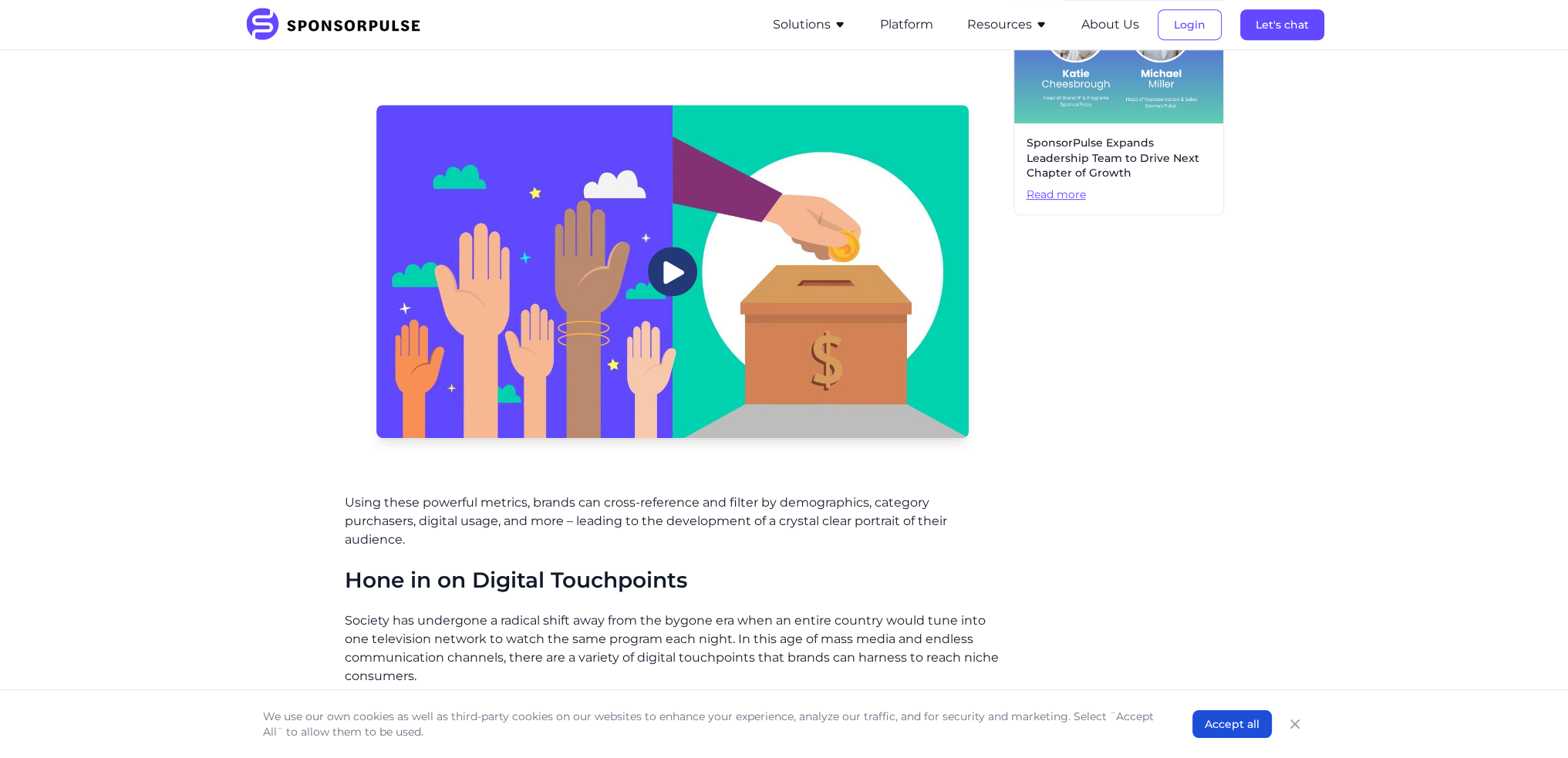
scroll to position [1092, 0]
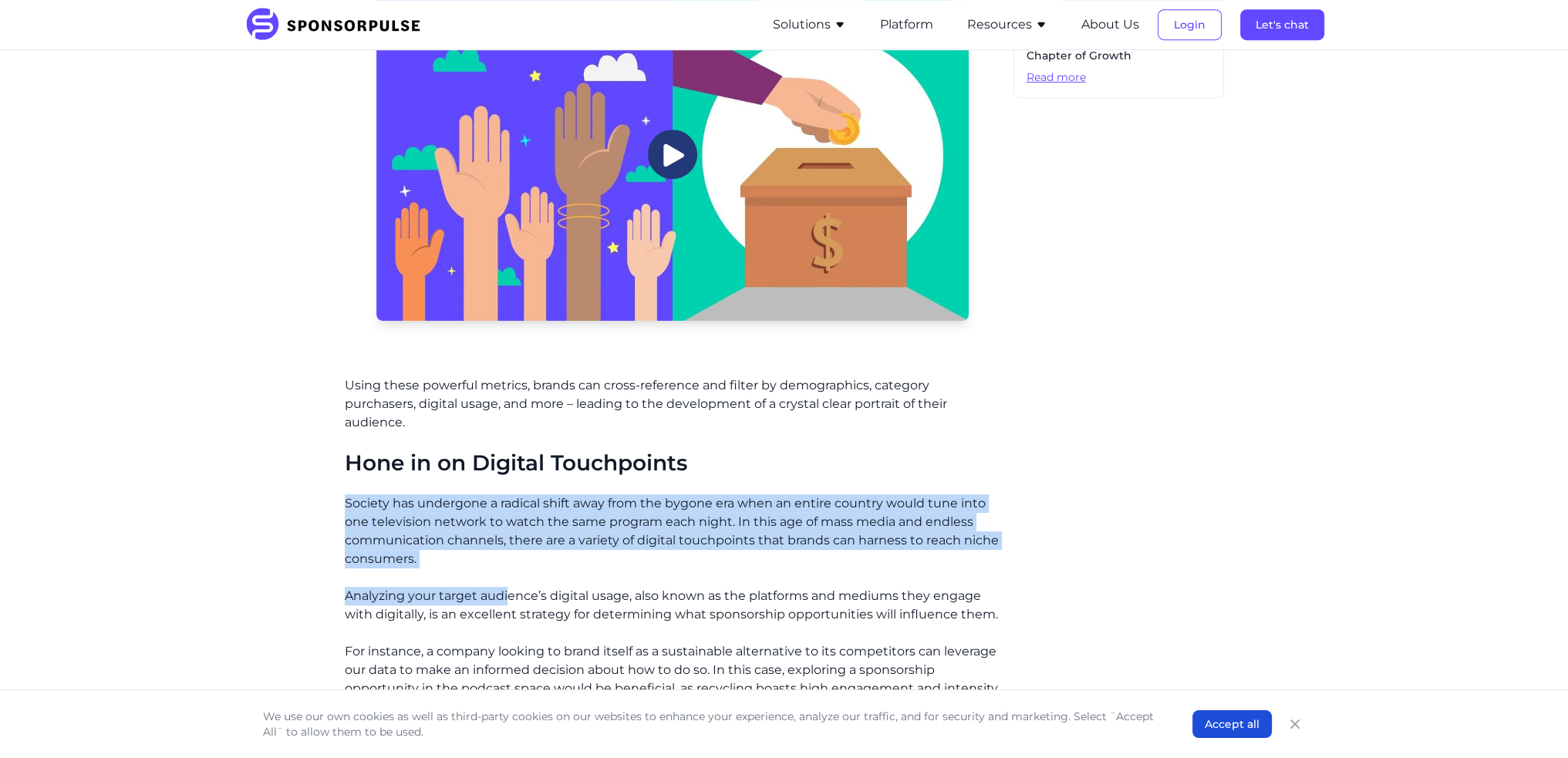
drag, startPoint x: 347, startPoint y: 505, endPoint x: 507, endPoint y: 603, distance: 187.6
click at [507, 603] on div "A marketer's job is as simple and as complicated as their primary task: To get …" at bounding box center [672, 670] width 656 height 2565
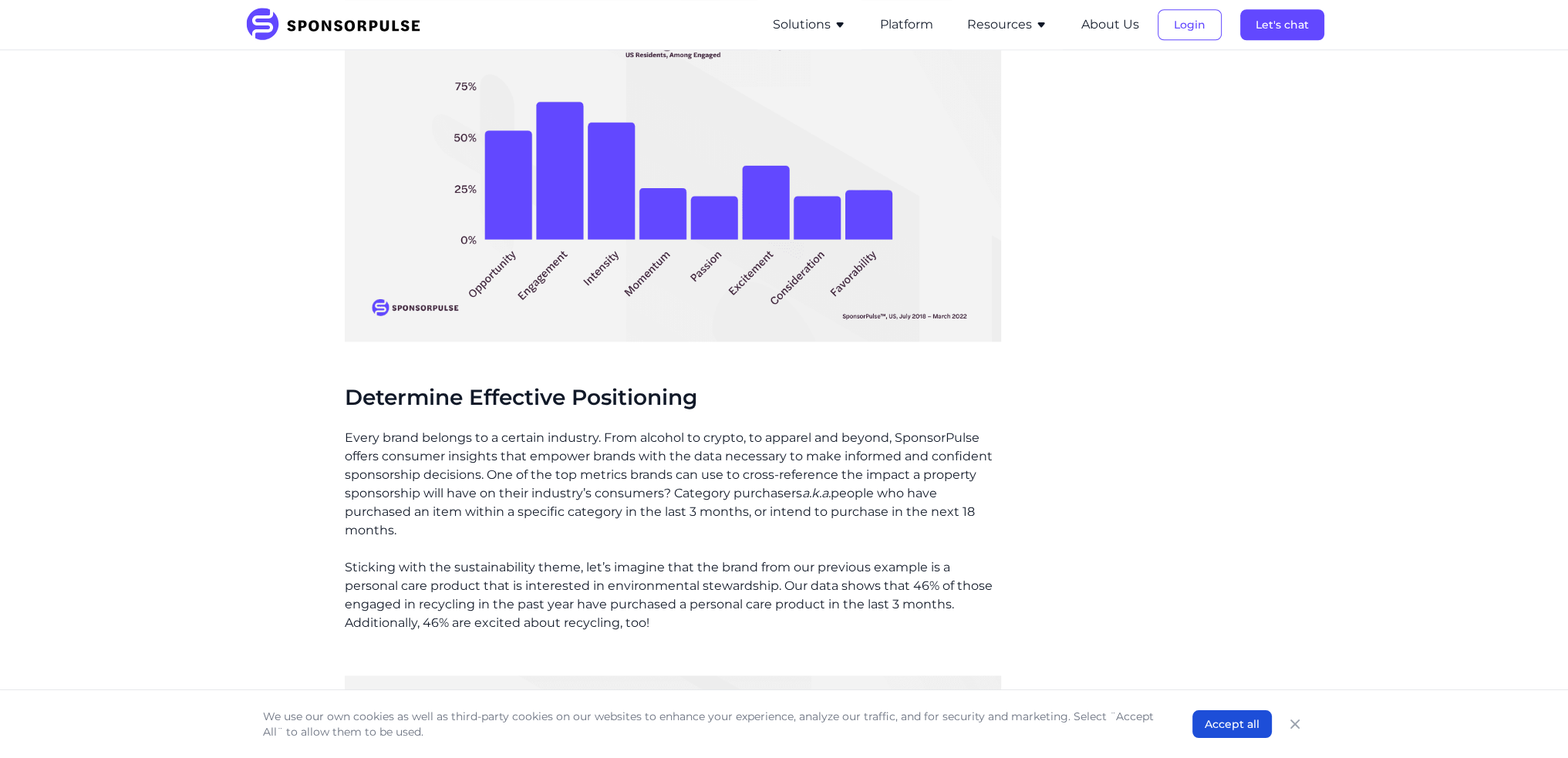
scroll to position [1864, 0]
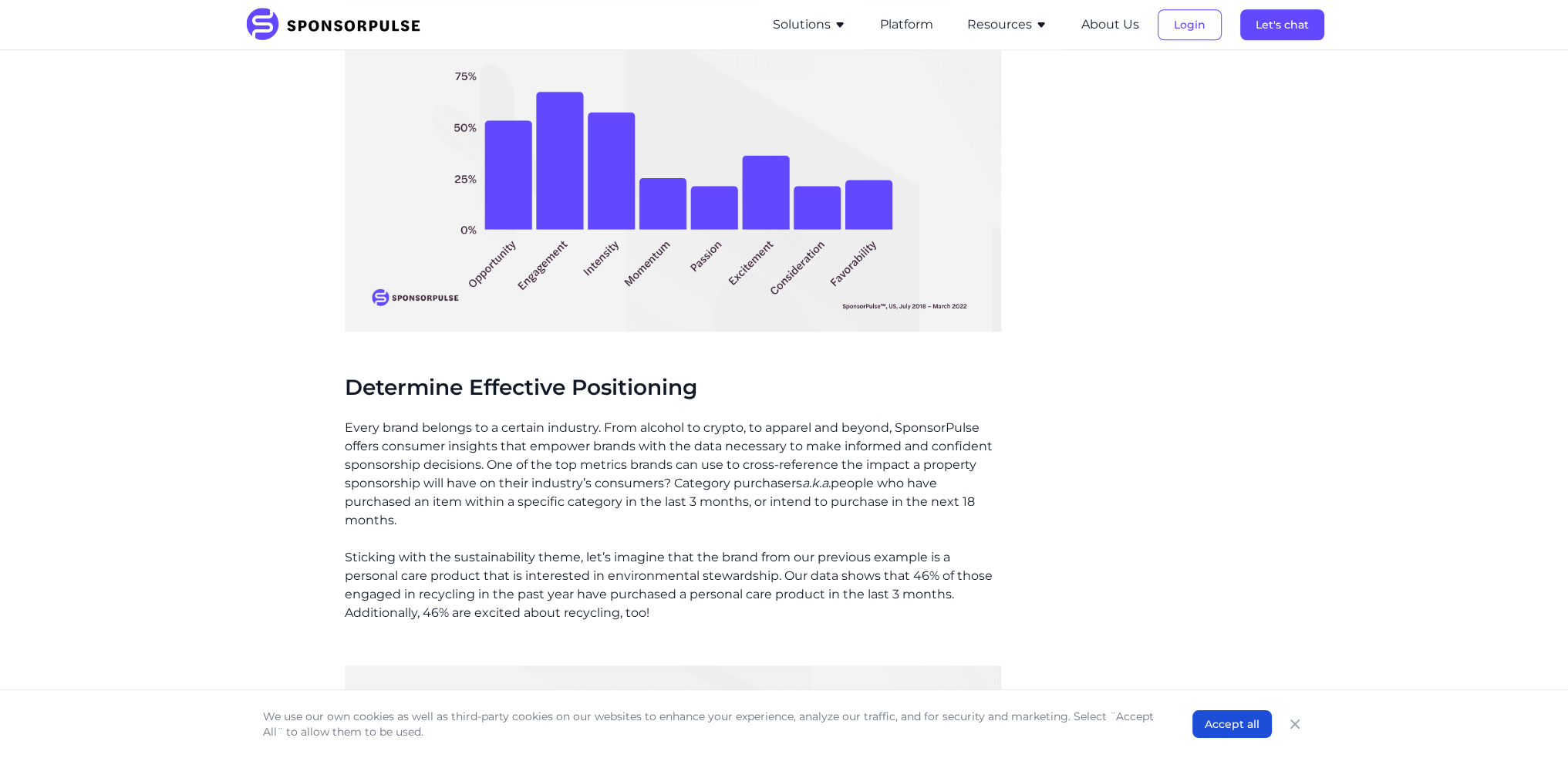
drag, startPoint x: 440, startPoint y: 425, endPoint x: 520, endPoint y: 515, distance: 120.4
click at [520, 515] on p "Every brand belongs to a certain industry. From alcohol to crypto, to apparel a…" at bounding box center [672, 474] width 656 height 111
drag, startPoint x: 483, startPoint y: 523, endPoint x: 338, endPoint y: 429, distance: 172.8
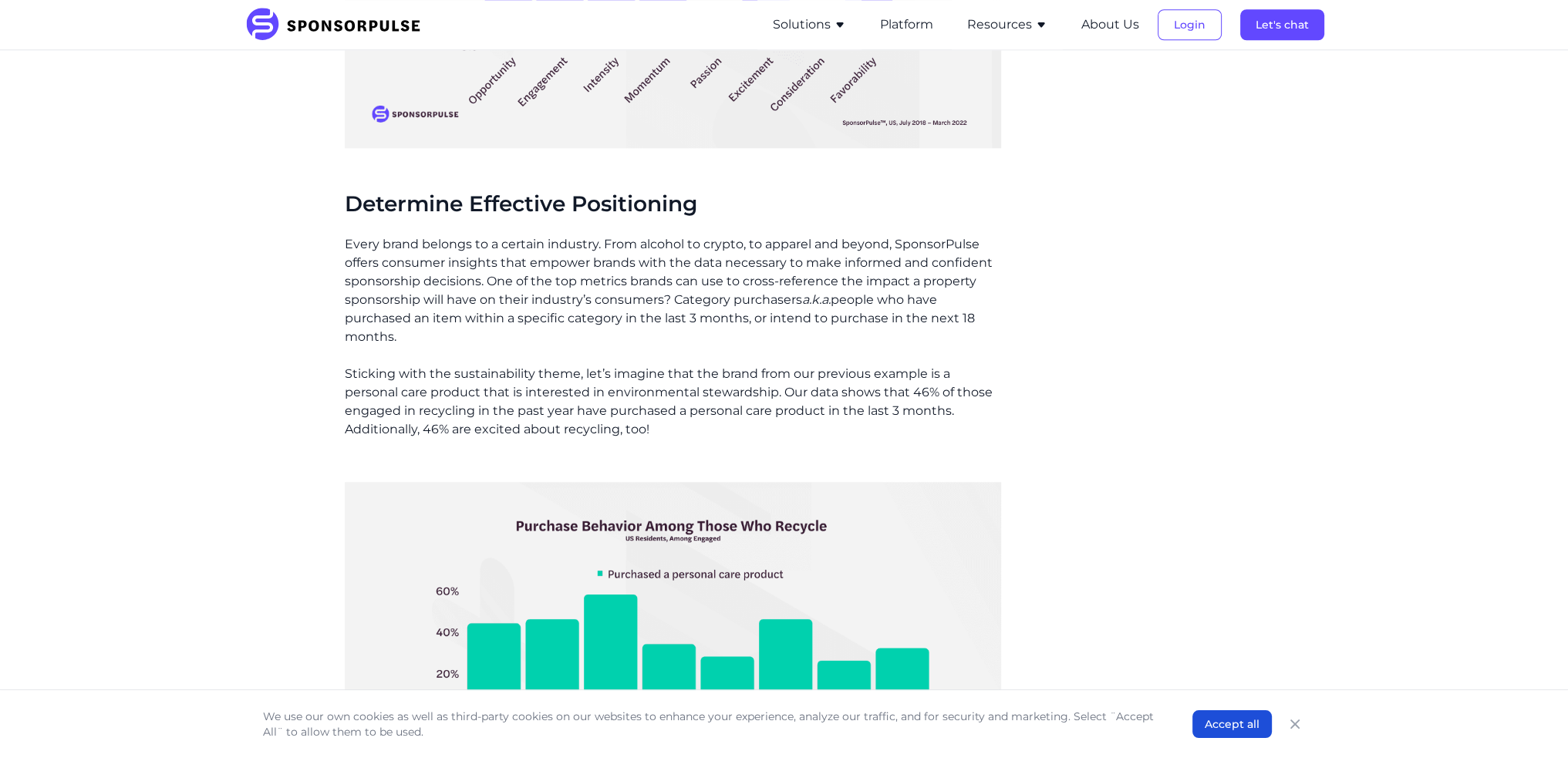
scroll to position [2096, 0]
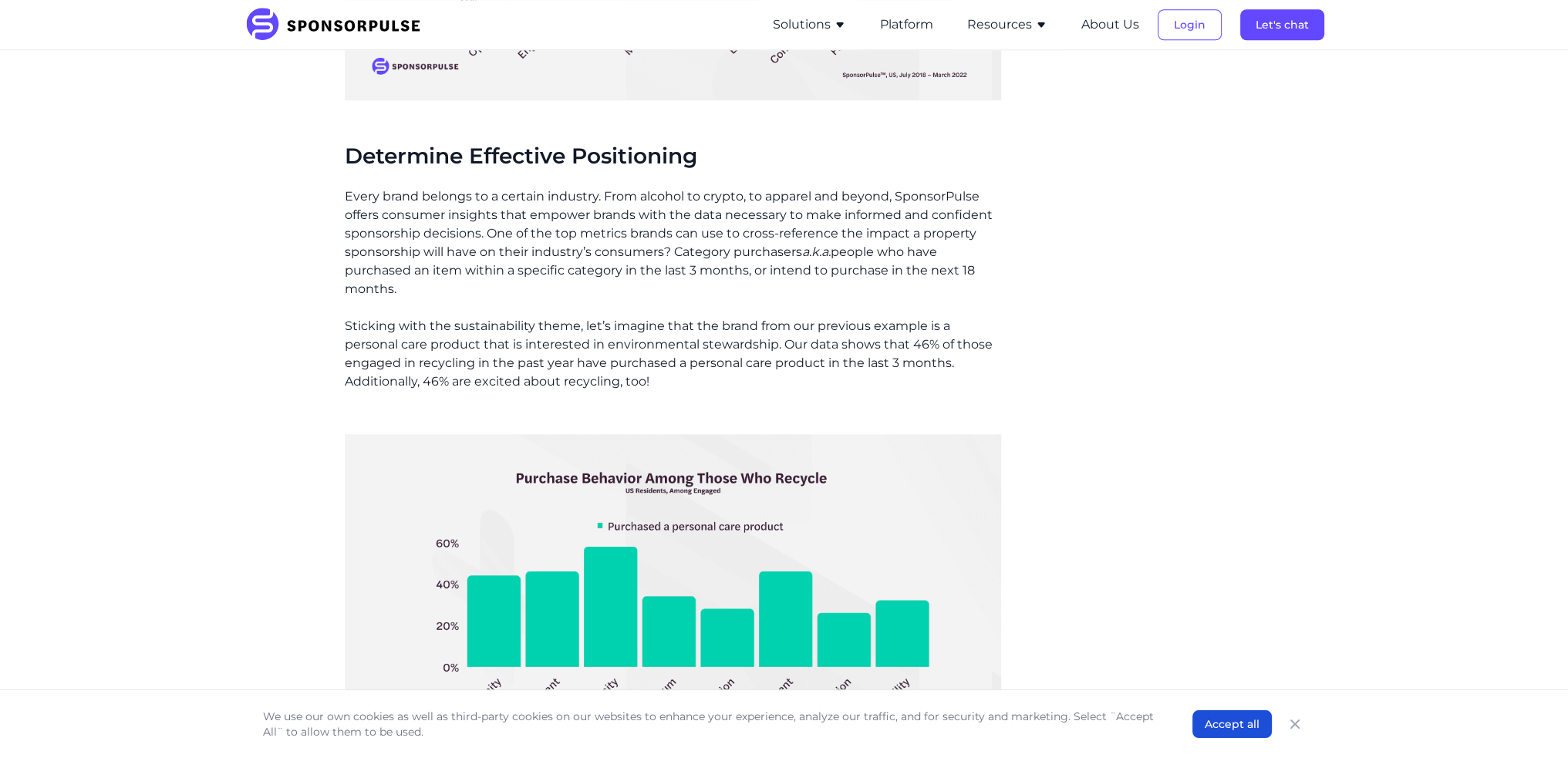
click at [509, 236] on p "Every brand belongs to a certain industry. From alcohol to crypto, to apparel a…" at bounding box center [672, 242] width 656 height 111
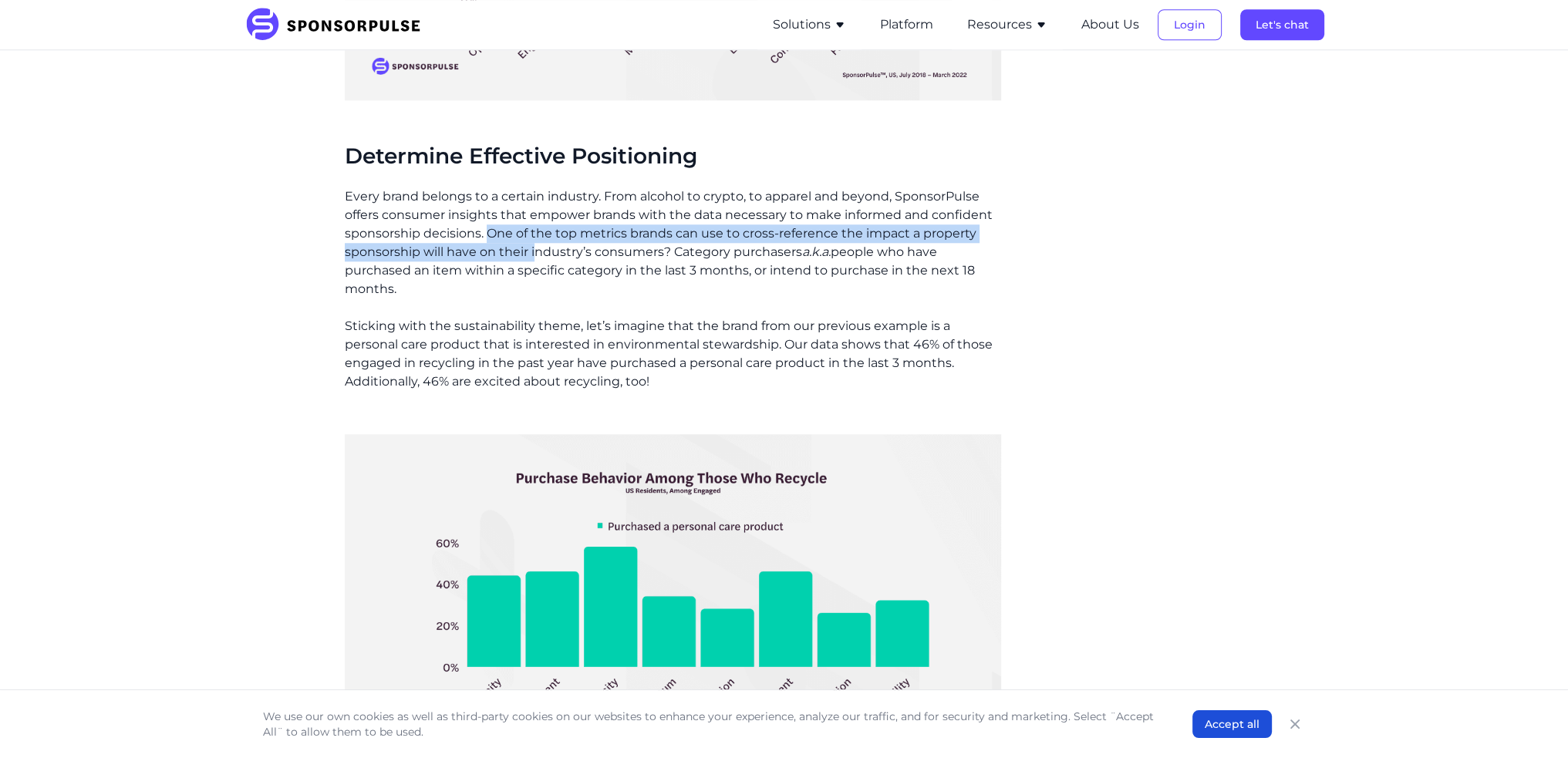
drag, startPoint x: 488, startPoint y: 239, endPoint x: 534, endPoint y: 252, distance: 47.8
click at [534, 252] on p "Every brand belongs to a certain industry. From alcohol to crypto, to apparel a…" at bounding box center [672, 242] width 656 height 111
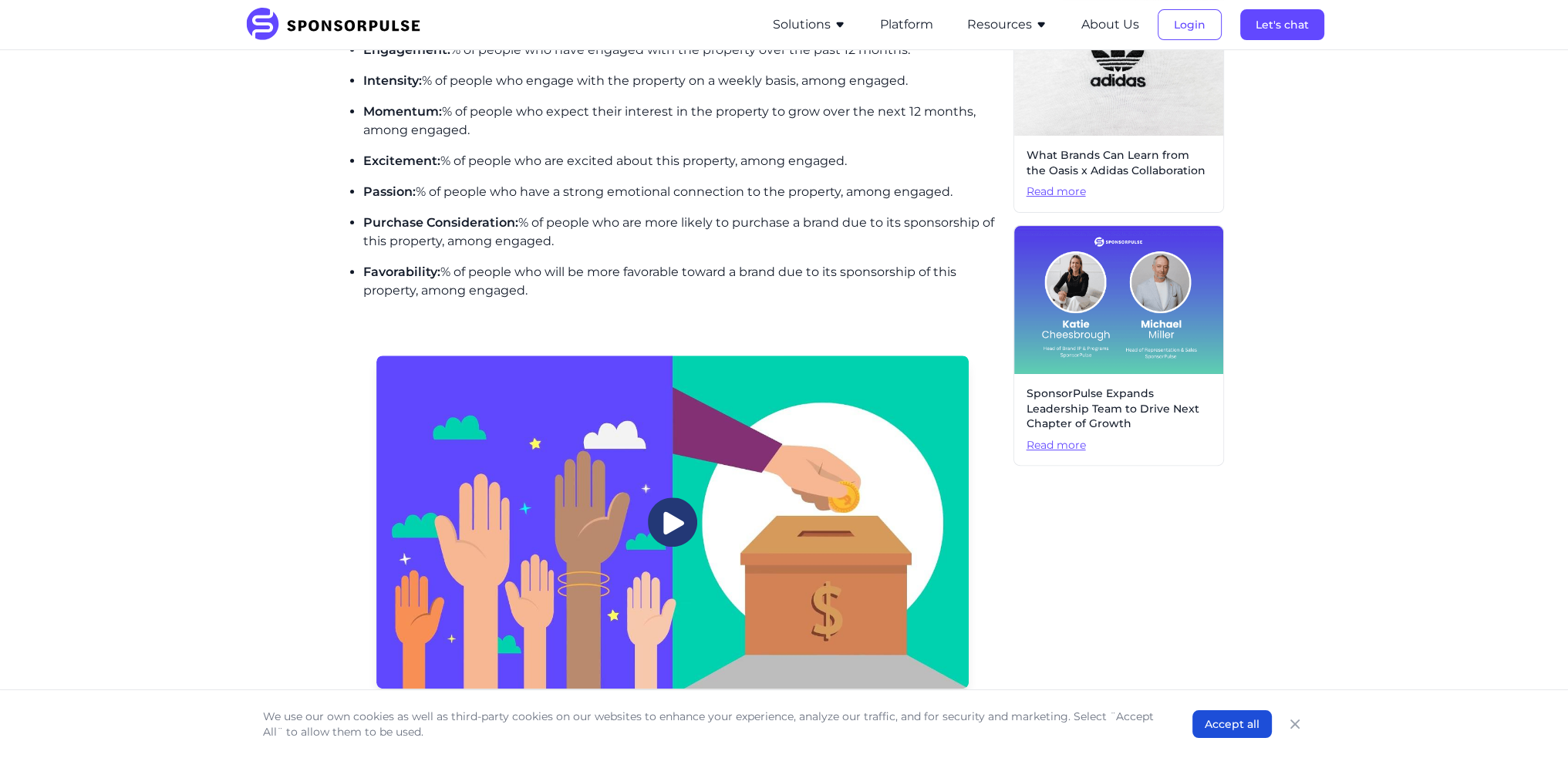
scroll to position [630, 0]
